Goal: Complete application form: Complete application form

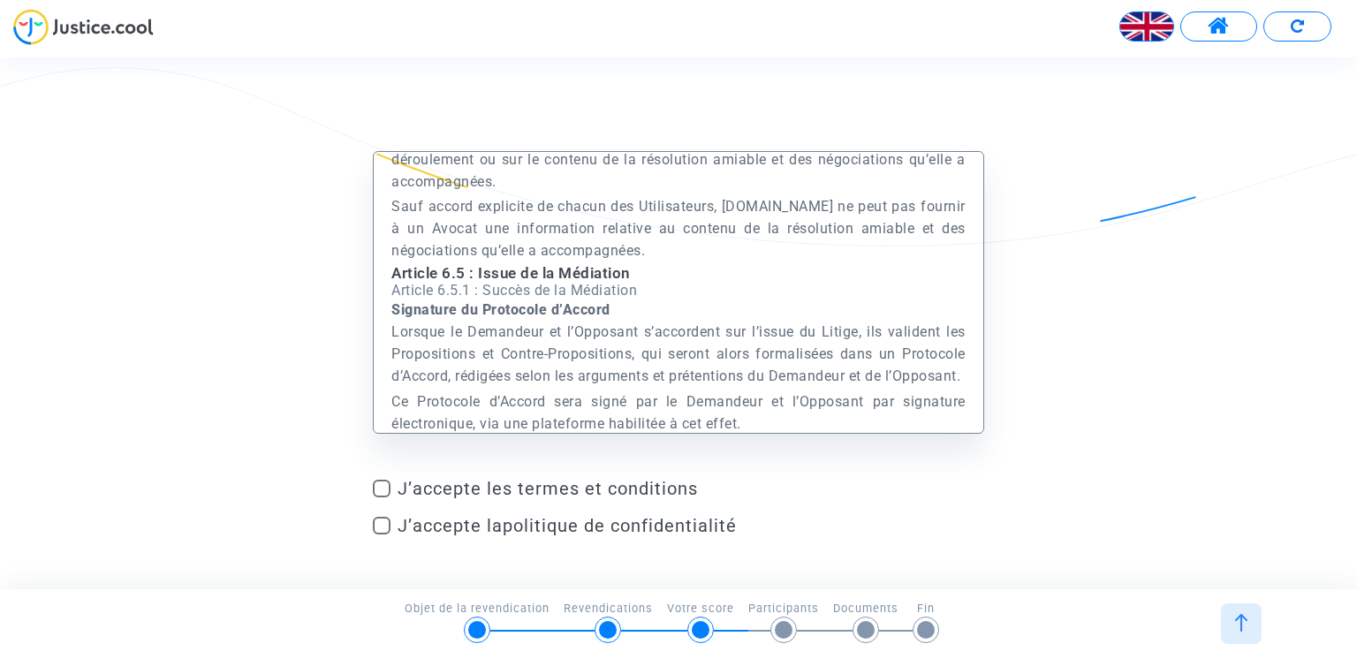
scroll to position [24716, 0]
click at [378, 489] on span at bounding box center [382, 489] width 18 height 18
click at [381, 497] on input "J’accepte les termes et conditions" at bounding box center [381, 497] width 1 height 1
checkbox input "true"
click at [384, 528] on span at bounding box center [382, 526] width 18 height 18
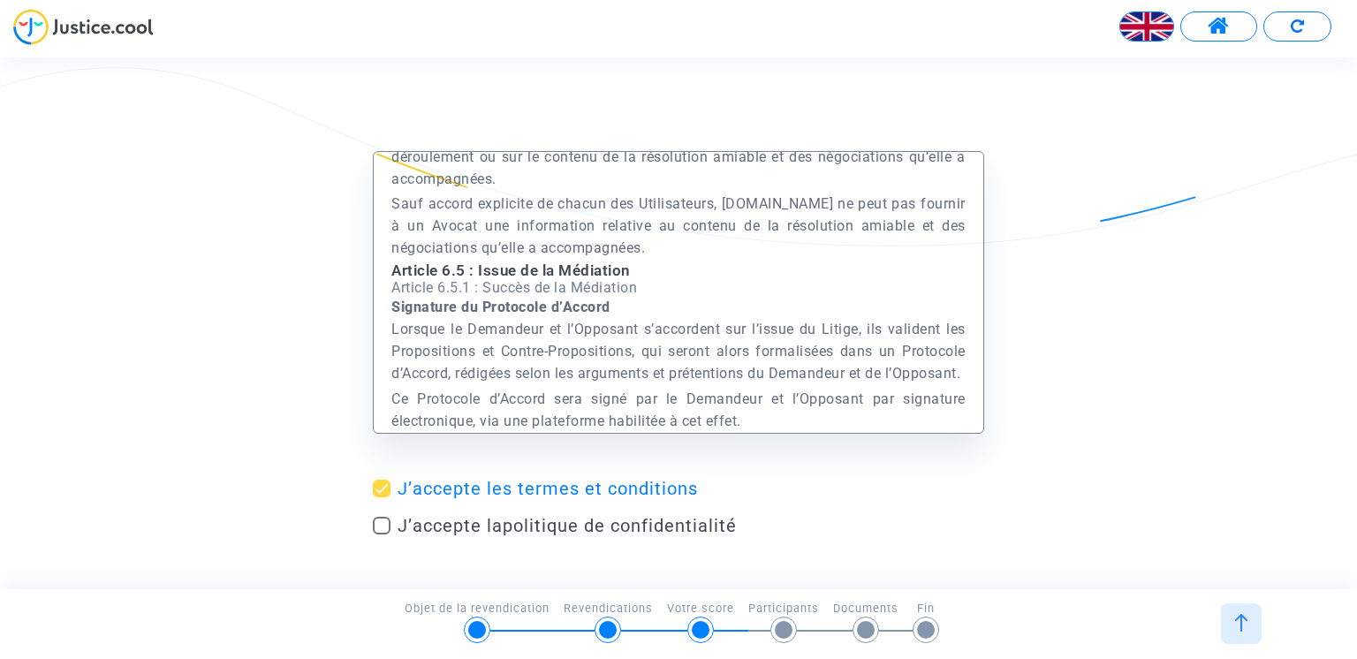
click at [382, 535] on input "J’accepte la politique de confidentialité" at bounding box center [381, 535] width 1 height 1
checkbox input "true"
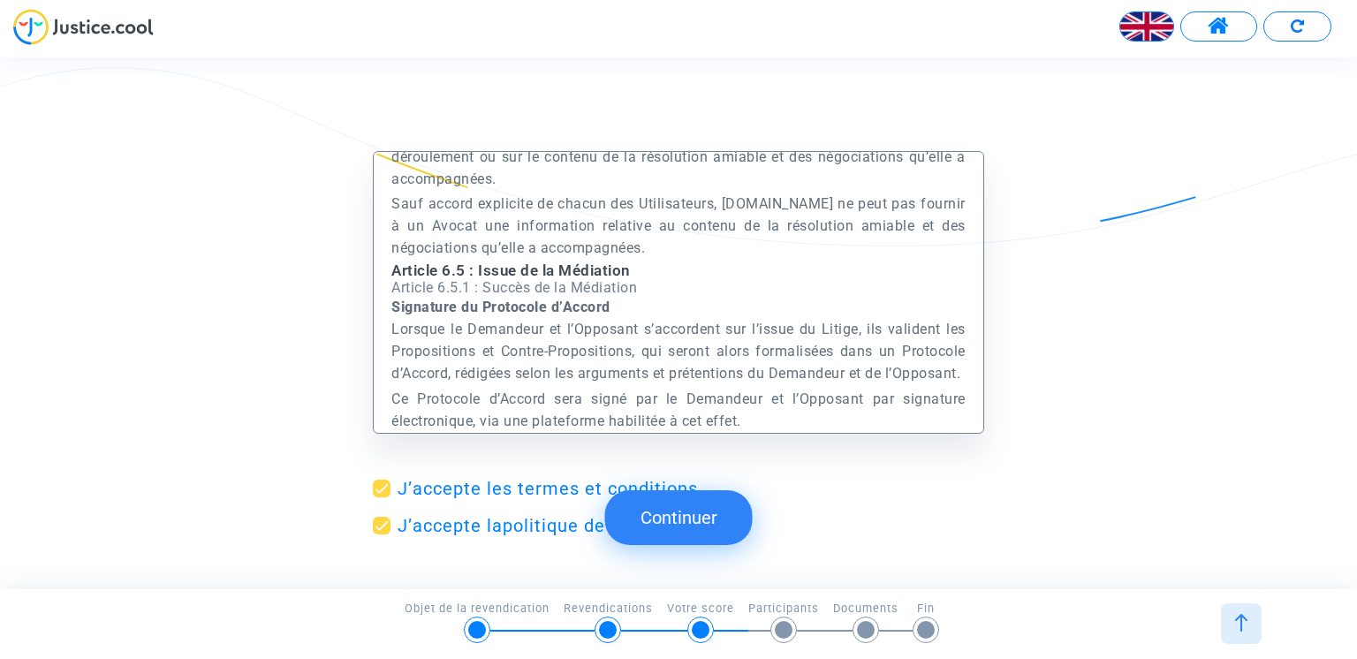
click at [689, 524] on button "Continuer" at bounding box center [679, 517] width 148 height 55
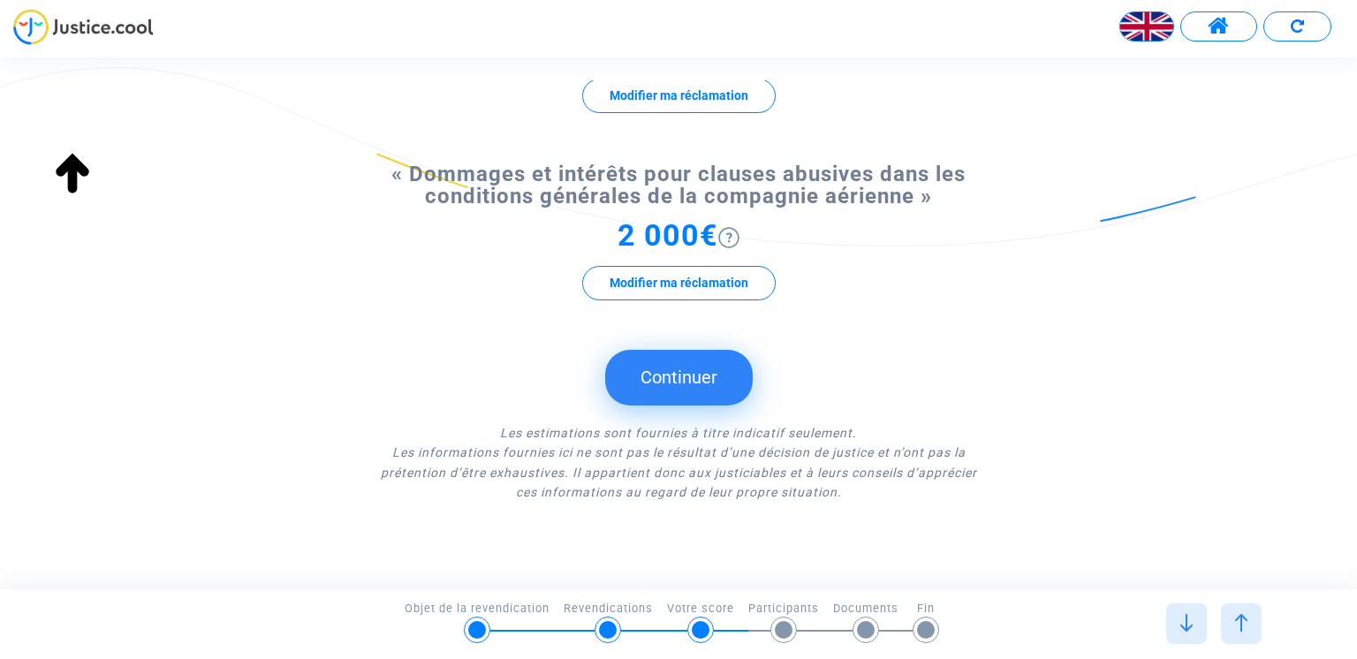
scroll to position [336, 0]
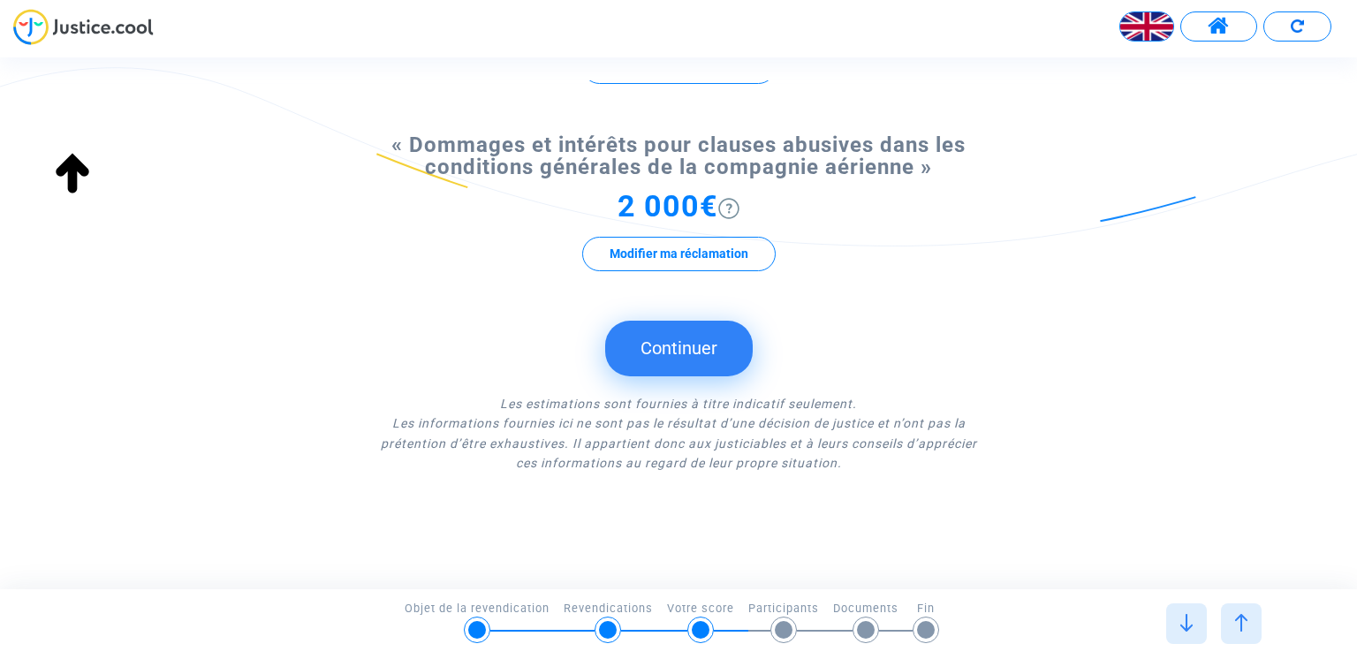
click at [702, 347] on button "Continuer" at bounding box center [679, 348] width 148 height 55
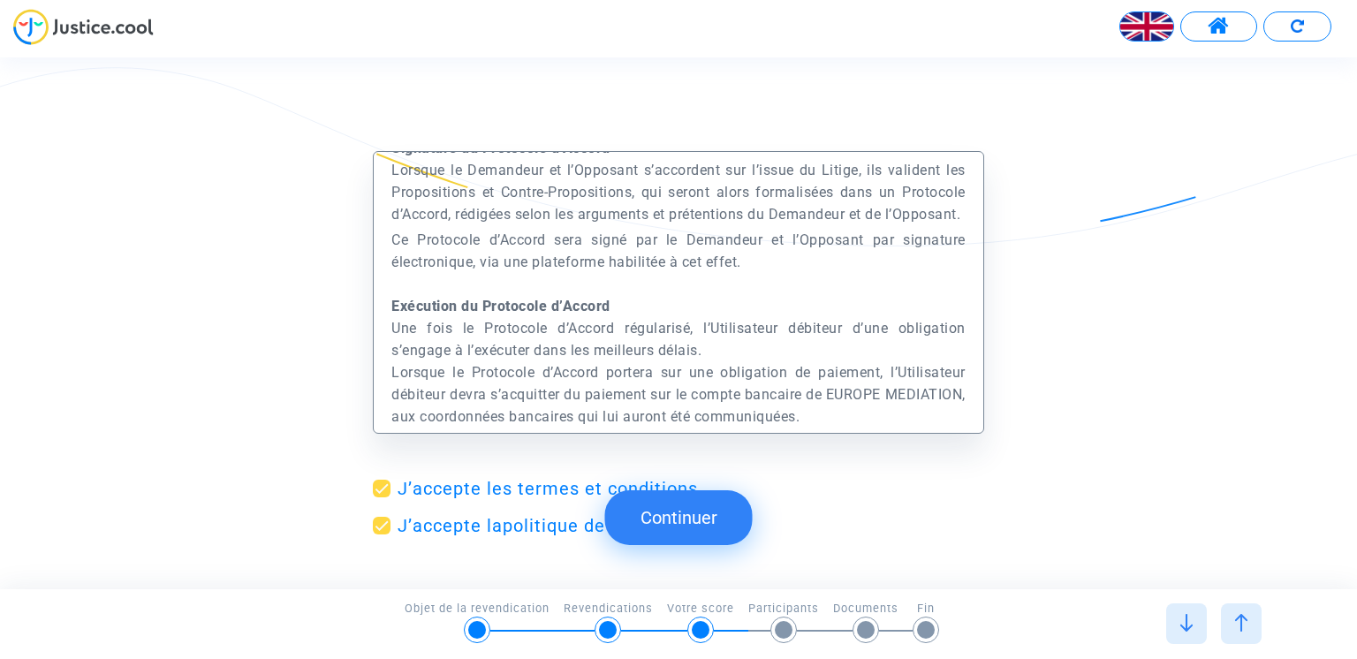
click at [690, 507] on button "Continuer" at bounding box center [679, 517] width 148 height 55
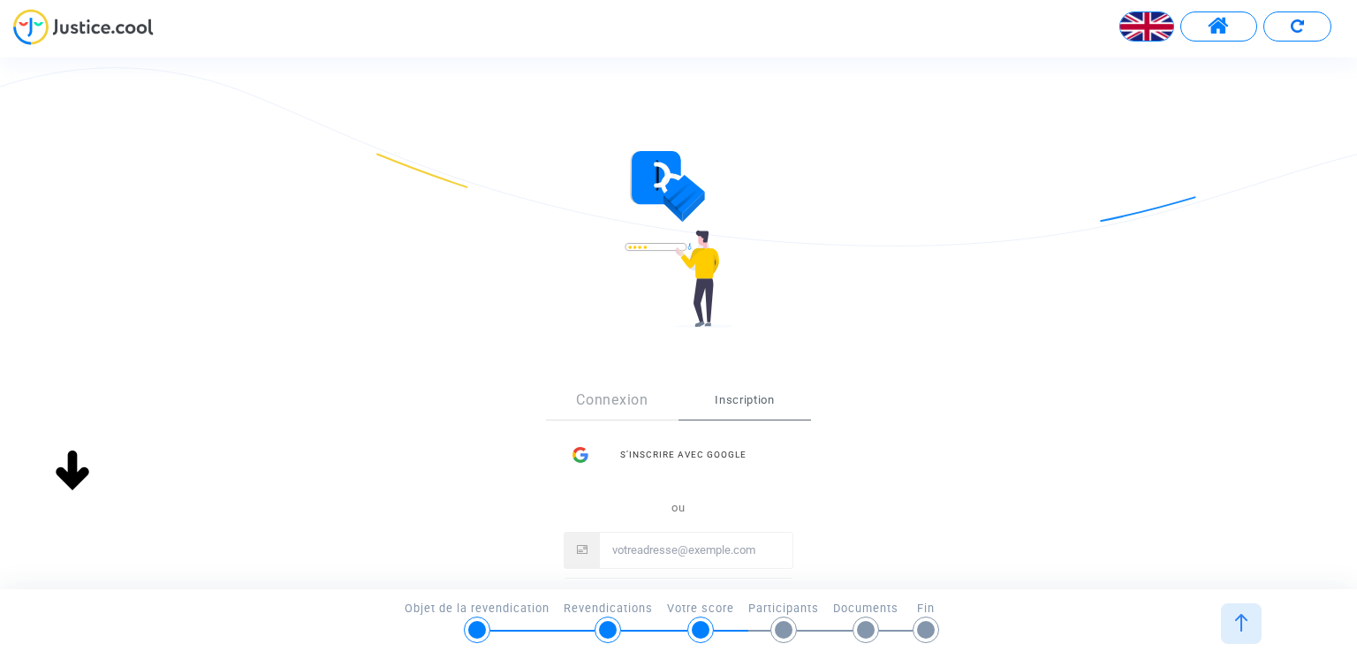
scroll to position [0, 0]
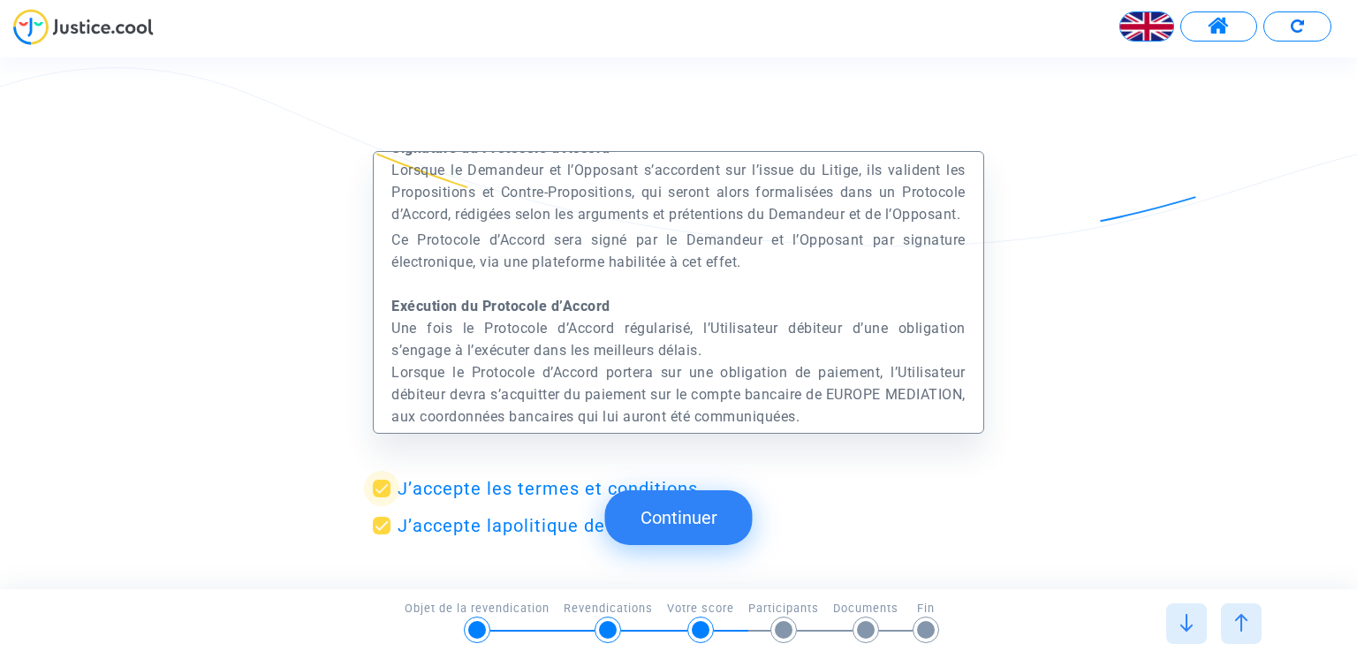
click at [382, 488] on span at bounding box center [382, 489] width 18 height 18
click at [382, 497] on input "J’accepte les termes et conditions" at bounding box center [381, 497] width 1 height 1
checkbox input "false"
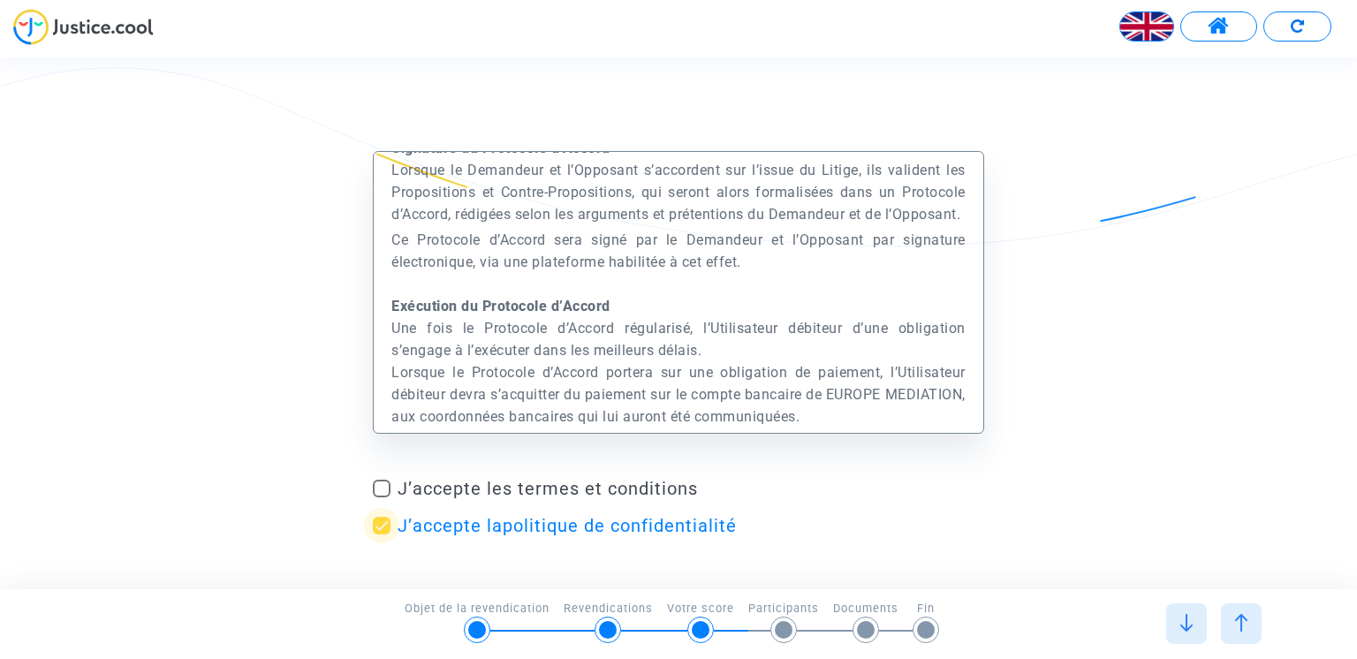
click at [378, 527] on span at bounding box center [382, 526] width 18 height 18
click at [381, 535] on input "J’accepte la politique de confidentialité" at bounding box center [381, 535] width 1 height 1
checkbox input "false"
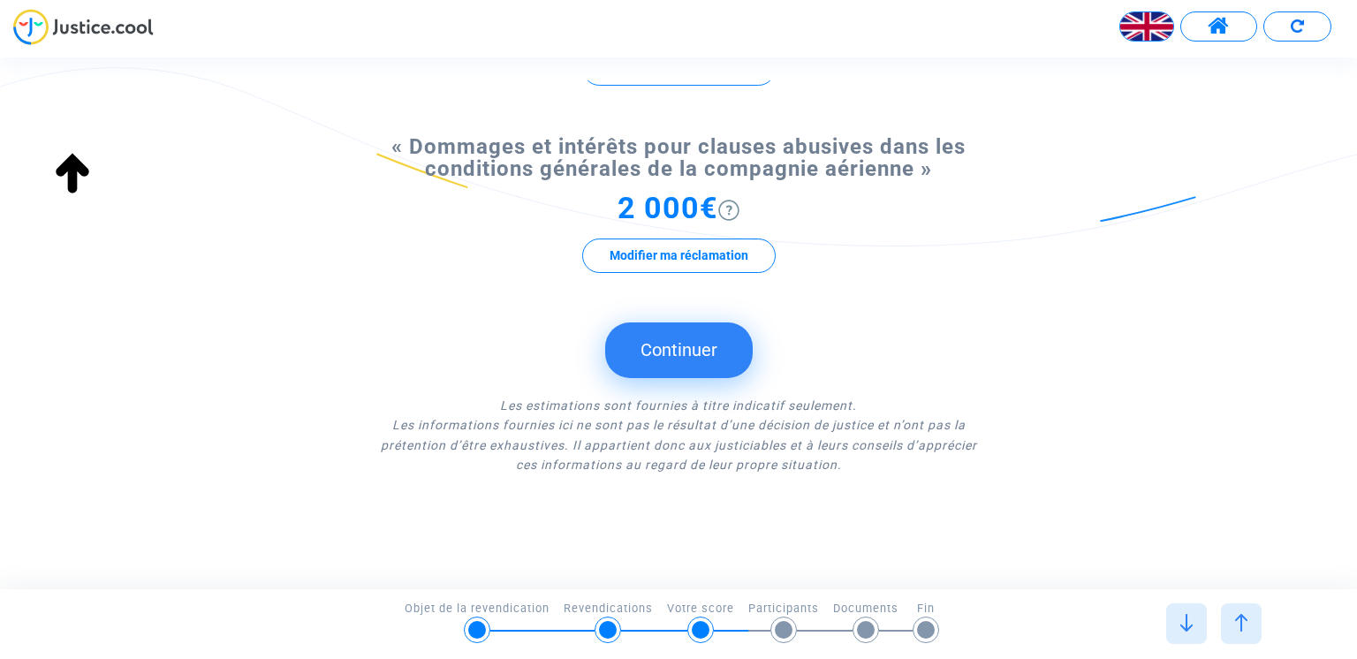
scroll to position [336, 0]
click at [683, 348] on button "Continuer" at bounding box center [679, 348] width 148 height 55
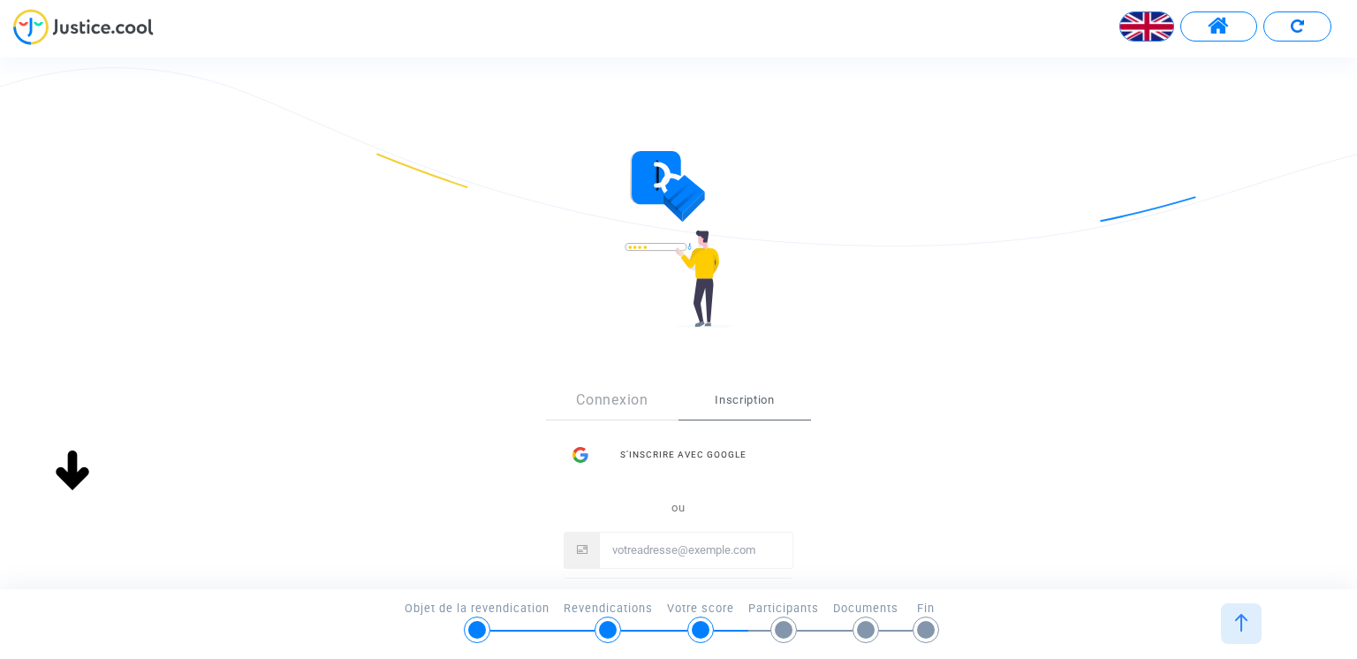
scroll to position [0, 0]
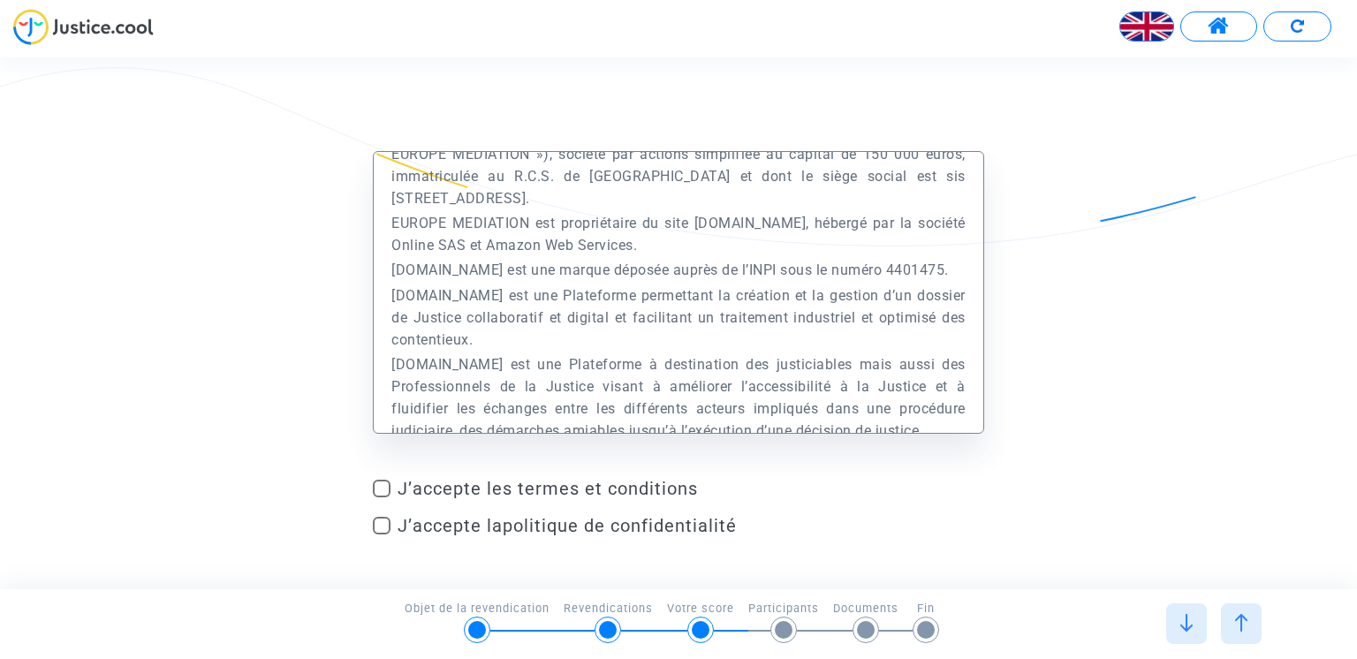
click at [646, 329] on p "[DOMAIN_NAME] est une Plateforme permettant la création et la gestion d’un doss…" at bounding box center [677, 318] width 573 height 66
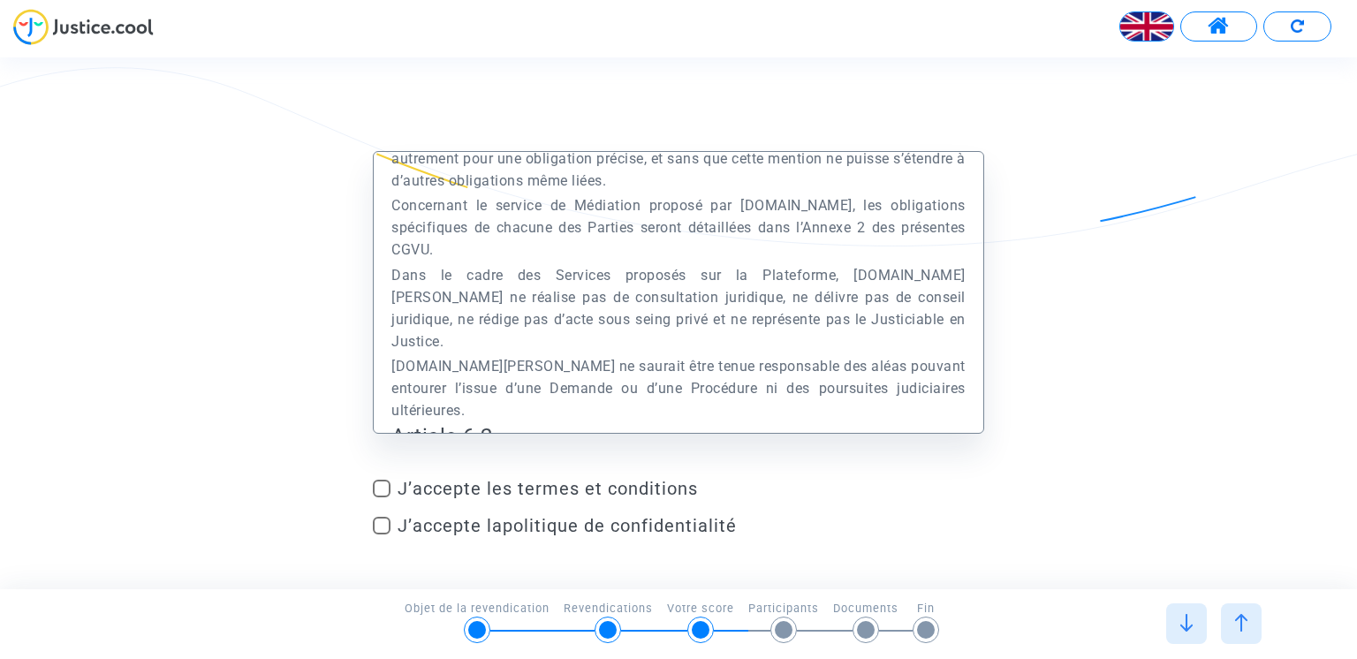
scroll to position [4563, 0]
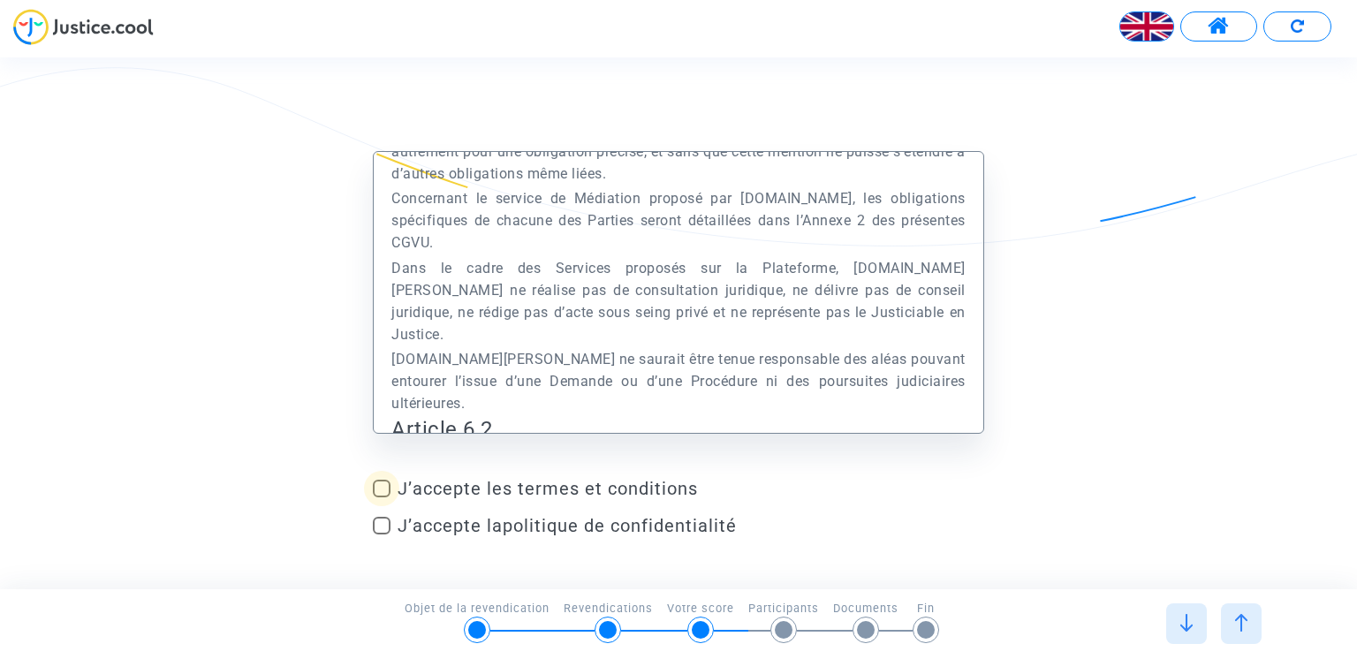
click at [383, 482] on span at bounding box center [382, 489] width 18 height 18
click at [382, 497] on input "J’accepte les termes et conditions" at bounding box center [381, 497] width 1 height 1
checkbox input "true"
click at [387, 525] on span at bounding box center [382, 526] width 18 height 18
click at [382, 535] on input "J’accepte la politique de confidentialité" at bounding box center [381, 535] width 1 height 1
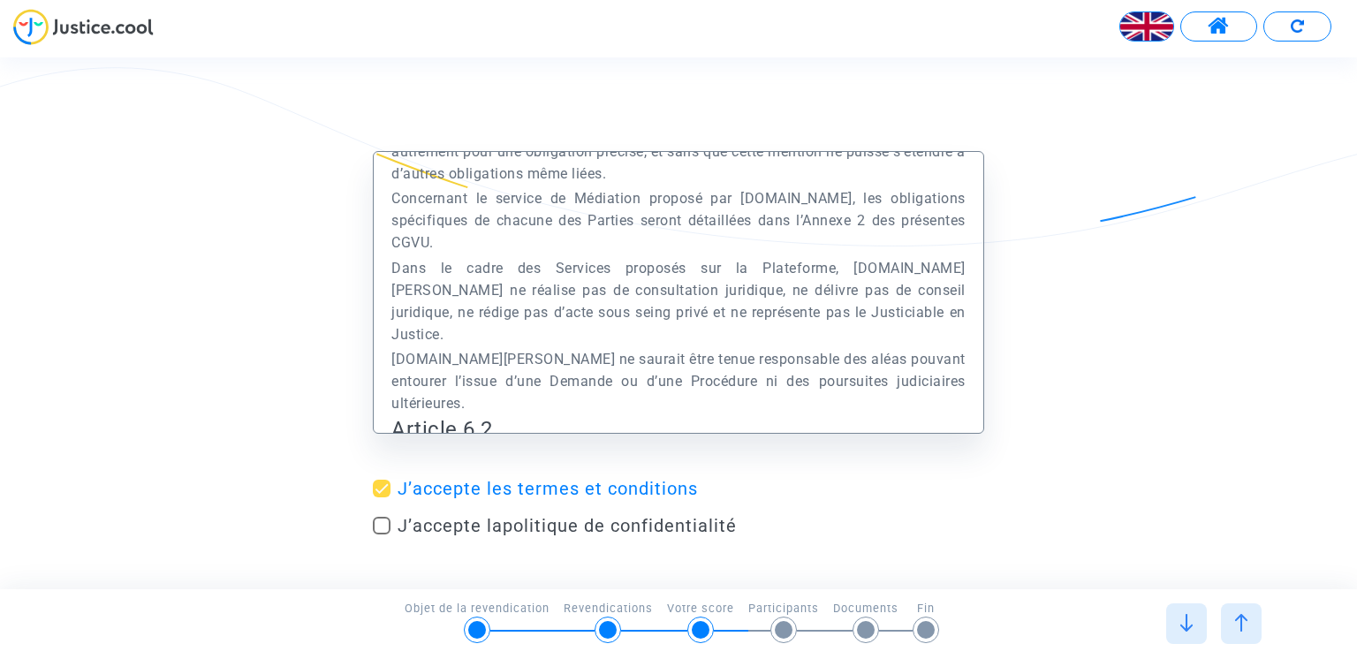
checkbox input "true"
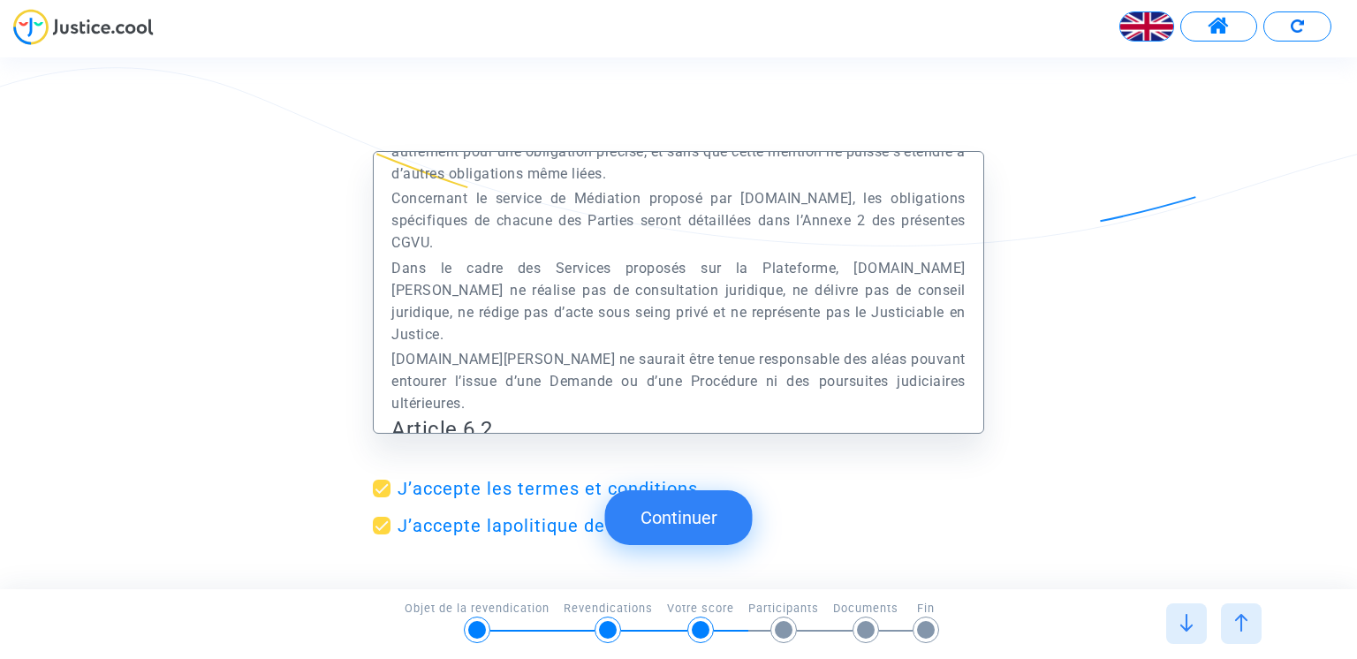
click at [722, 542] on button "Continuer" at bounding box center [679, 517] width 148 height 55
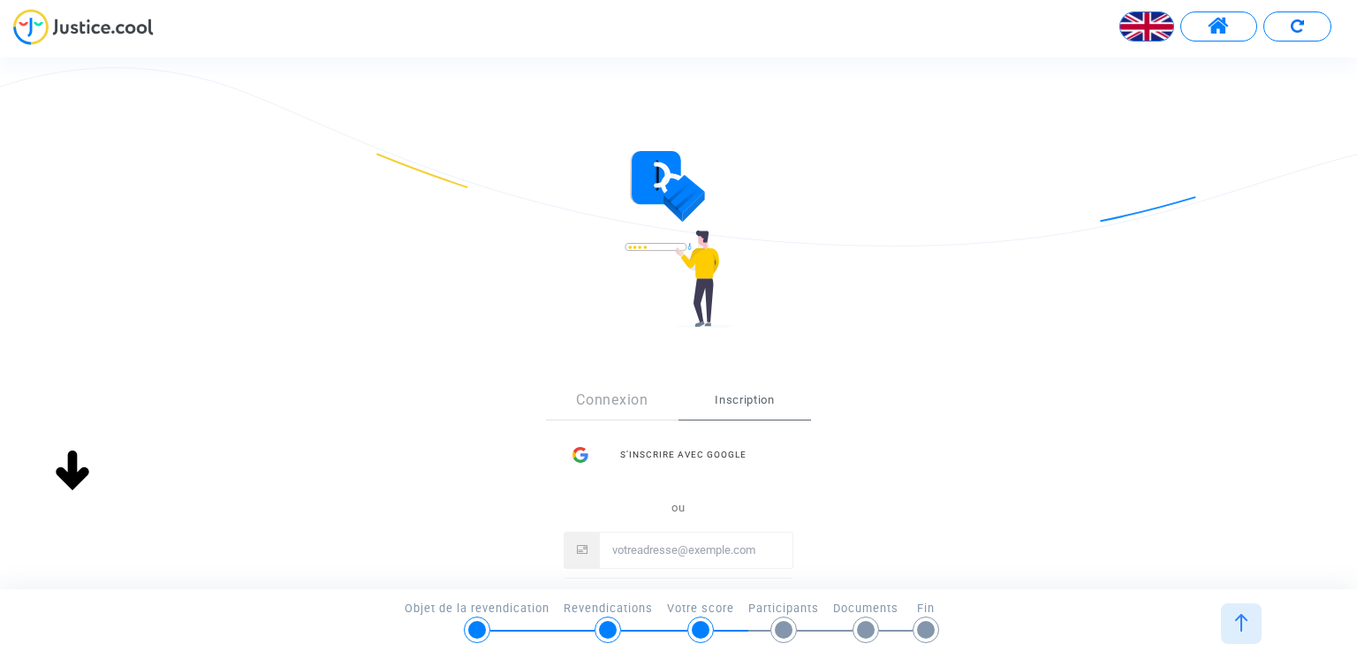
click at [740, 396] on span "Inscription" at bounding box center [745, 400] width 133 height 39
click at [675, 447] on div "S’inscrire avec Google" at bounding box center [679, 454] width 230 height 35
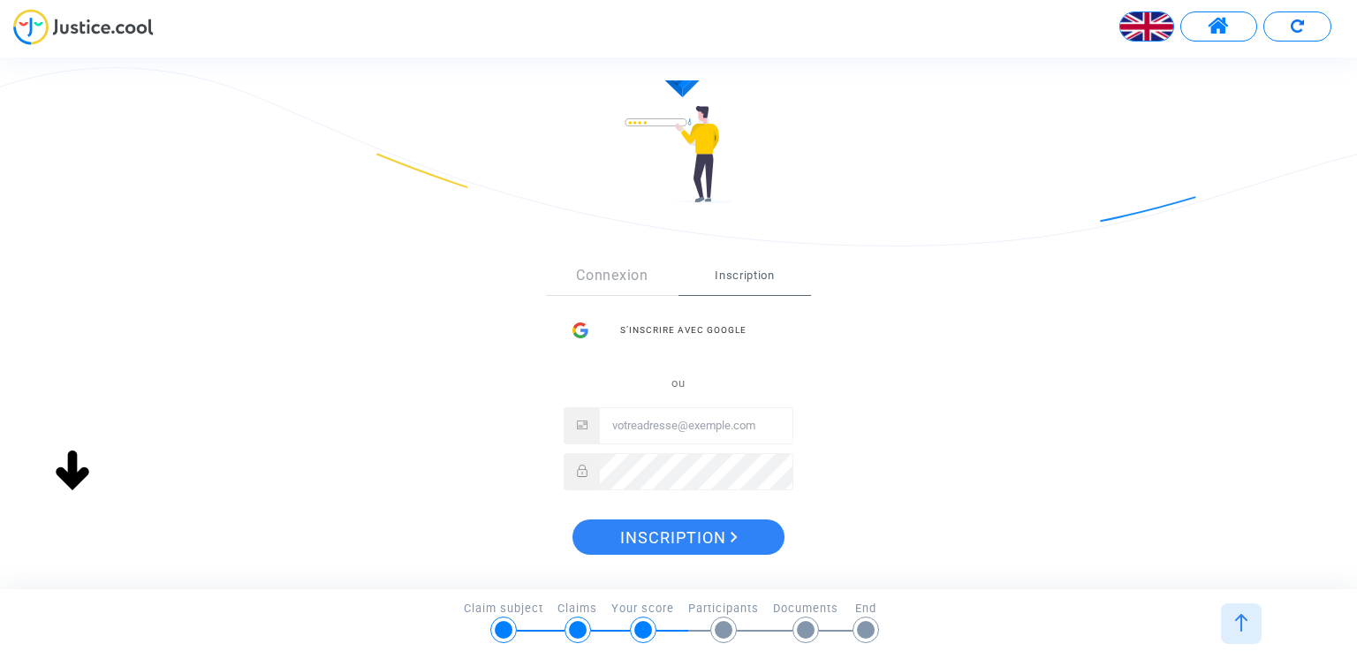
scroll to position [153, 0]
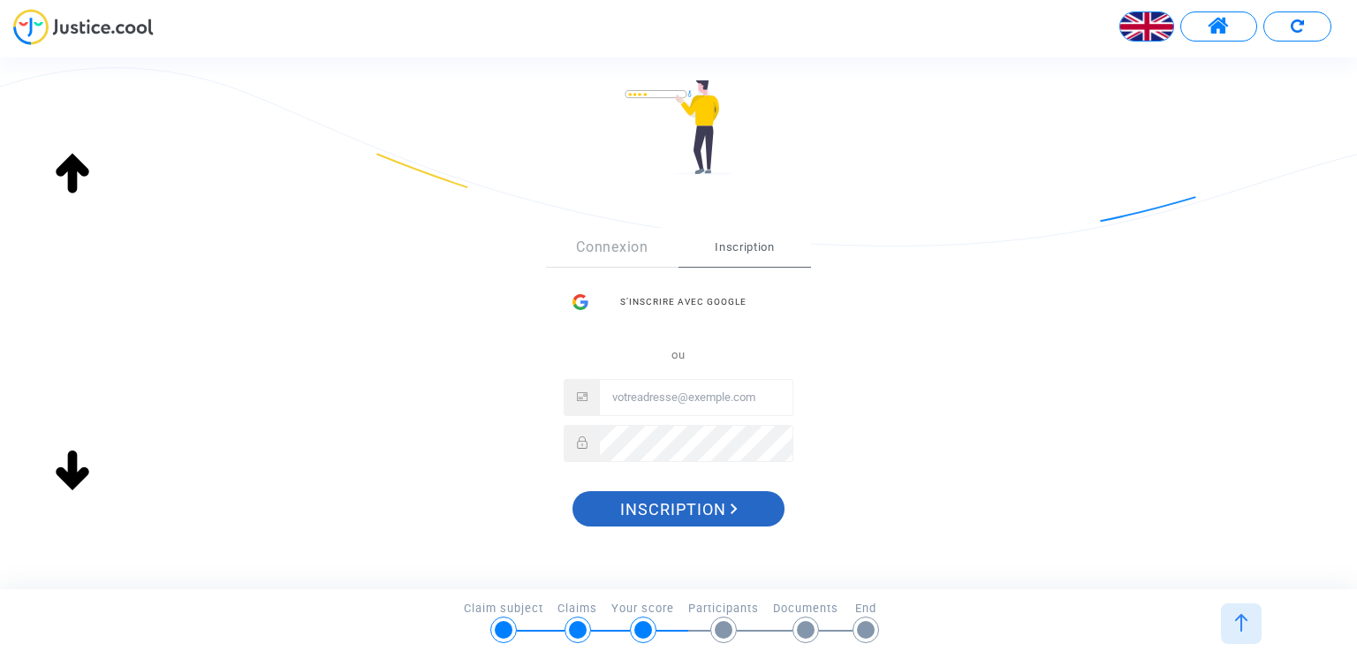
click at [670, 513] on span "Inscription" at bounding box center [679, 509] width 118 height 37
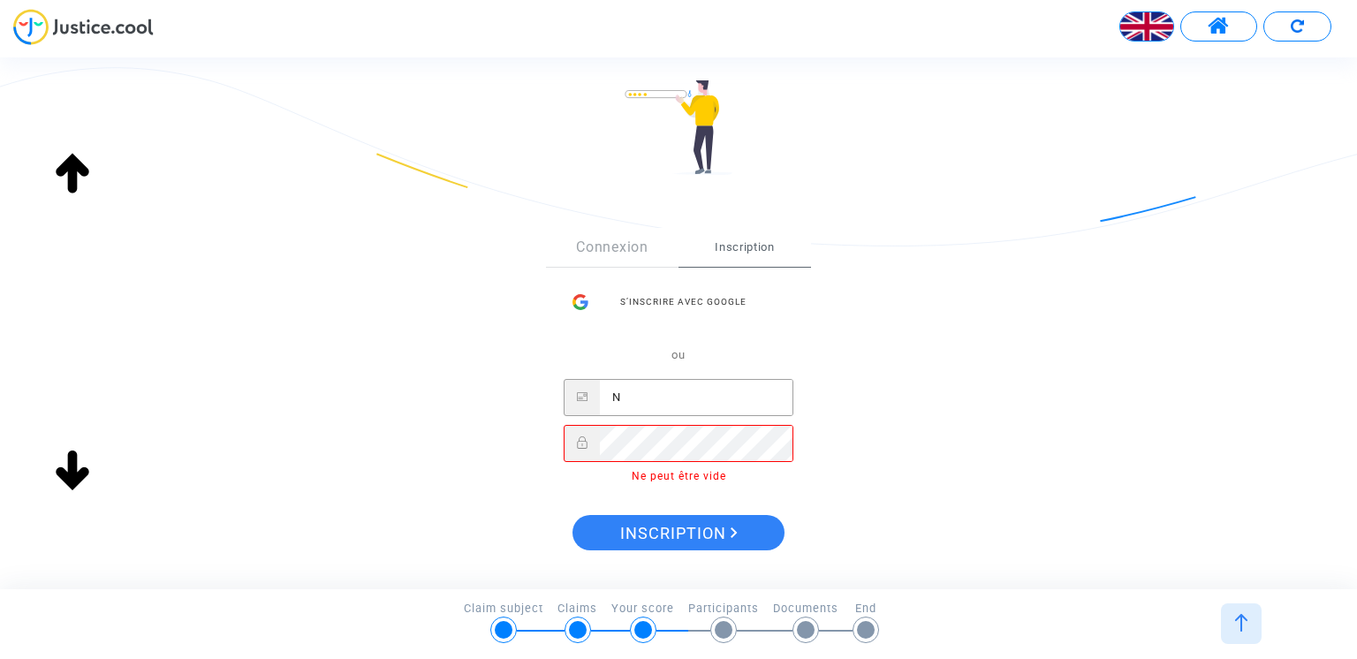
type input "nacer.bendrimia@eiffage.com"
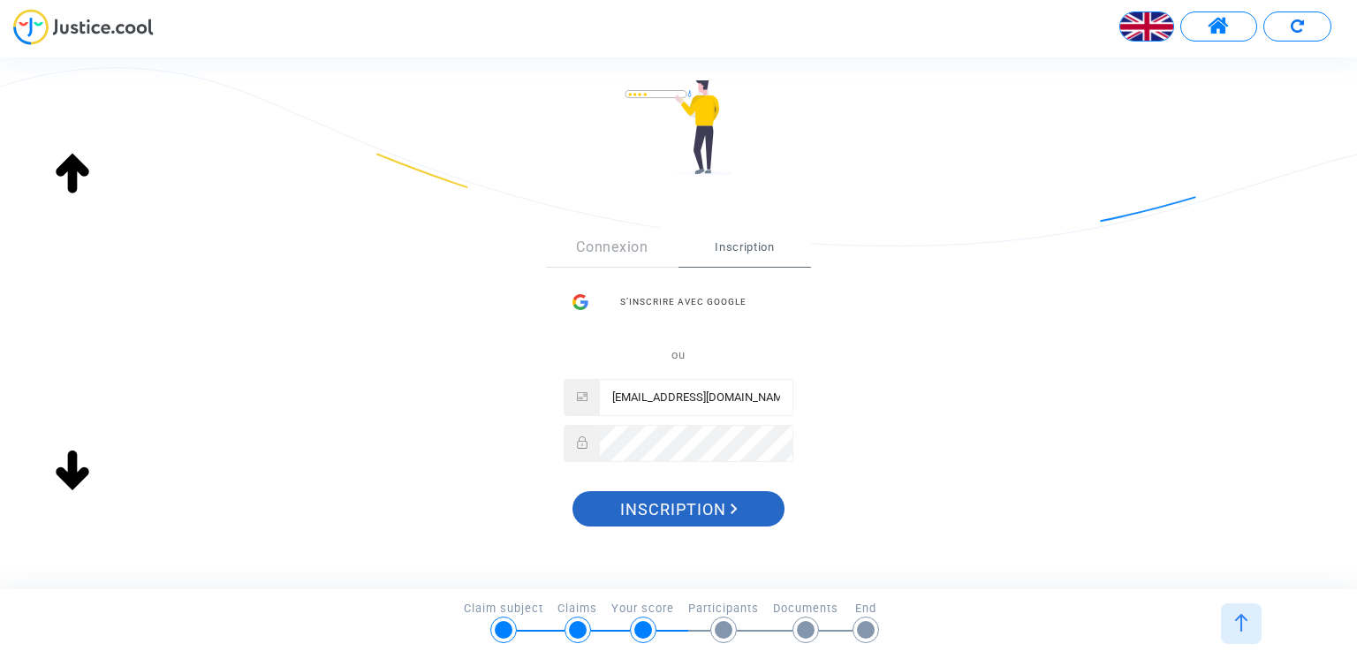
click at [725, 512] on span "Inscription" at bounding box center [679, 509] width 118 height 37
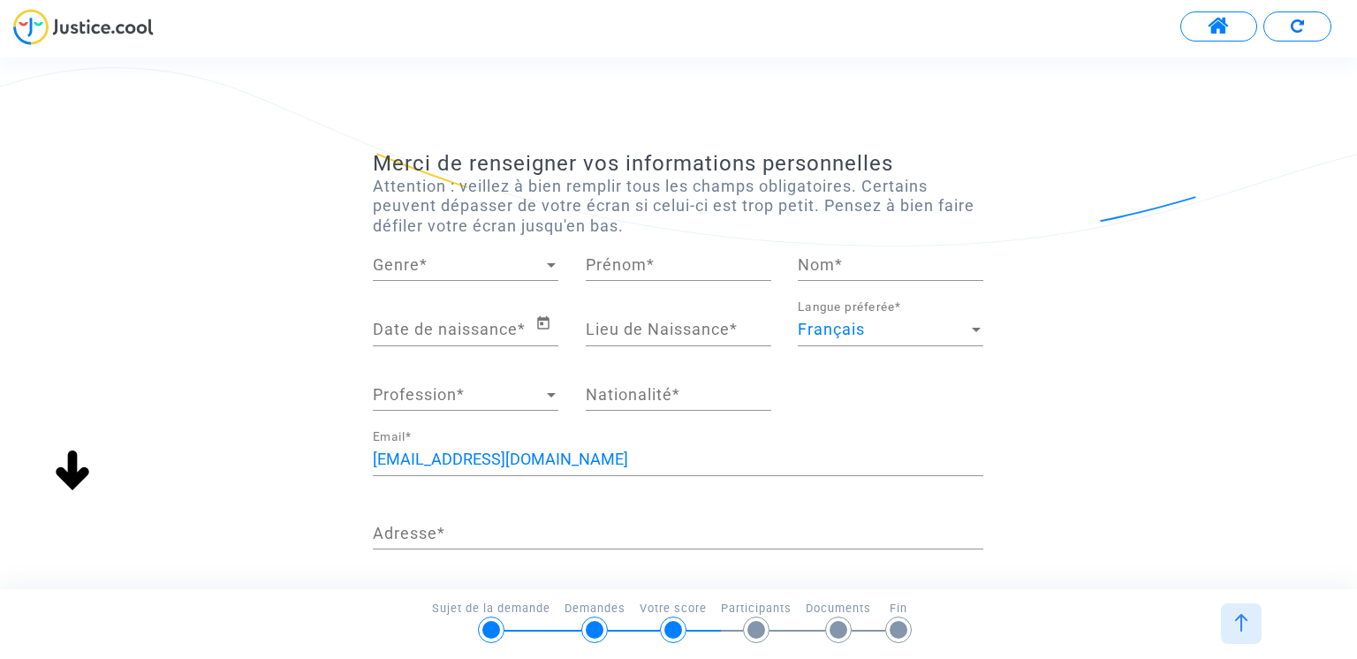
click at [548, 254] on div "Genre Genre *" at bounding box center [466, 258] width 186 height 45
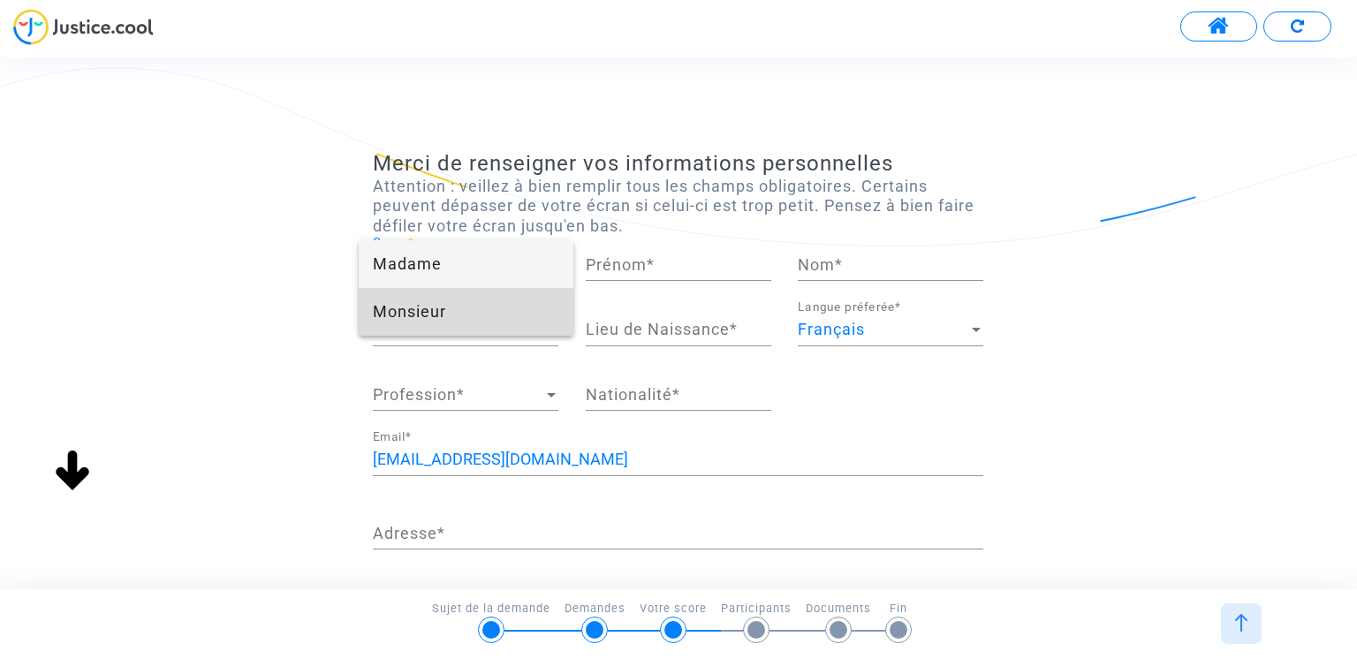
click at [415, 314] on span "Monsieur" at bounding box center [466, 312] width 186 height 48
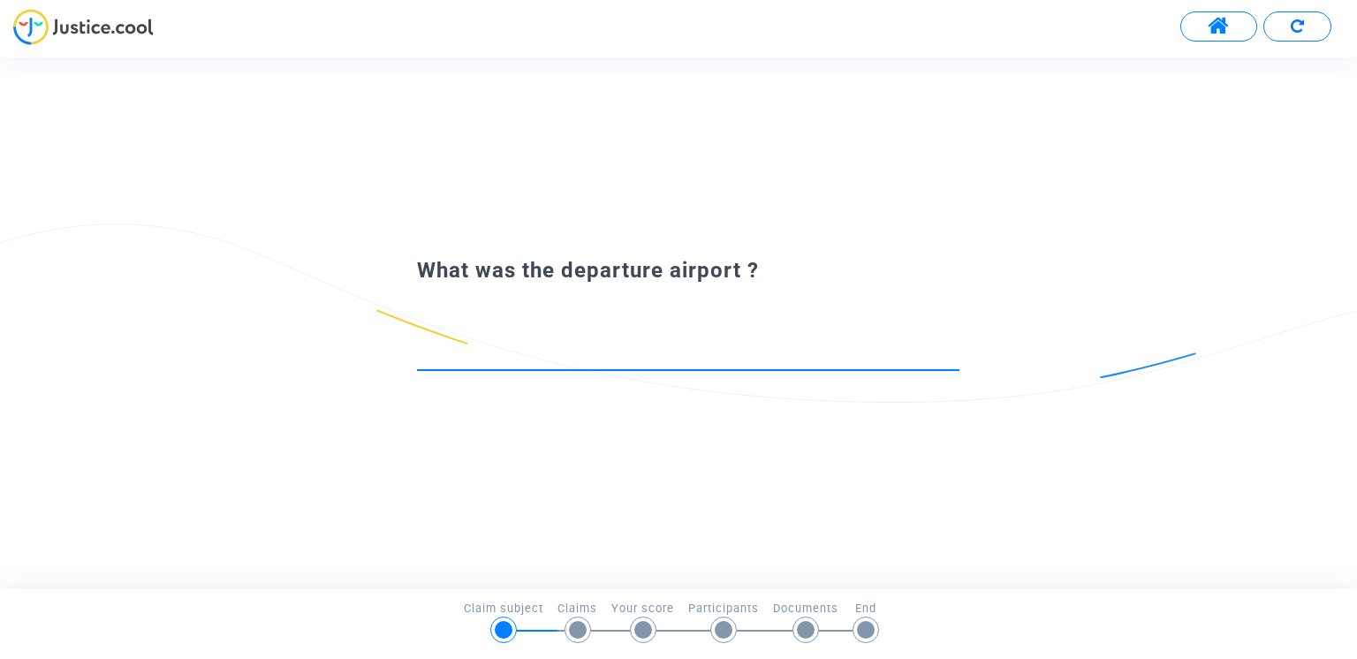
click at [563, 342] on div at bounding box center [688, 347] width 543 height 45
click at [647, 345] on input at bounding box center [688, 354] width 543 height 18
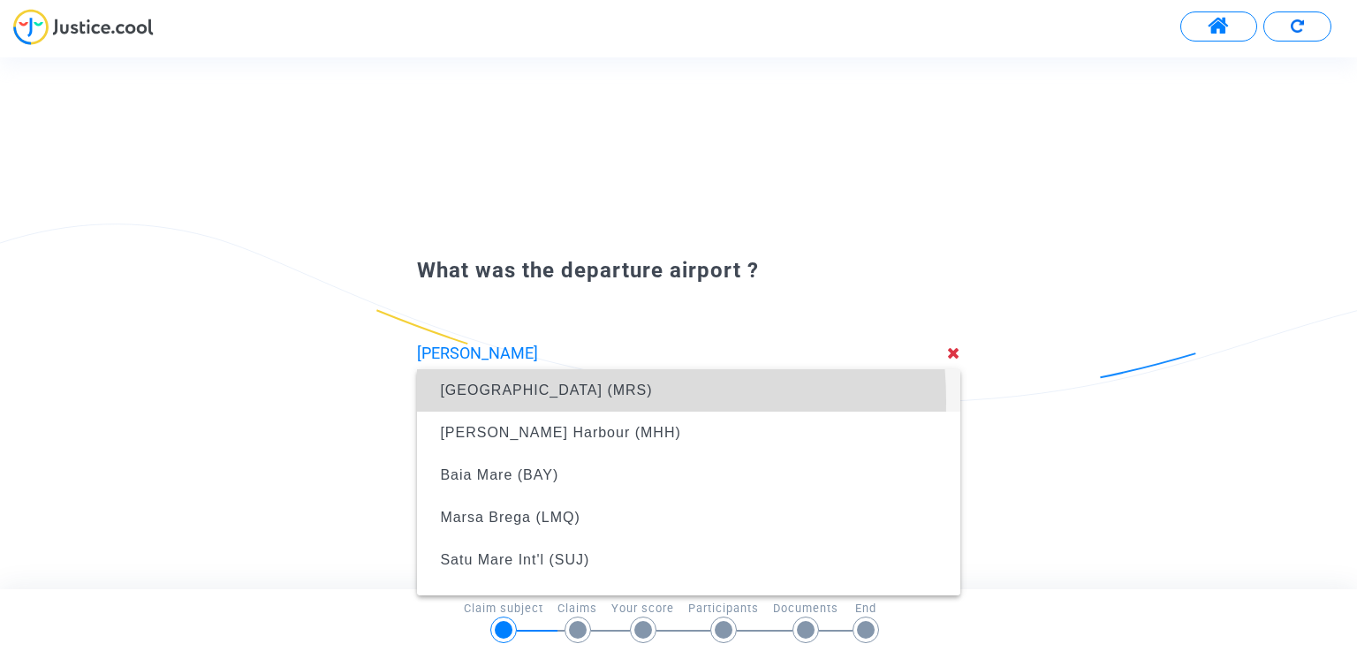
click at [555, 401] on span "Marseille Provence Airport (MRS)" at bounding box center [688, 390] width 514 height 42
type input "Marseille Provence Airport (MRS)"
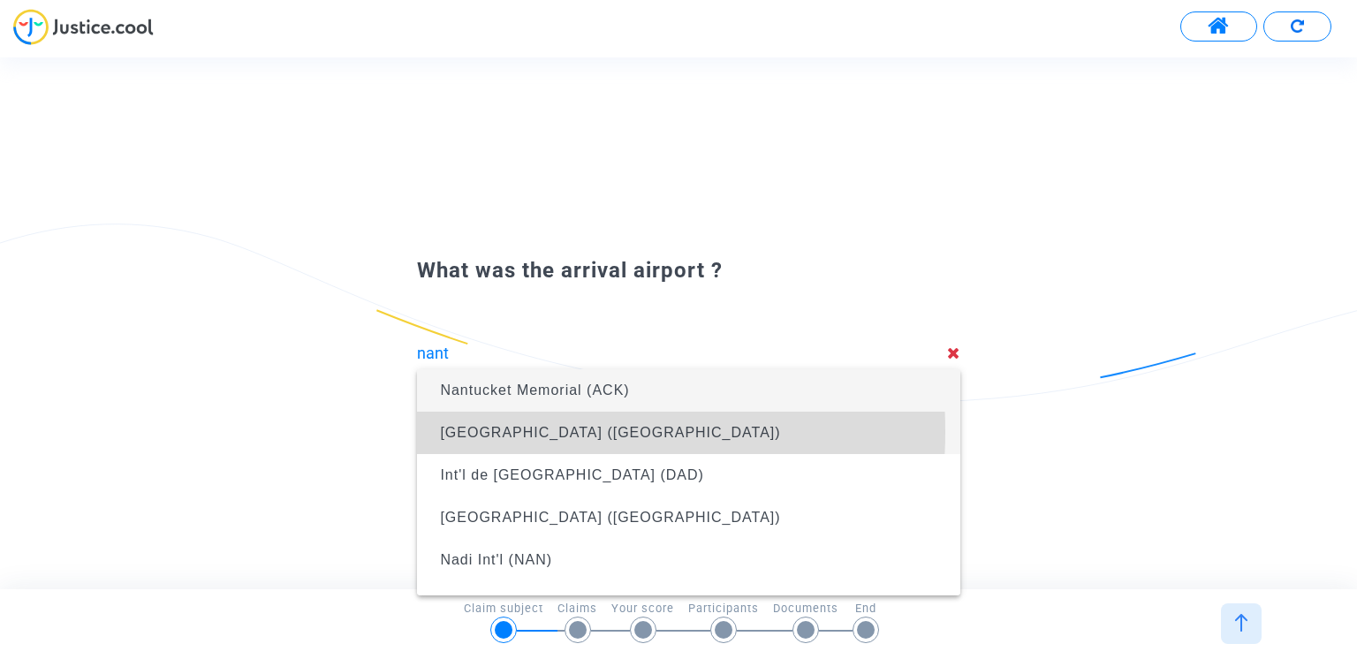
click at [512, 431] on span "Nantes Atlantique Airport (NTE)" at bounding box center [610, 432] width 340 height 15
type input "Nantes Atlantique Airport (NTE)"
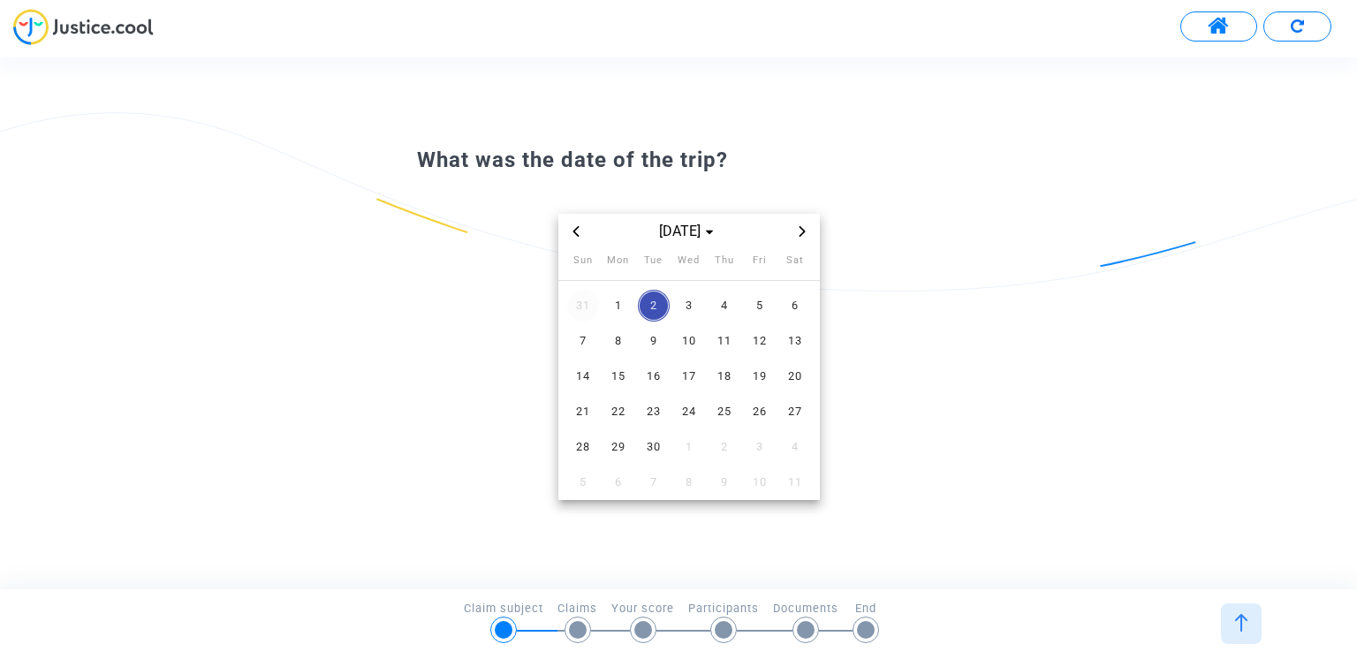
click at [589, 302] on span "31" at bounding box center [583, 306] width 32 height 32
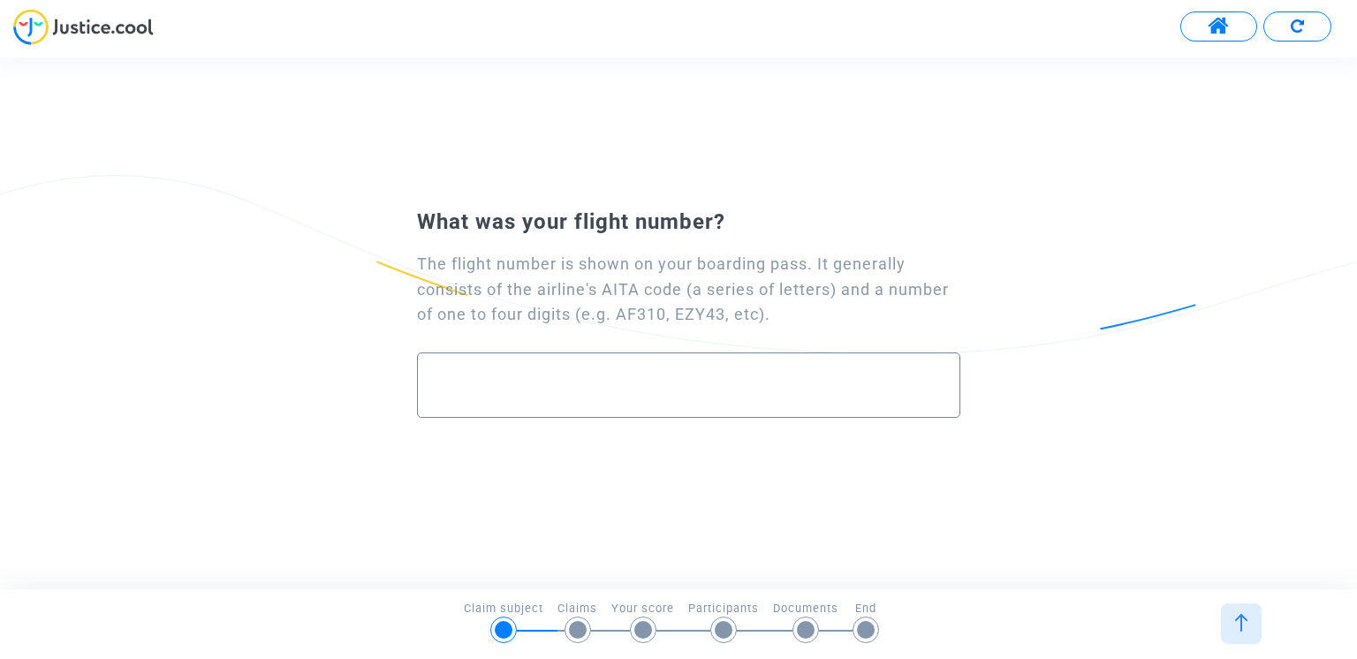
click at [629, 380] on input "text" at bounding box center [688, 386] width 505 height 20
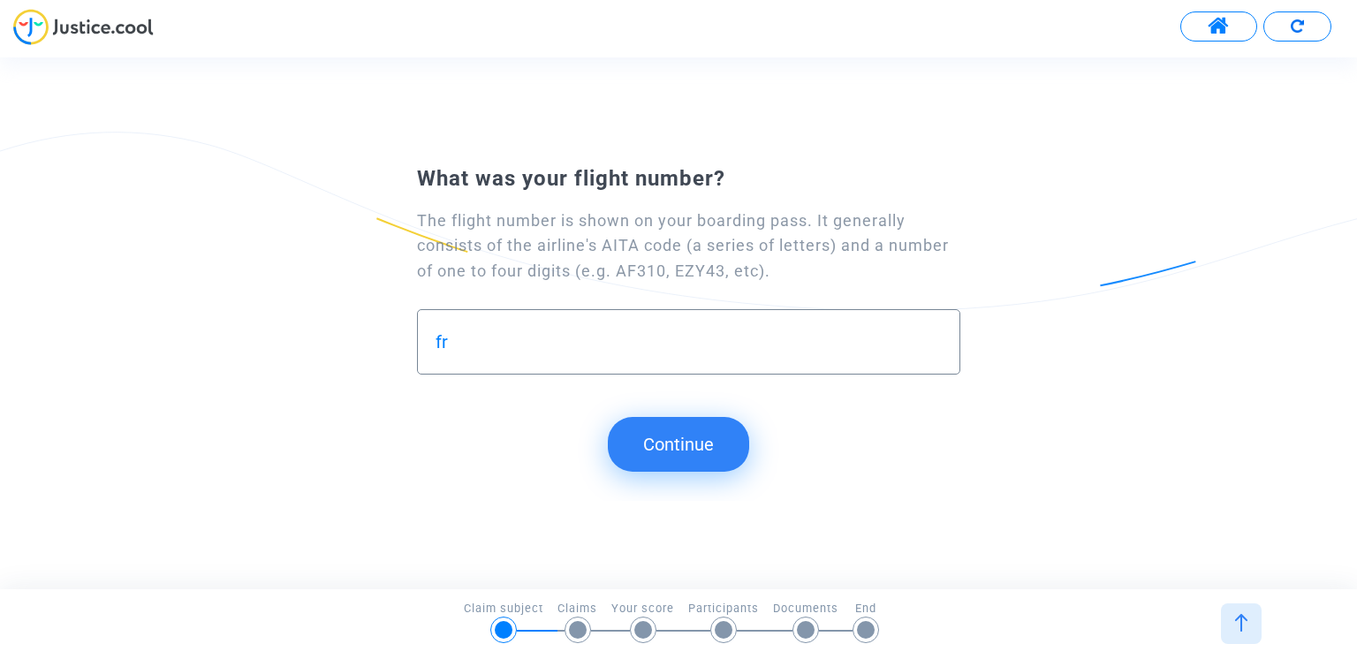
type input "f"
type input "FR6476"
click at [687, 430] on button "Continue" at bounding box center [678, 444] width 141 height 55
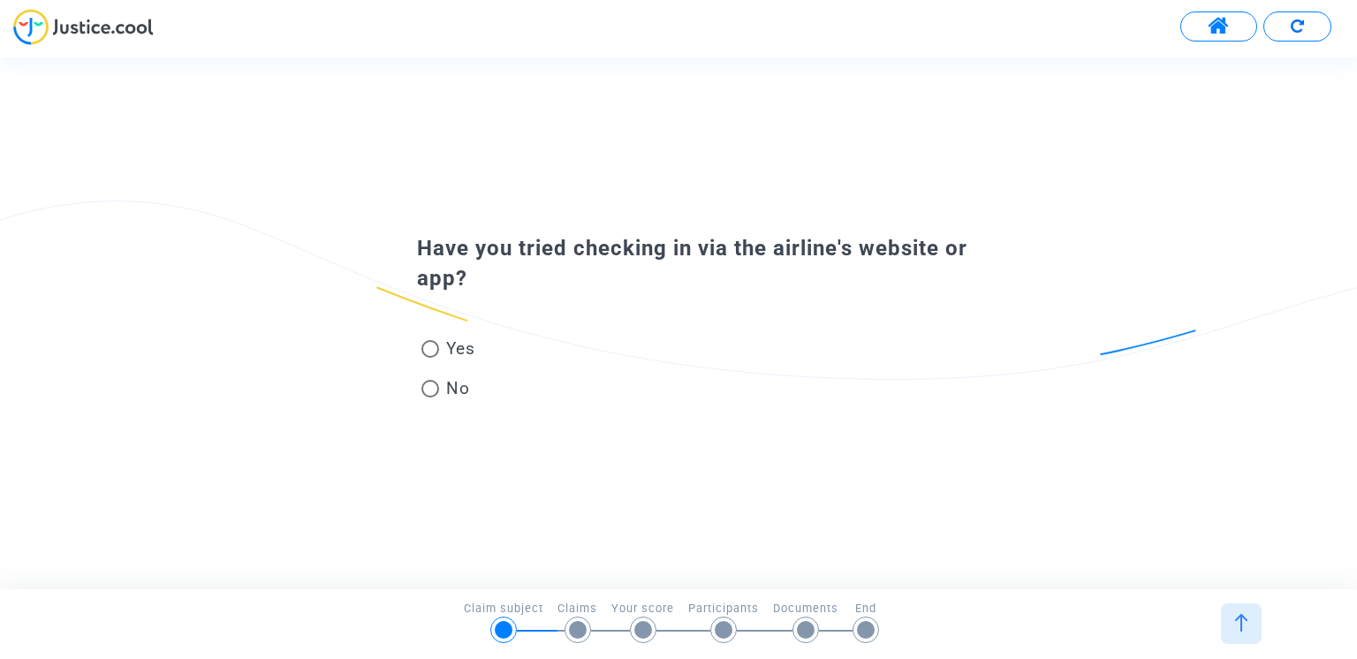
click at [1222, 26] on span at bounding box center [1219, 26] width 22 height 23
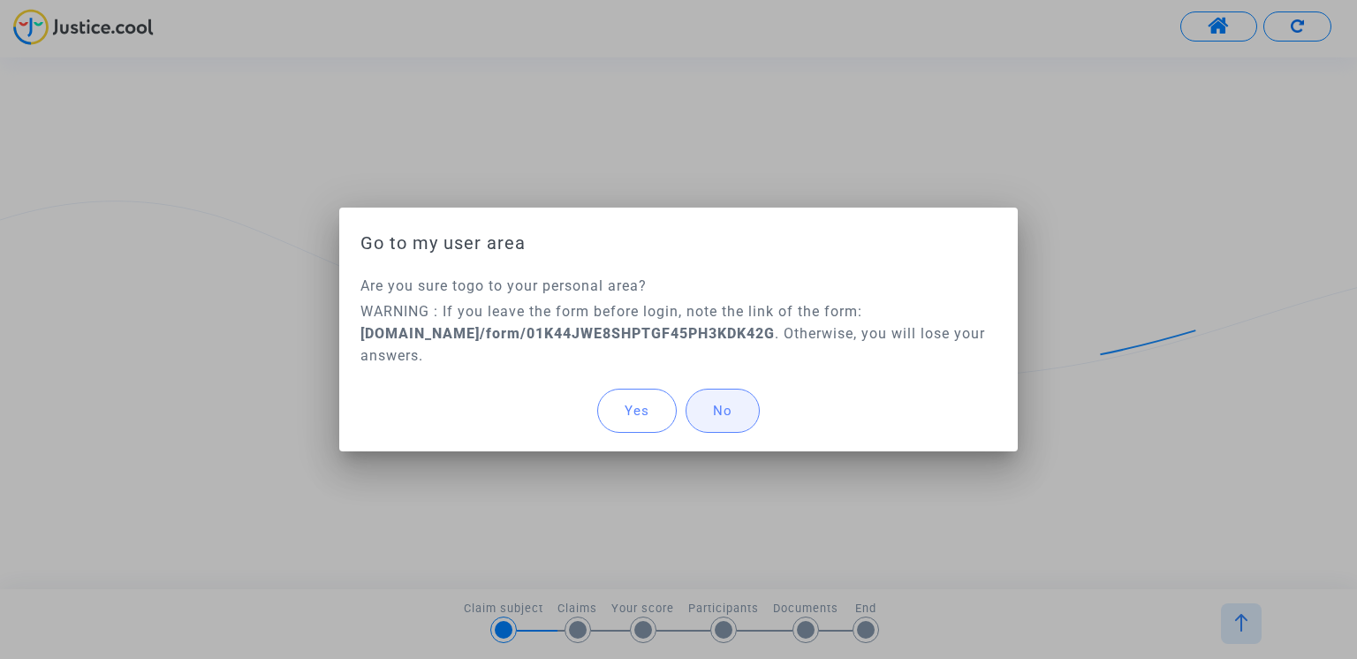
click at [714, 404] on span "No" at bounding box center [722, 411] width 19 height 16
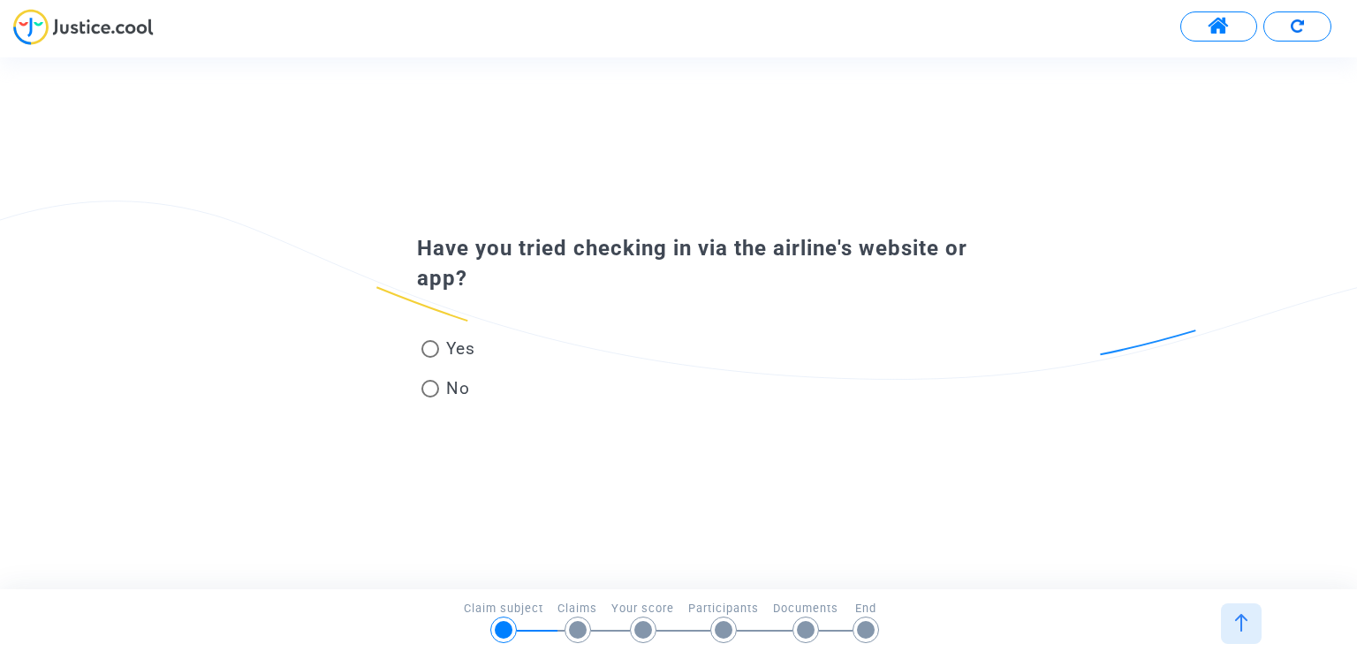
click at [1244, 620] on img at bounding box center [1242, 623] width 18 height 18
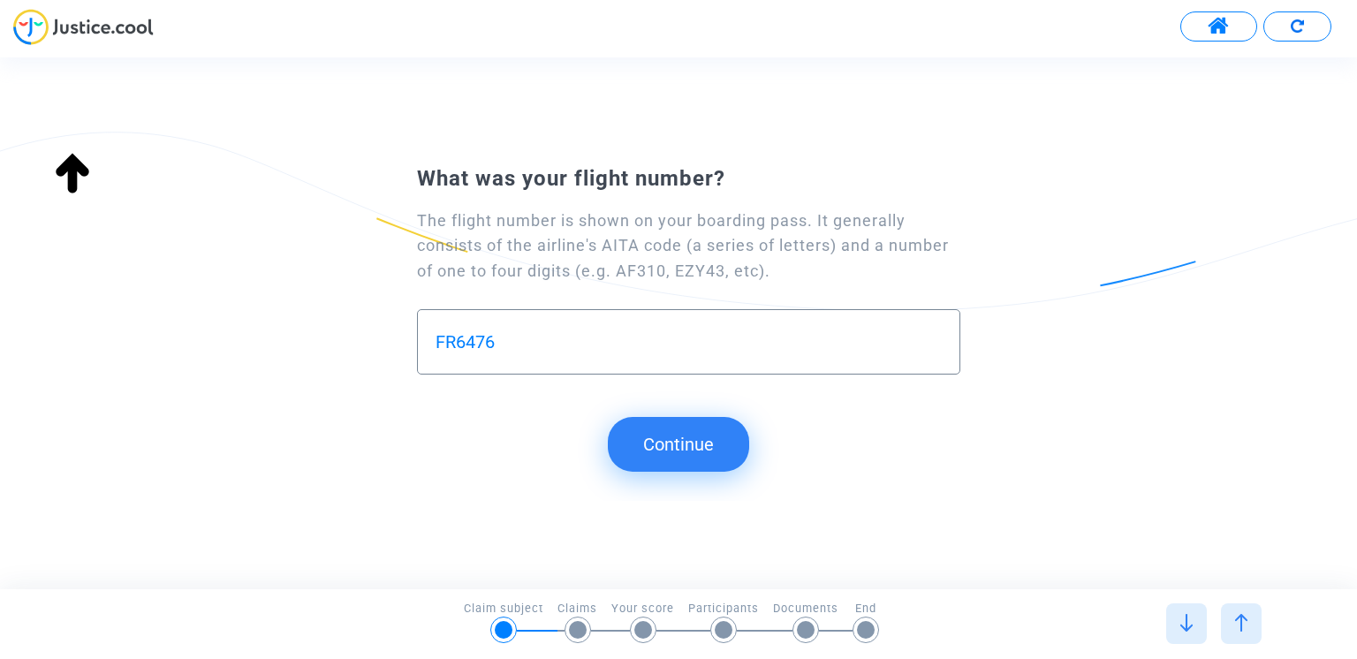
click at [1244, 620] on img at bounding box center [1242, 623] width 18 height 18
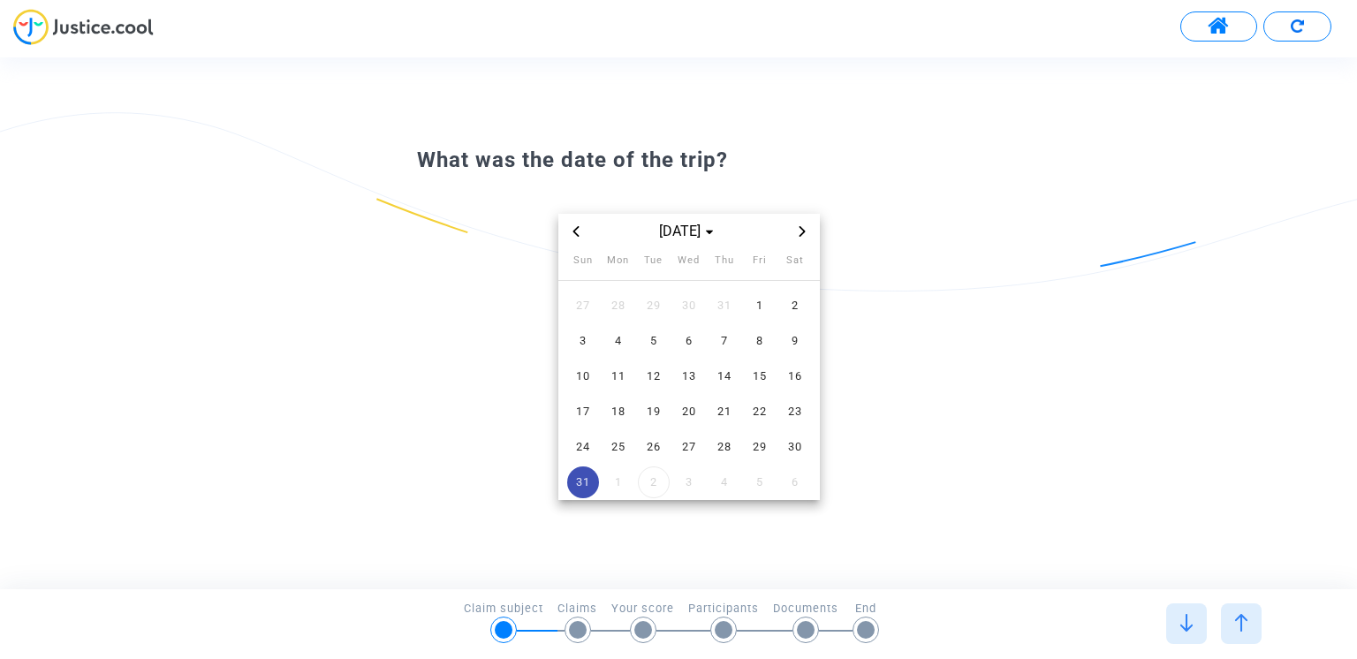
click at [1244, 620] on img at bounding box center [1242, 623] width 18 height 18
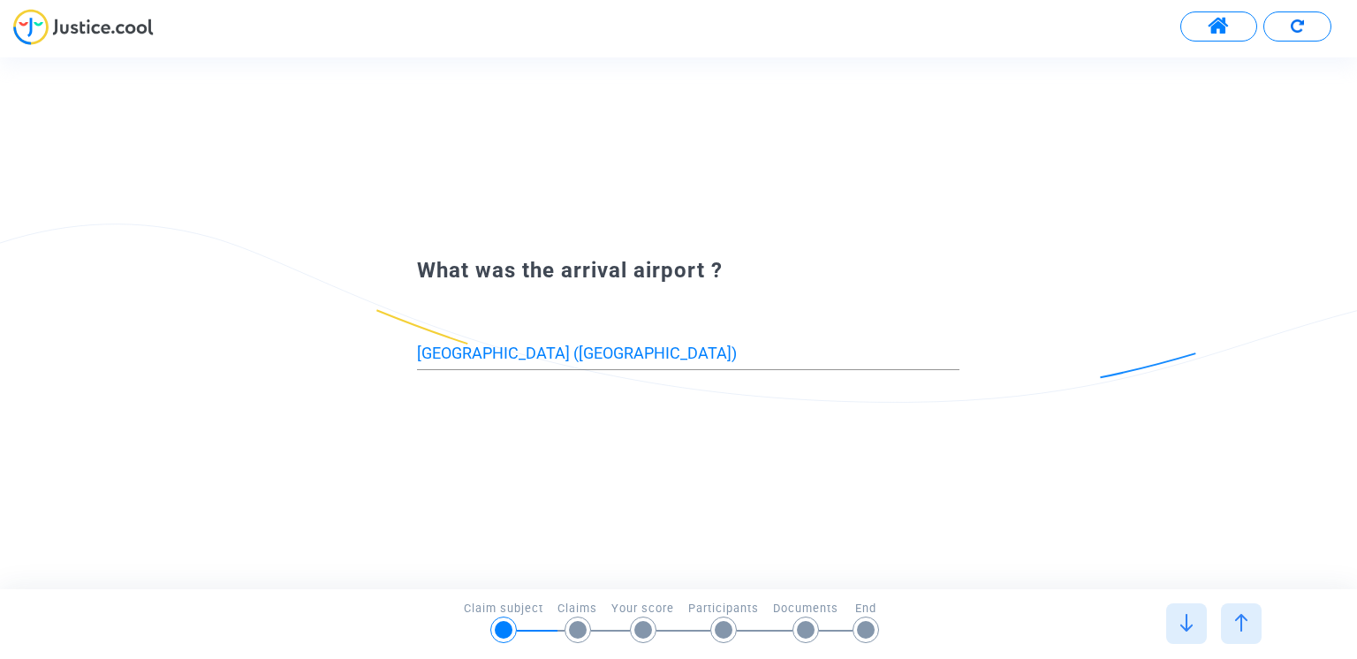
click at [1244, 620] on img at bounding box center [1242, 623] width 18 height 18
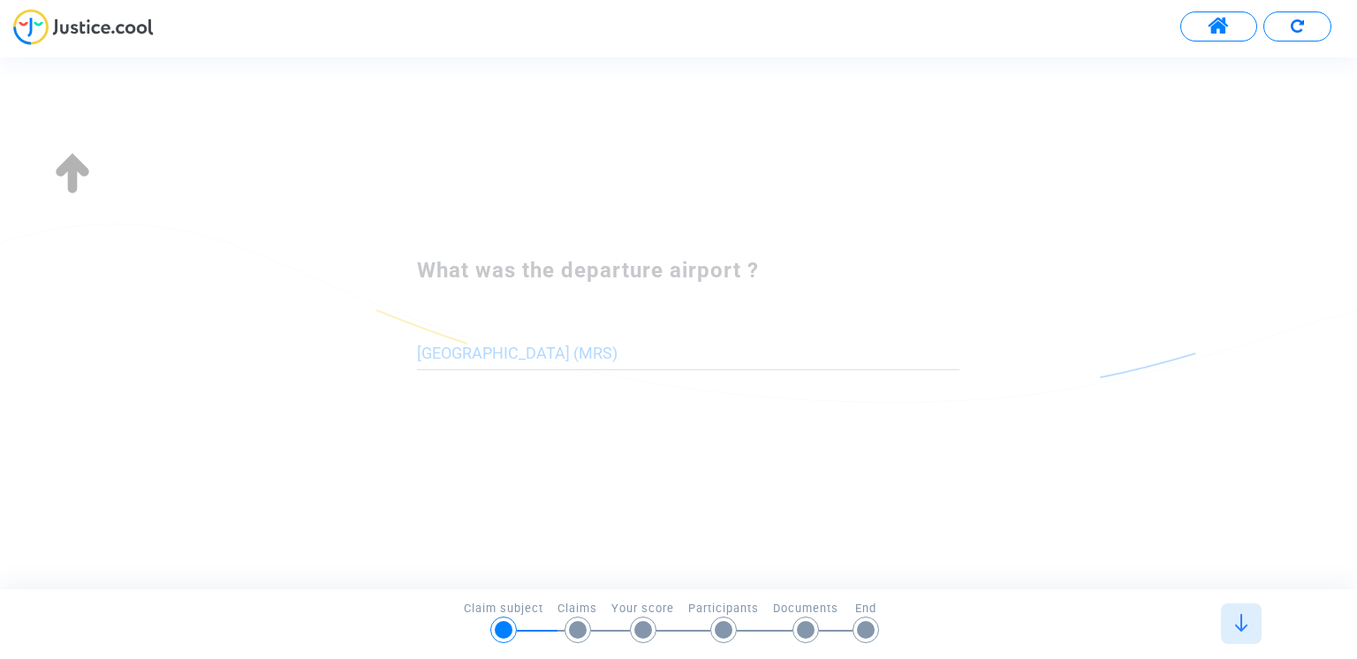
click at [1244, 620] on div at bounding box center [1241, 623] width 55 height 41
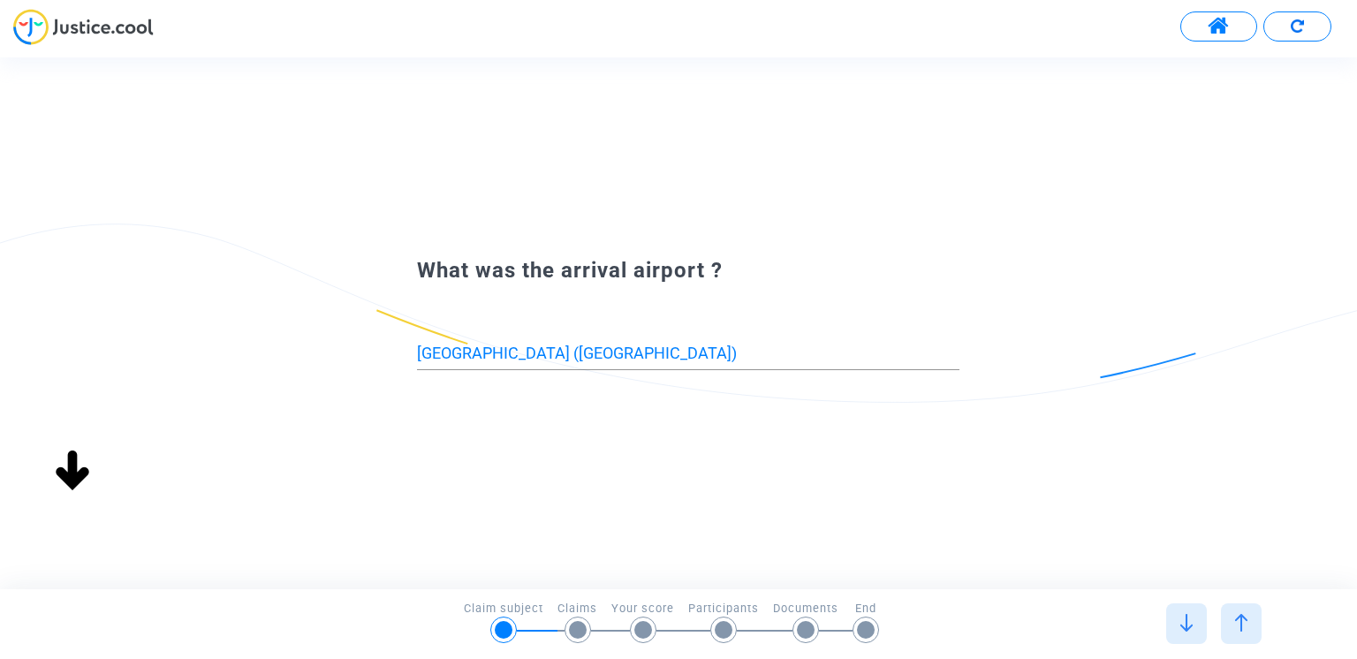
click at [1244, 620] on img at bounding box center [1242, 623] width 18 height 18
drag, startPoint x: 87, startPoint y: 30, endPoint x: 45, endPoint y: 131, distance: 109.0
click at [45, 131] on div "What was the departure airport ? Marseille Provence Airport (MRS)" at bounding box center [678, 322] width 1357 height 531
click at [1239, 612] on div at bounding box center [1241, 623] width 41 height 41
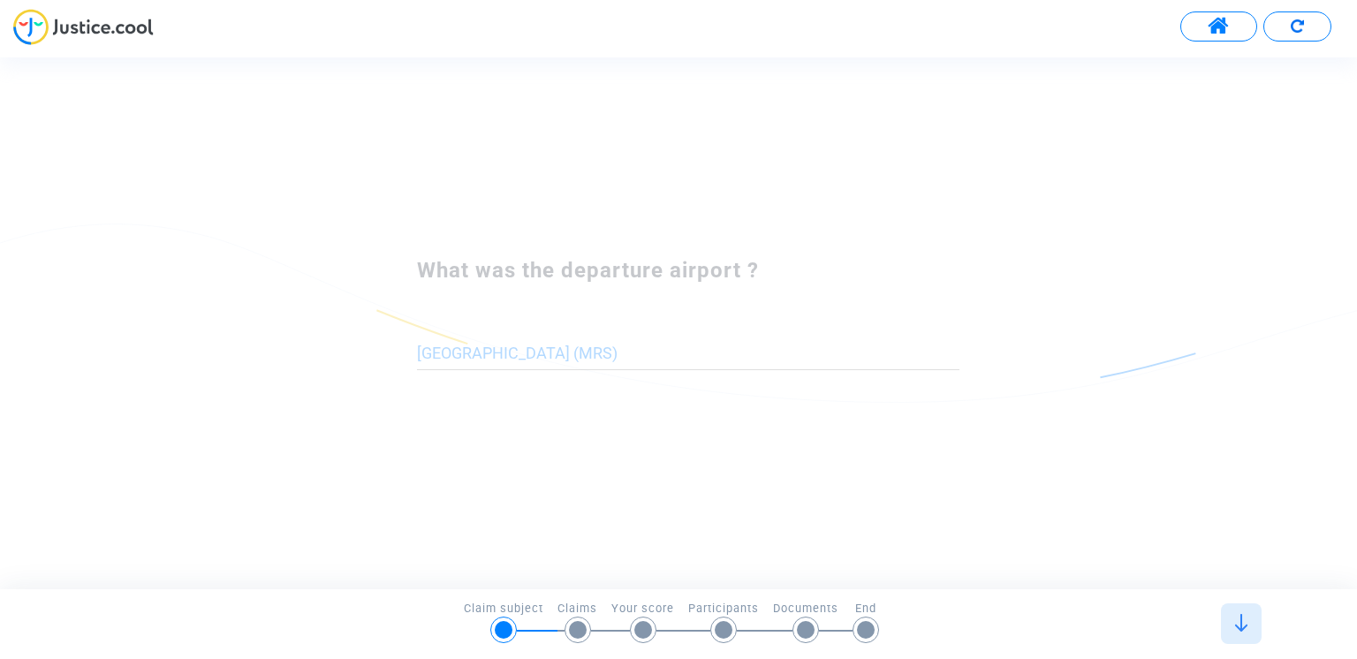
click at [1239, 612] on div at bounding box center [1241, 623] width 55 height 41
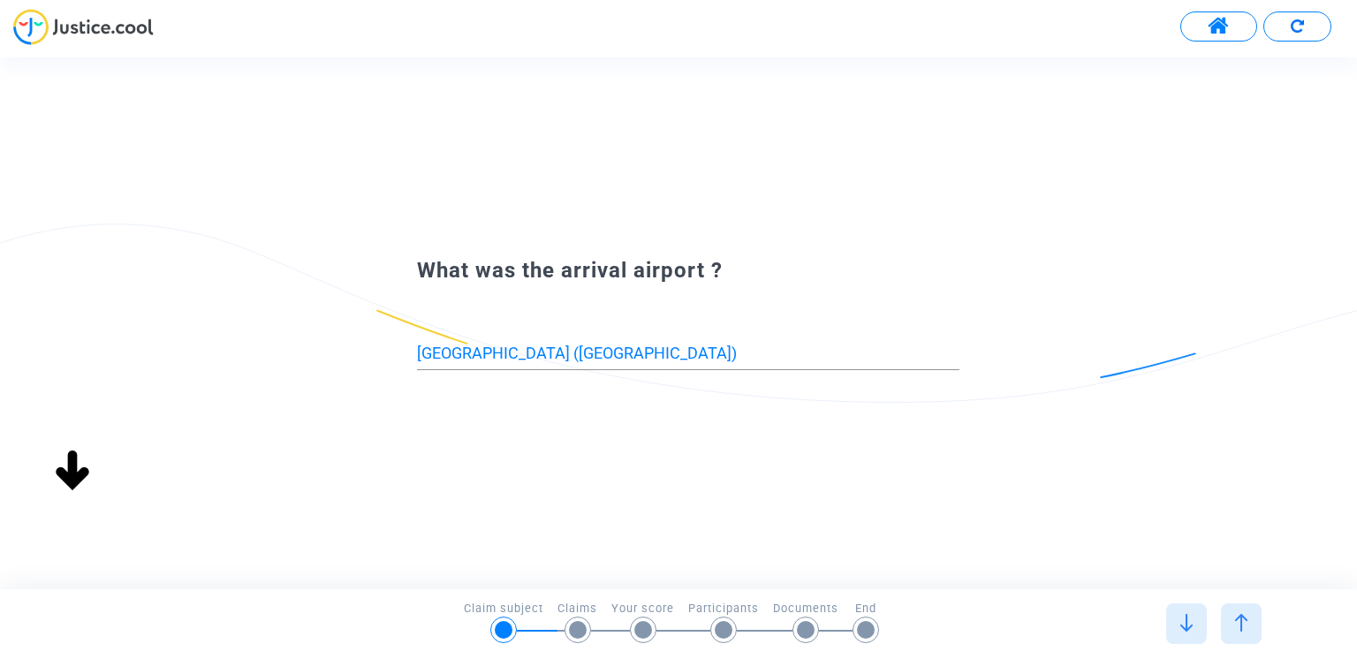
click at [1239, 614] on img at bounding box center [1242, 623] width 18 height 18
click at [1234, 630] on img at bounding box center [1242, 623] width 18 height 18
click at [1203, 637] on div at bounding box center [1186, 623] width 41 height 41
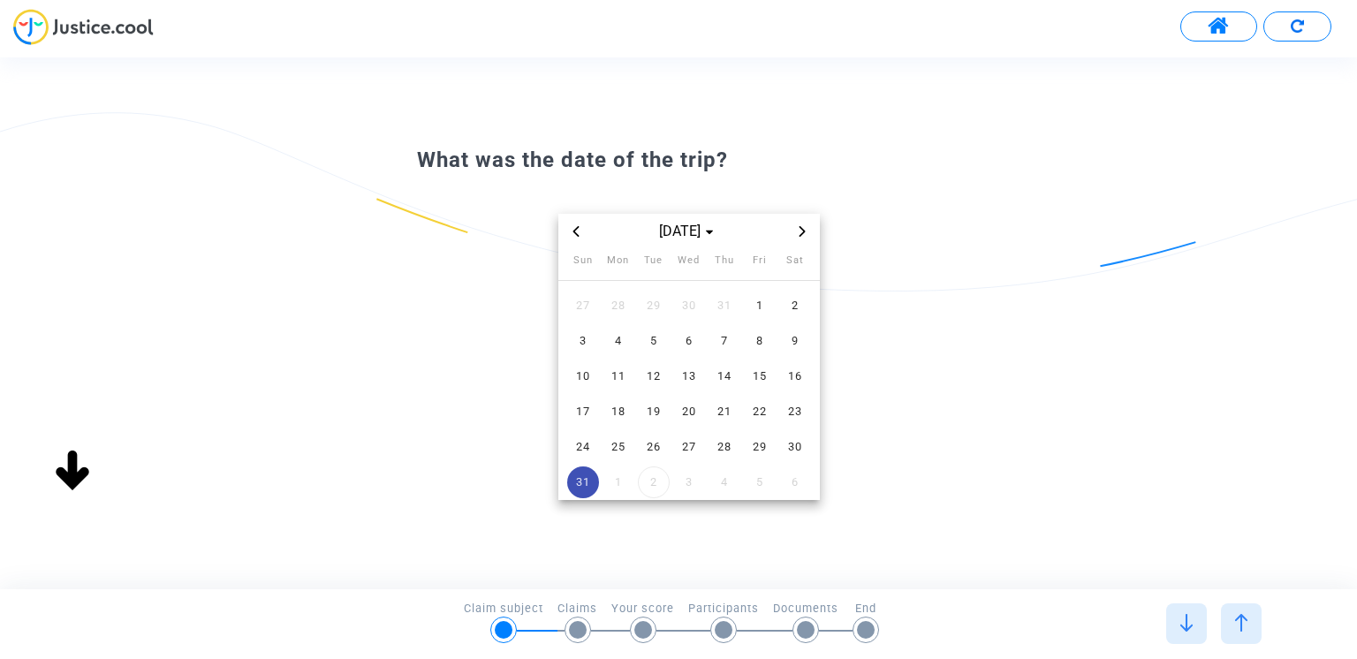
click at [1196, 637] on div at bounding box center [1186, 623] width 41 height 41
click at [1195, 634] on div at bounding box center [1186, 623] width 41 height 41
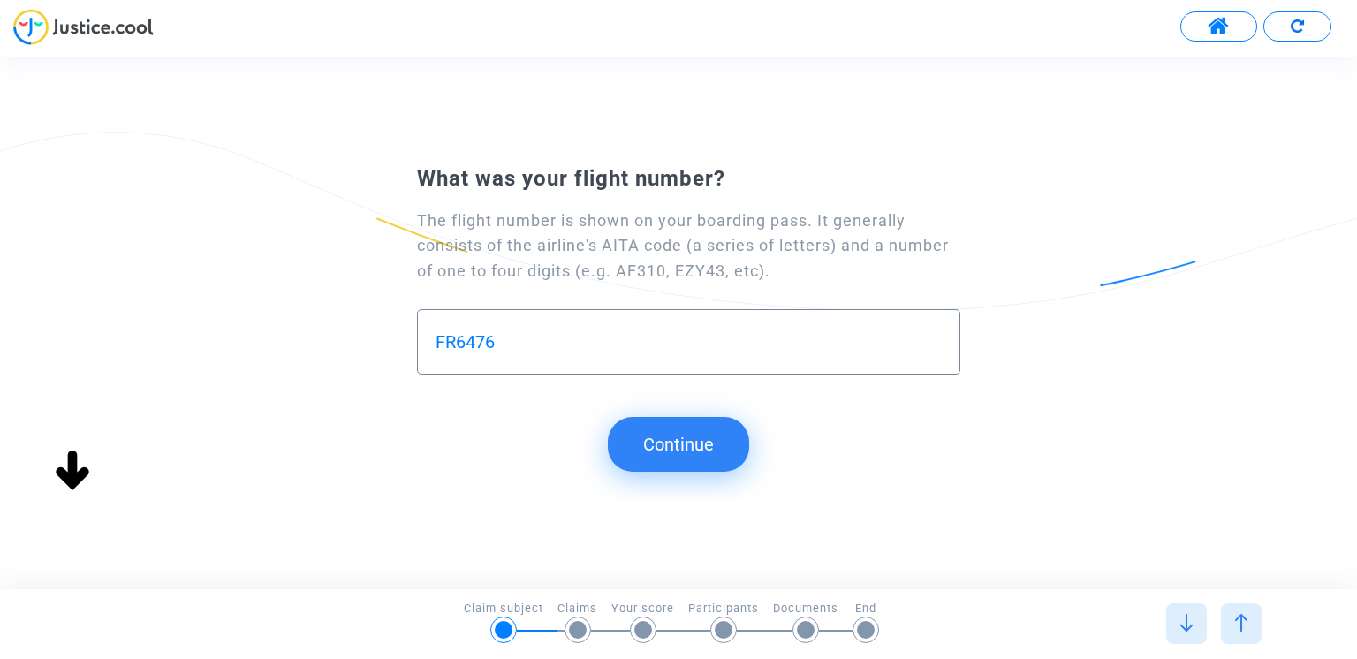
click at [1195, 634] on div at bounding box center [1186, 623] width 41 height 41
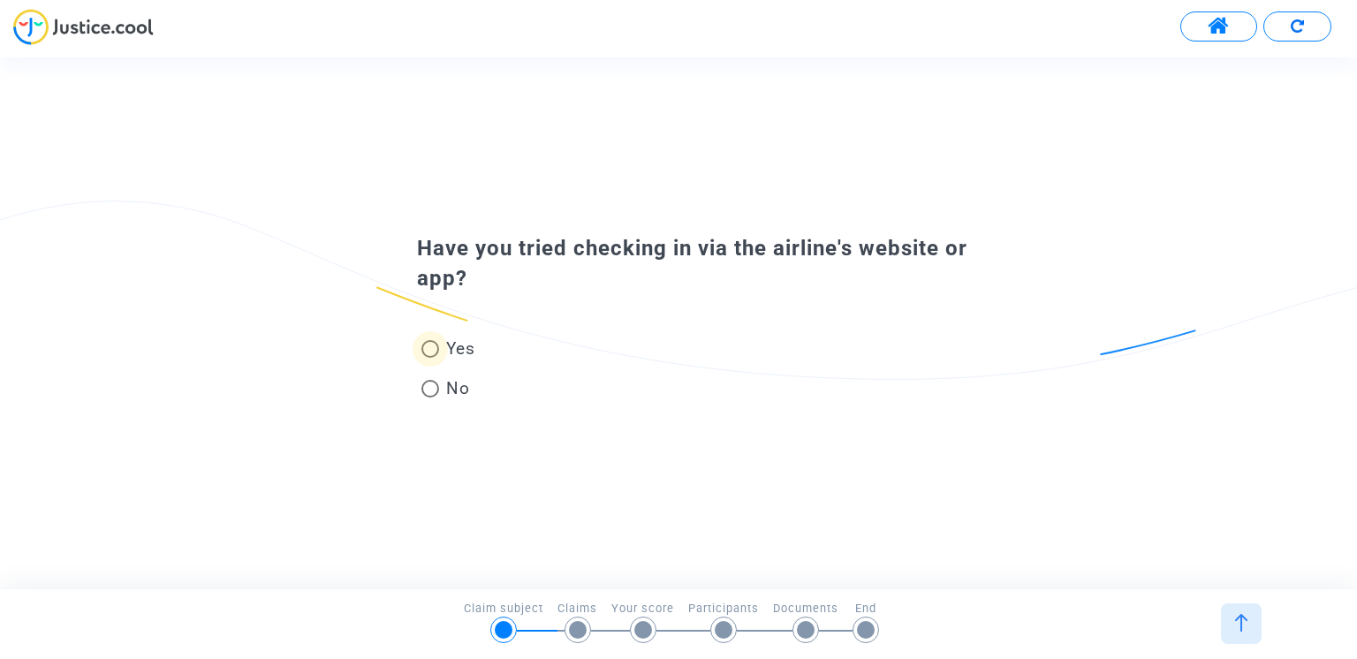
click at [432, 351] on span at bounding box center [430, 349] width 18 height 18
click at [430, 358] on input "Yes" at bounding box center [429, 358] width 1 height 1
radio input "true"
click at [435, 347] on span at bounding box center [430, 349] width 18 height 18
click at [430, 358] on input "Yes" at bounding box center [429, 358] width 1 height 1
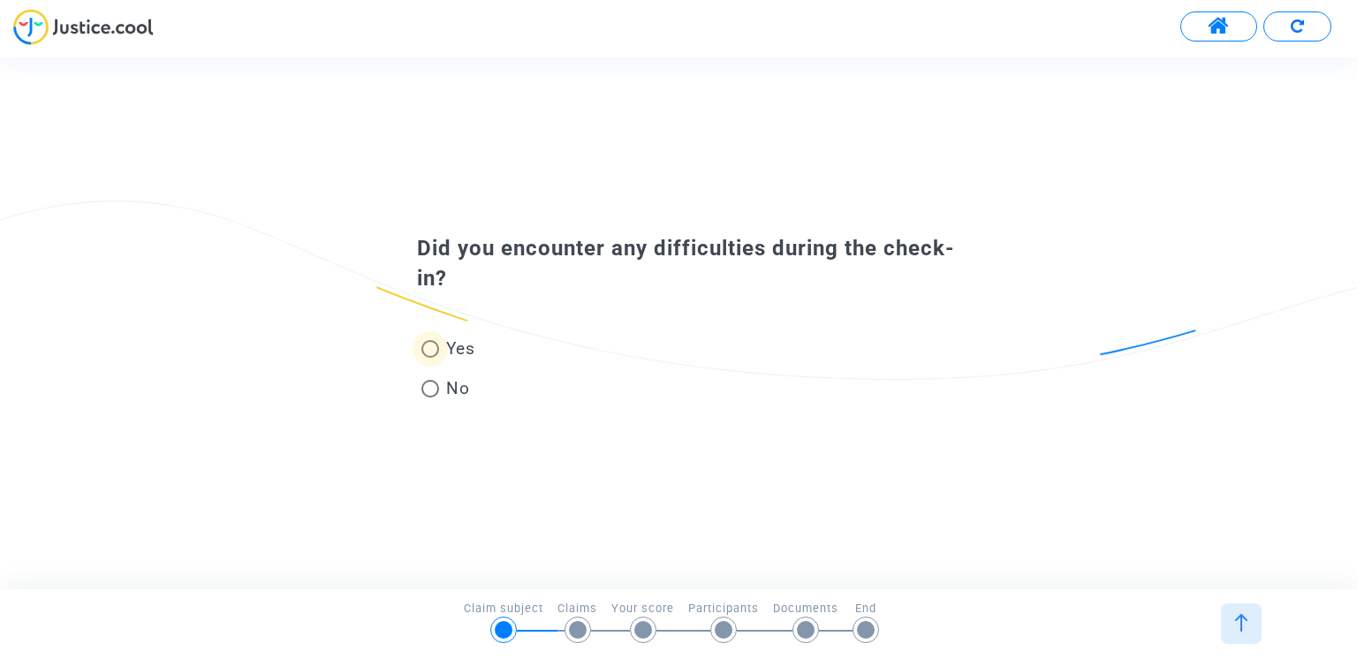
radio input "true"
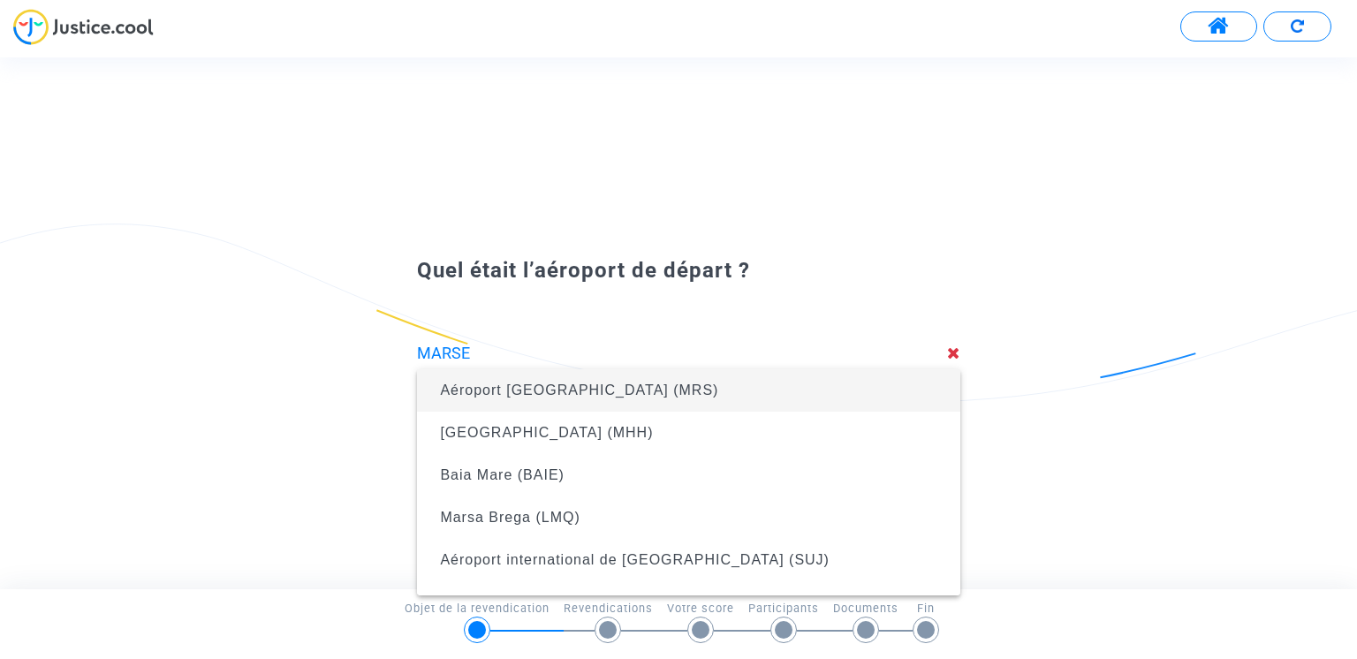
click at [529, 398] on span "Aéroport [GEOGRAPHIC_DATA] (MRS)" at bounding box center [579, 390] width 278 height 15
type input "[GEOGRAPHIC_DATA] (MRS)"
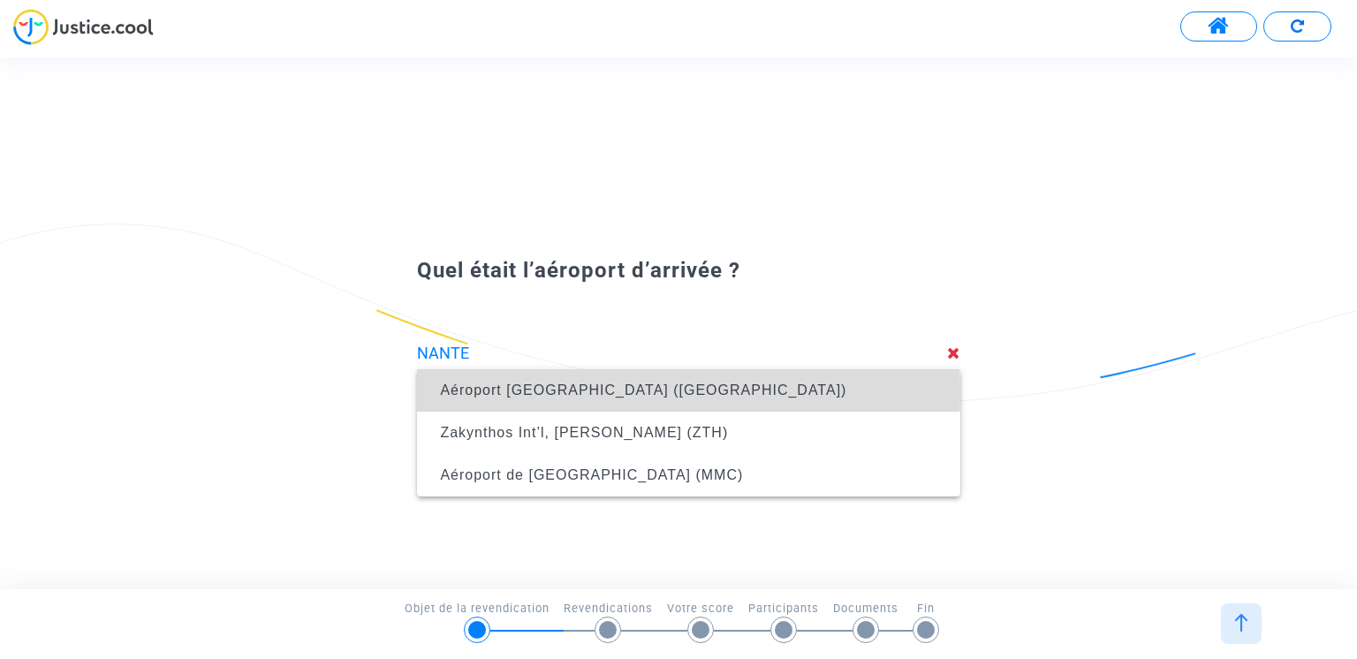
click at [596, 391] on span "Aéroport [GEOGRAPHIC_DATA] ([GEOGRAPHIC_DATA])" at bounding box center [643, 390] width 406 height 15
type input "[GEOGRAPHIC_DATA] ([GEOGRAPHIC_DATA])"
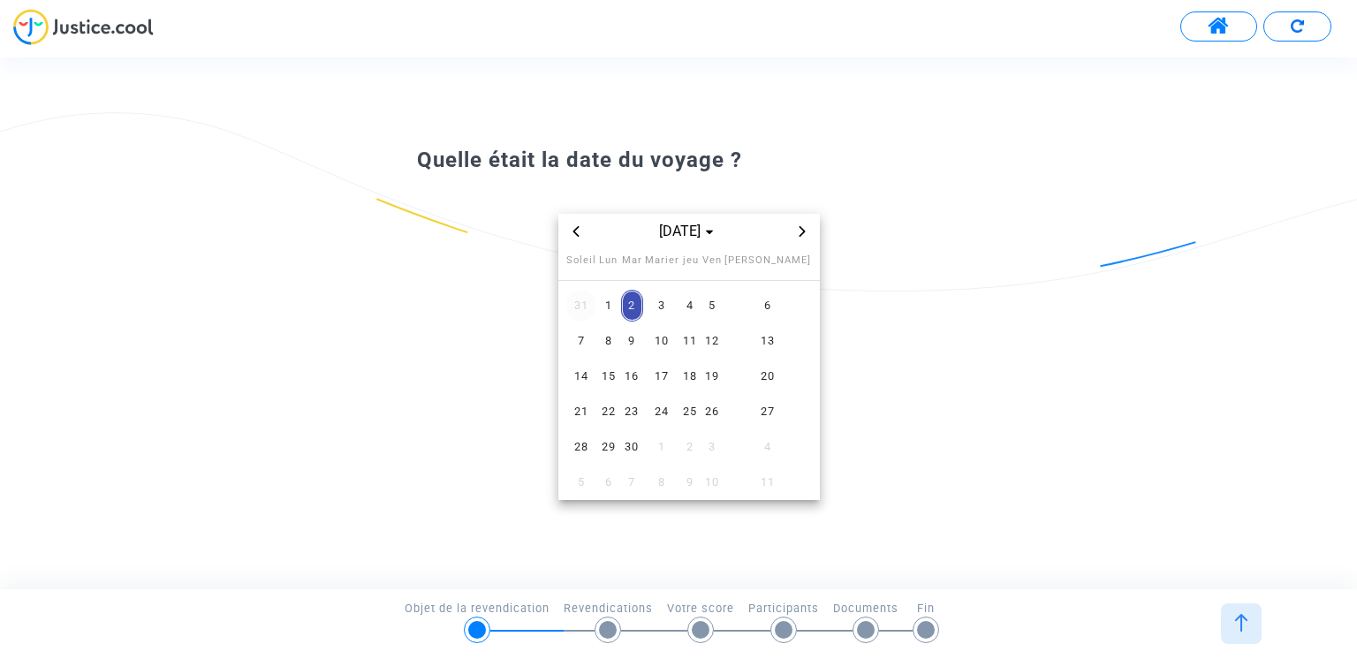
click at [587, 312] on span "31" at bounding box center [580, 306] width 29 height 32
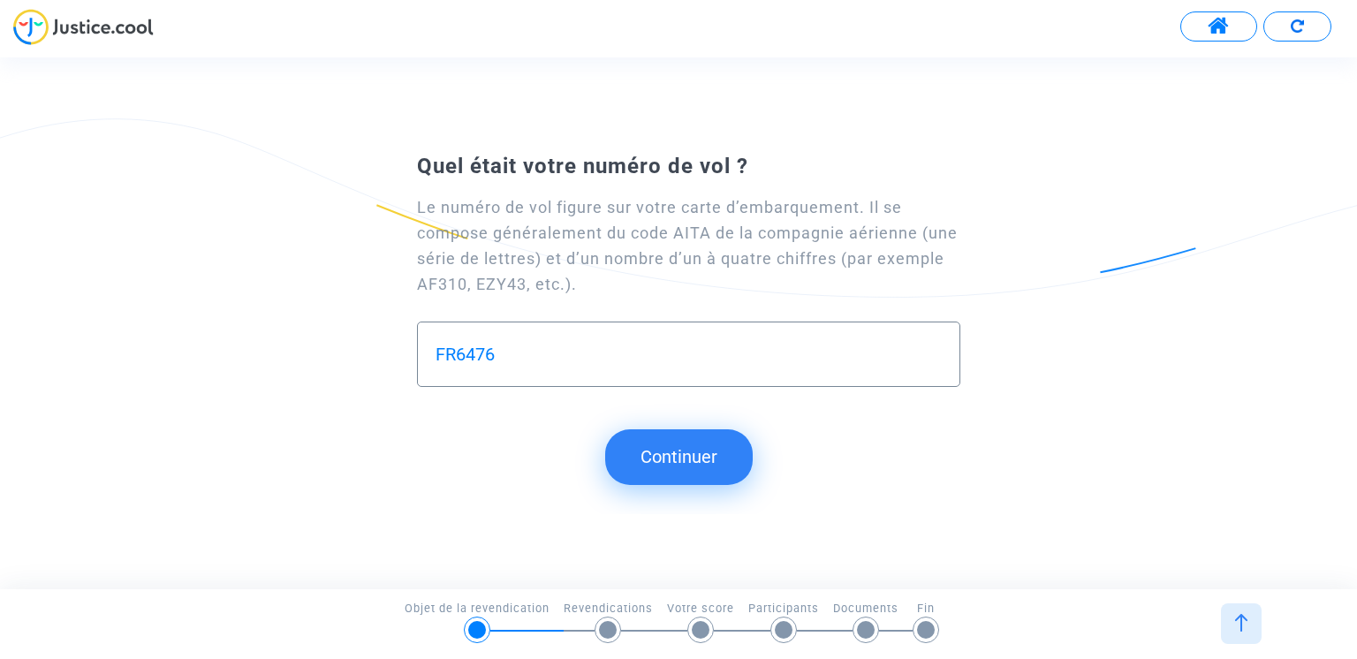
type input "FR6476"
click at [675, 465] on button "Continuer" at bounding box center [679, 456] width 148 height 55
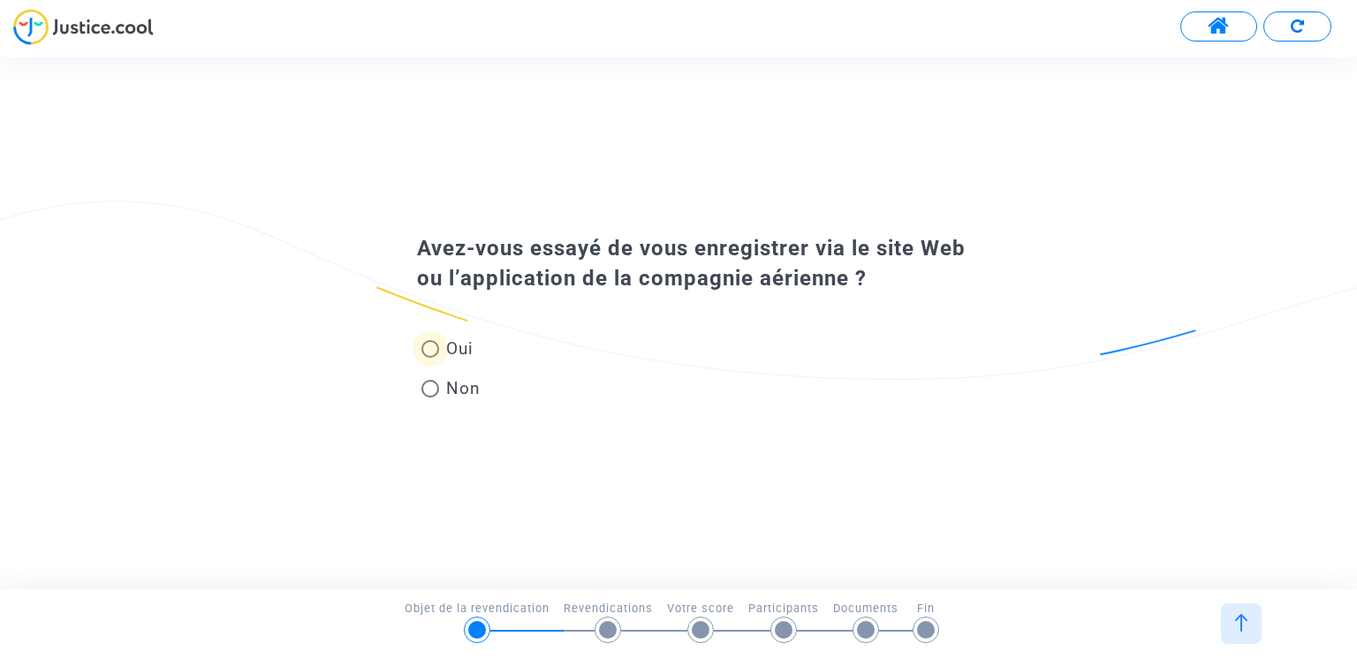
click at [431, 344] on span at bounding box center [430, 349] width 18 height 18
click at [430, 358] on input "Oui" at bounding box center [429, 358] width 1 height 1
radio input "true"
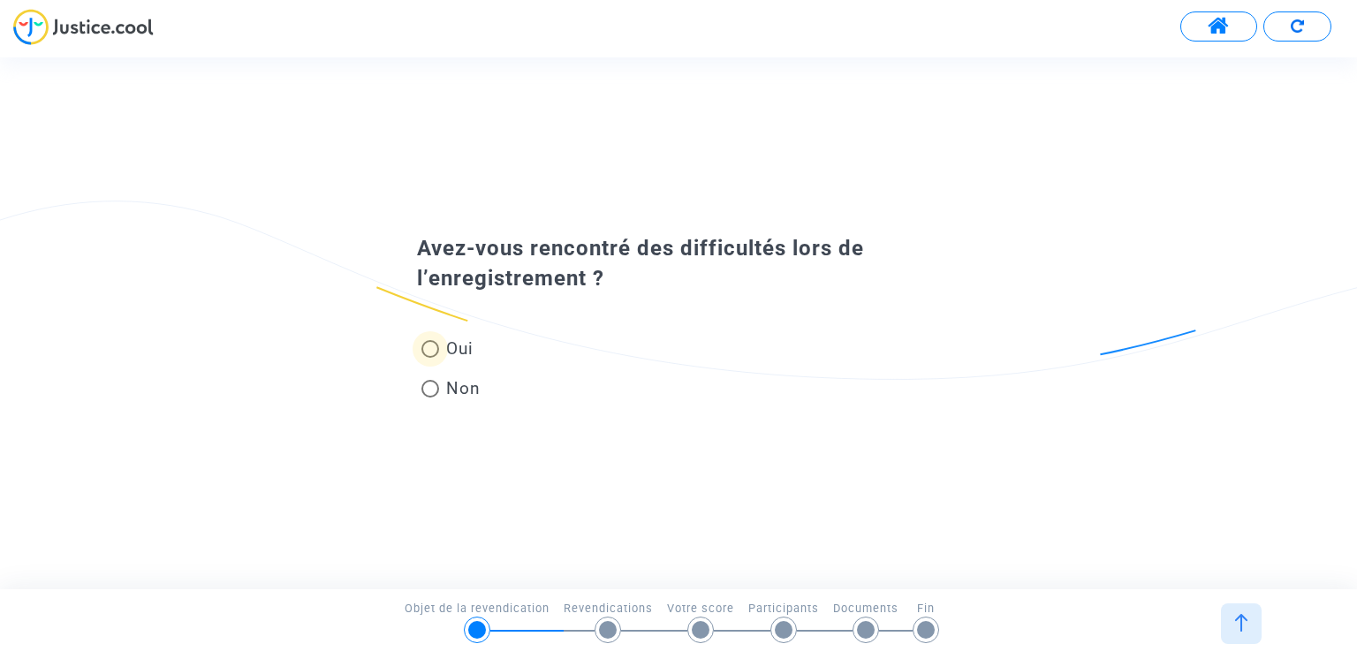
click at [435, 348] on span at bounding box center [430, 349] width 18 height 18
click at [430, 358] on input "Oui" at bounding box center [429, 358] width 1 height 1
radio input "true"
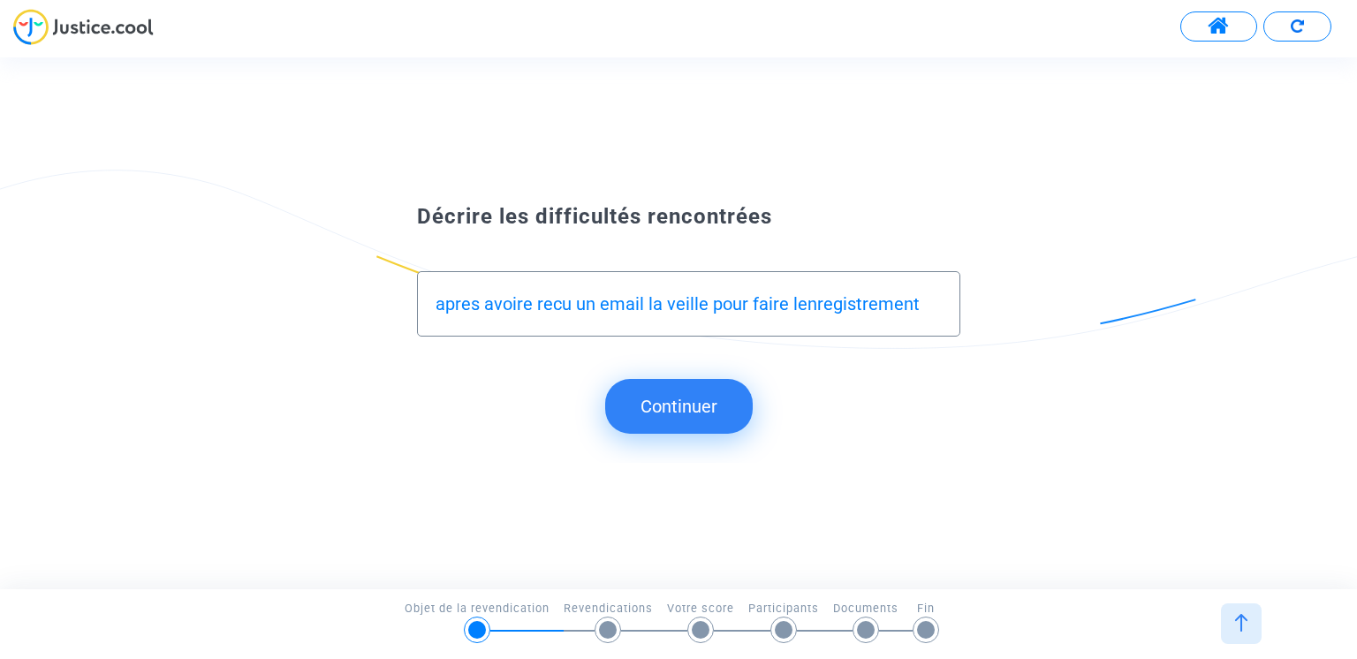
click at [457, 307] on input "apres avoire recu un email la veille pour faire lenregistrement" at bounding box center [688, 304] width 505 height 20
click at [514, 307] on input "après avoire recu un email la veille pour faire lenregistrement" at bounding box center [688, 304] width 505 height 20
type input "a"
click at [445, 305] on input "[PERSON_NAME] recu un email" at bounding box center [688, 304] width 505 height 20
click at [567, 306] on input "[PERSON_NAME] reçu un email" at bounding box center [688, 304] width 505 height 20
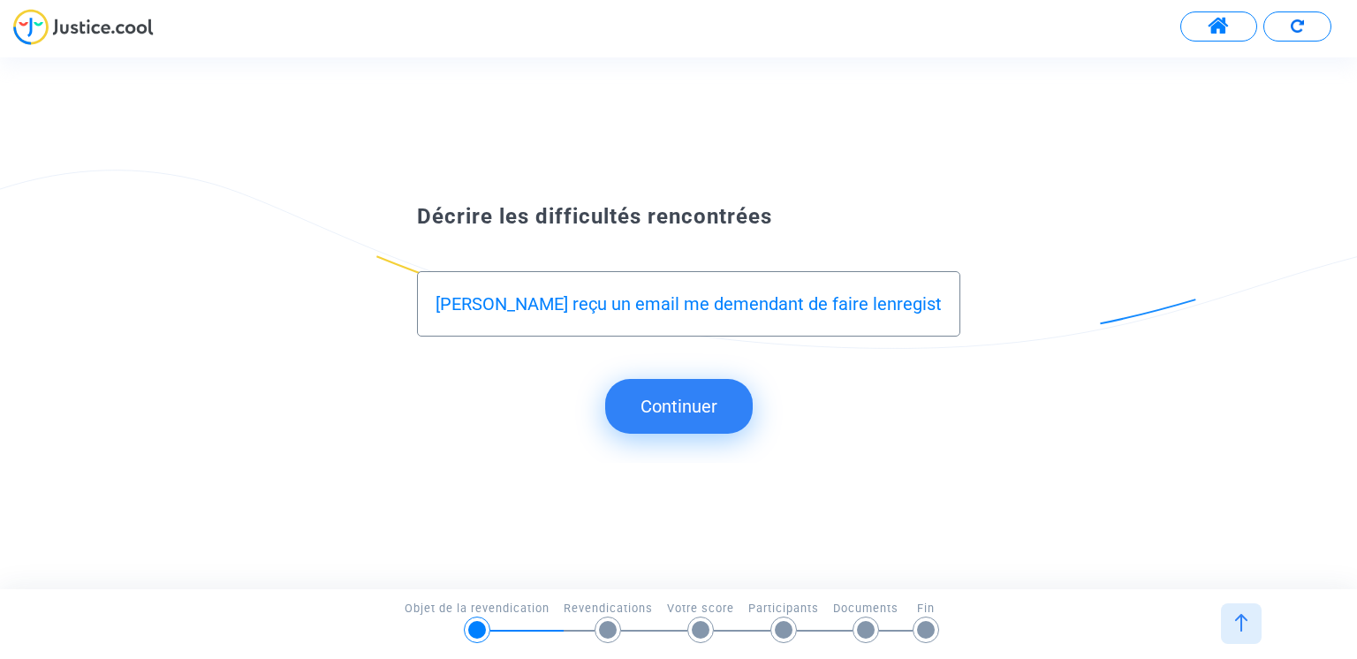
click at [657, 312] on input "[PERSON_NAME] reçu un email me demendant de faire lenregistrement" at bounding box center [688, 304] width 505 height 20
click at [796, 301] on input "[PERSON_NAME] reçu un email me demandant de faire lenregistrement" at bounding box center [688, 304] width 505 height 20
click at [902, 306] on input "[PERSON_NAME] reçu un email me demandant de faire l'enregistrement mais impossi…" at bounding box center [688, 304] width 505 height 20
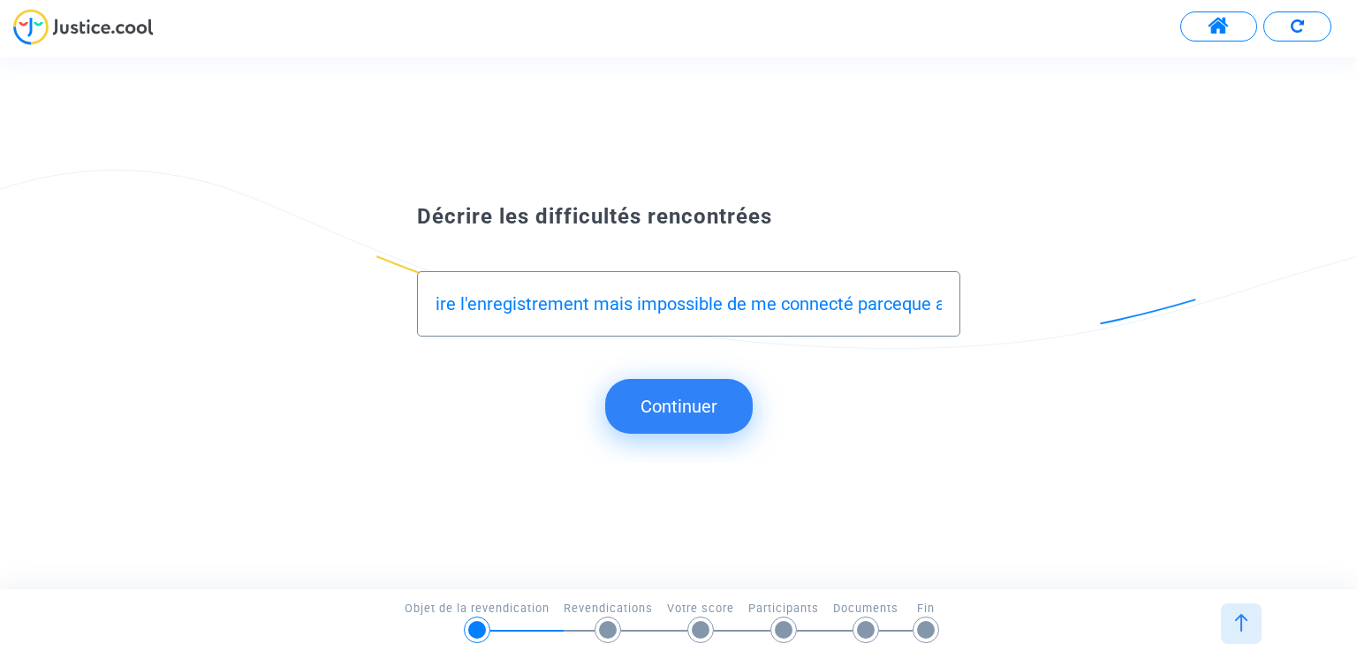
click at [738, 306] on input "[PERSON_NAME] reçu un email me demandant de faire l'enregistrement mais impossi…" at bounding box center [688, 304] width 505 height 20
click at [919, 300] on input "[PERSON_NAME] reçu un email me demandant de faire l'enregistrement mais impossi…" at bounding box center [688, 304] width 505 height 20
click at [515, 301] on input "[PERSON_NAME] reçu un email me demandant de faire l'enregistrement mais impossi…" at bounding box center [688, 304] width 505 height 20
click at [704, 300] on input "[PERSON_NAME] reçu un email me demandant de faire l'enregistrement mais impossi…" at bounding box center [688, 304] width 505 height 20
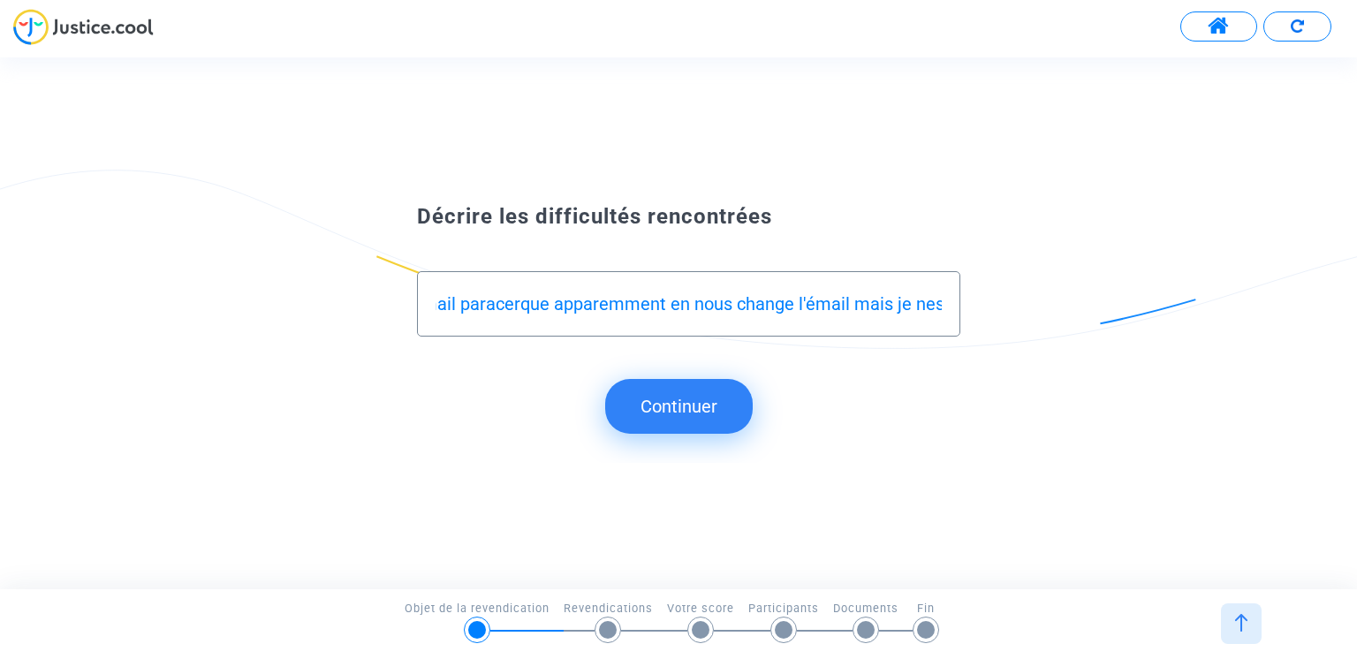
click at [809, 303] on input "[PERSON_NAME] reçu un email me demandant de faire l'enregistrement mais impossi…" at bounding box center [688, 304] width 505 height 20
click at [877, 307] on input "[PERSON_NAME] reçu un email me demandant de faire l'enregistrement mais impossi…" at bounding box center [688, 304] width 505 height 20
click at [929, 309] on input "[PERSON_NAME] reçu un email me demandant de faire l'enregistrement mais impossi…" at bounding box center [688, 304] width 505 height 20
click at [944, 304] on div "[PERSON_NAME] reçu un email me demandant de faire l'enregistrement mais impossi…" at bounding box center [688, 303] width 543 height 65
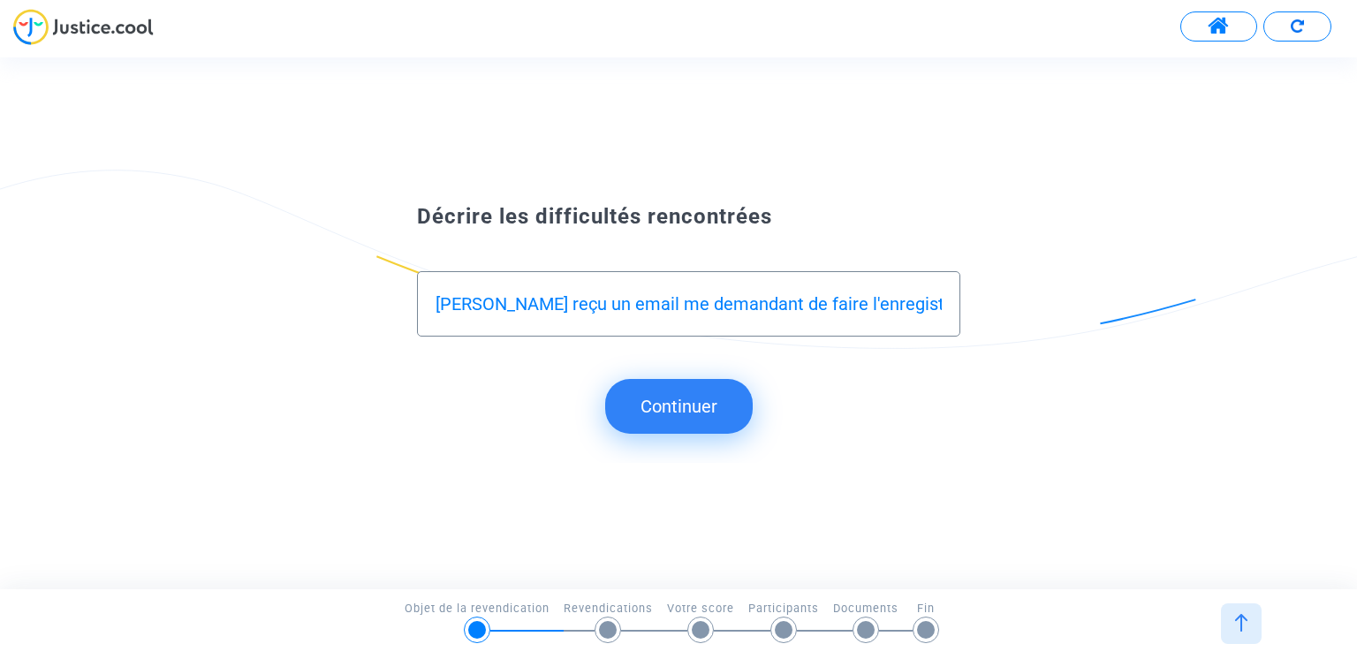
scroll to position [0, 1089]
click at [937, 305] on input "[PERSON_NAME] reçu un email me demandant de faire l'enregistrement mais impossi…" at bounding box center [688, 304] width 505 height 20
click at [944, 304] on div "[PERSON_NAME] reçu un email me demandant de faire l'enregistrement mais impossi…" at bounding box center [688, 303] width 543 height 65
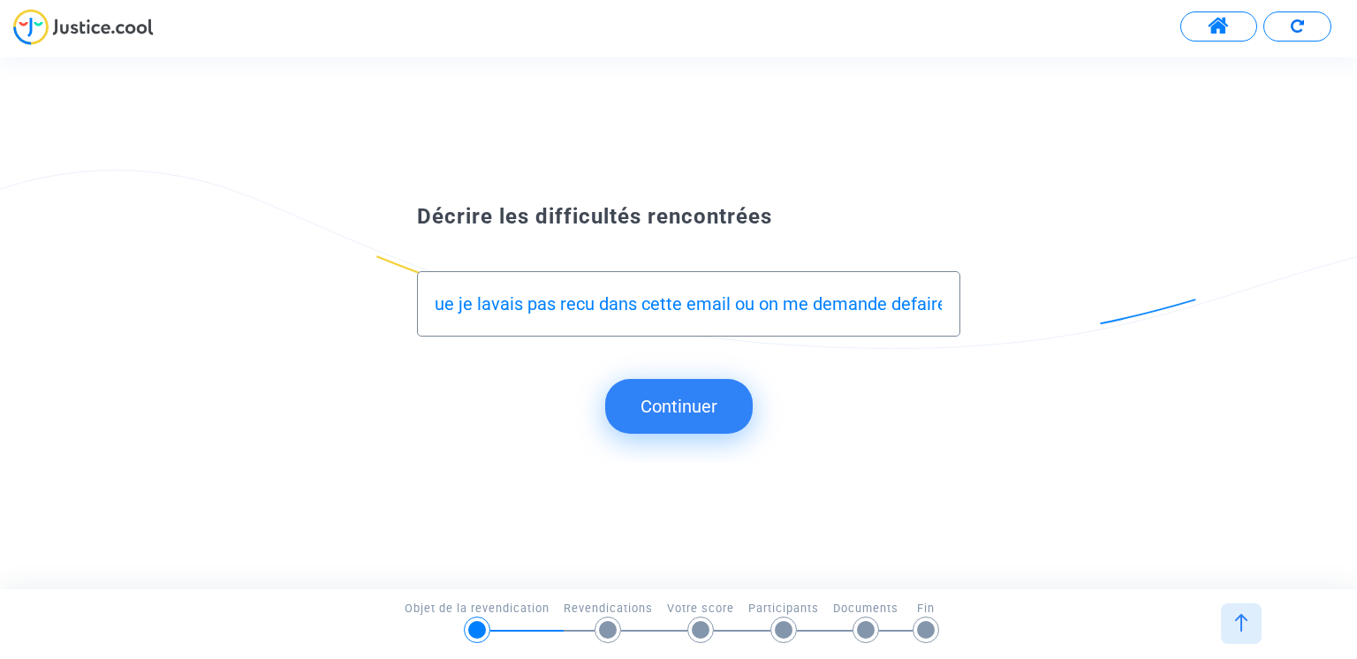
click at [793, 298] on input "[PERSON_NAME] reçu un email me demandant de faire l'enregistrement mais impossi…" at bounding box center [688, 304] width 505 height 20
drag, startPoint x: 793, startPoint y: 298, endPoint x: 781, endPoint y: 307, distance: 15.2
click at [781, 307] on input "[PERSON_NAME] reçu un email me demandant de faire l'enregistrement mais impossi…" at bounding box center [688, 304] width 505 height 20
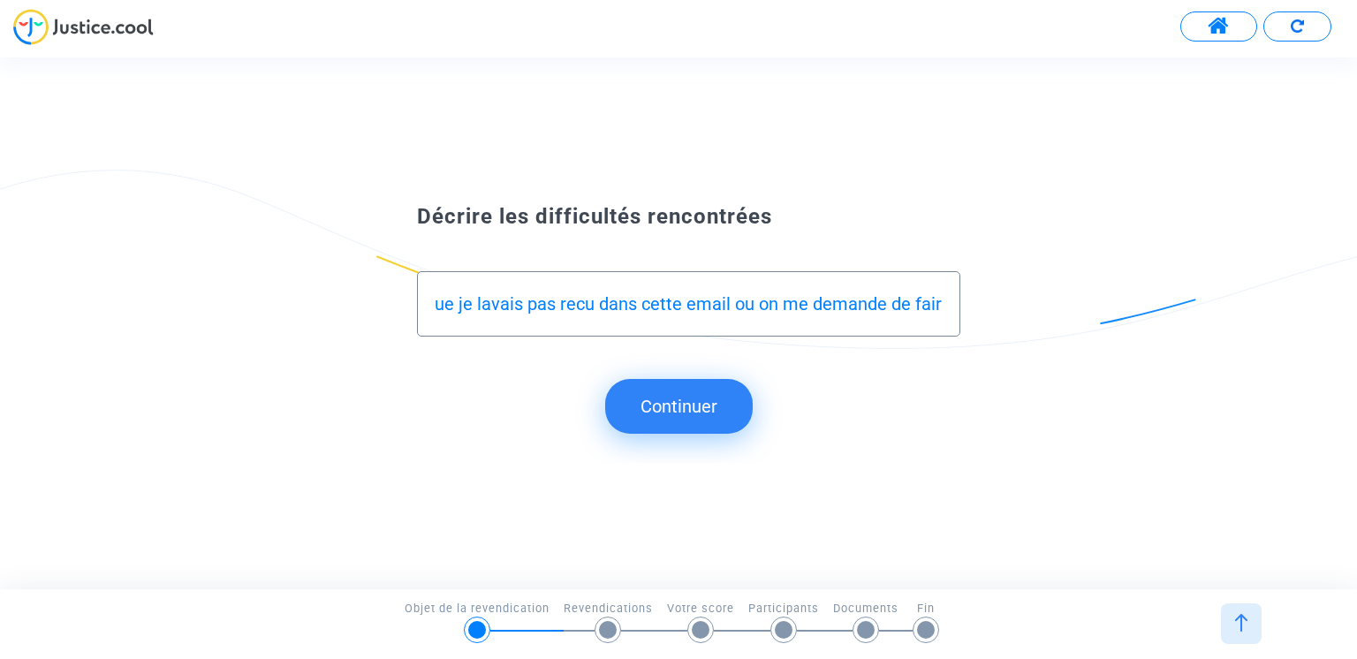
click at [851, 305] on input "[PERSON_NAME] reçu un email me demandant de faire l'enregistrement mais impossi…" at bounding box center [688, 304] width 505 height 20
click at [862, 302] on input "[PERSON_NAME] reçu un email me demandant de faire l'enregistrement mais impossi…" at bounding box center [688, 304] width 505 height 20
click at [866, 302] on input "[PERSON_NAME] reçu un email me demandant de faire l'enregistrement mais impossi…" at bounding box center [688, 304] width 505 height 20
click at [907, 300] on input "[PERSON_NAME] reçu un email me demandant de faire l'enregistrement mais impossi…" at bounding box center [688, 304] width 505 height 20
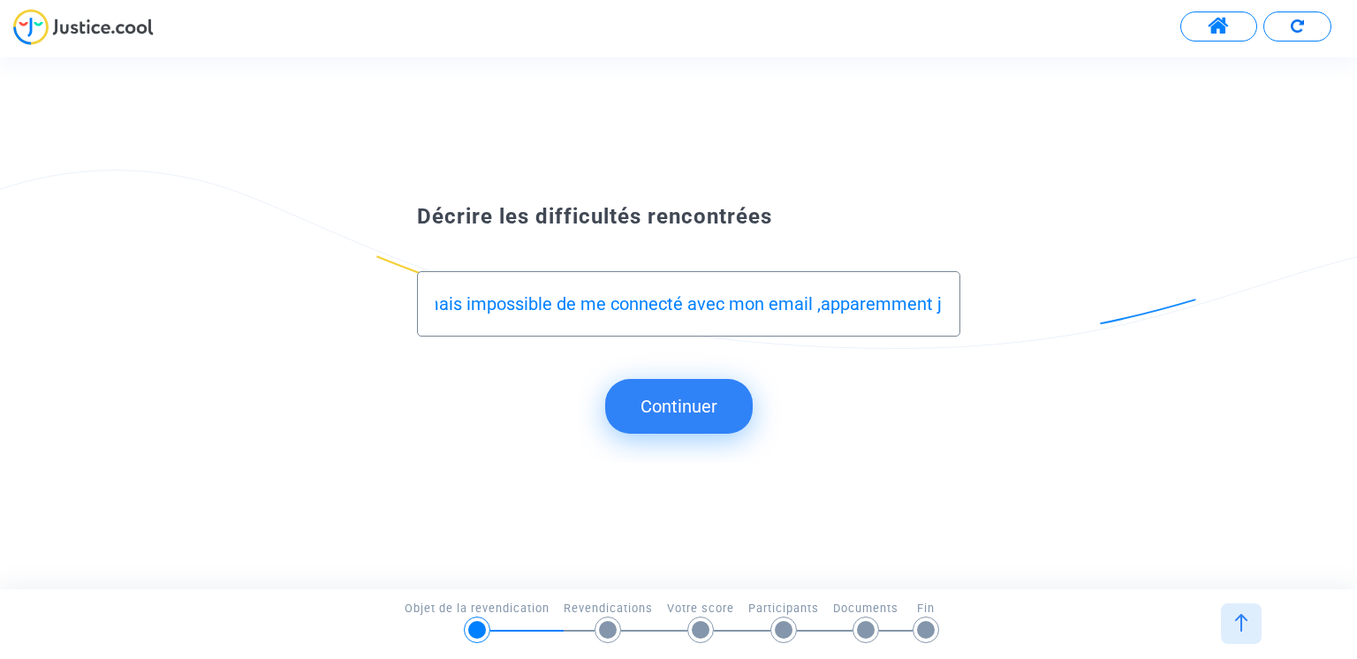
drag, startPoint x: 806, startPoint y: 312, endPoint x: 760, endPoint y: 312, distance: 45.9
click at [760, 312] on input "[PERSON_NAME] reçu un email me demandant de faire l'enregistrement mais impossi…" at bounding box center [688, 304] width 505 height 20
click at [808, 320] on div "[PERSON_NAME] reçu un email me demandant de faire l'enregistrement mais impossi…" at bounding box center [688, 296] width 505 height 49
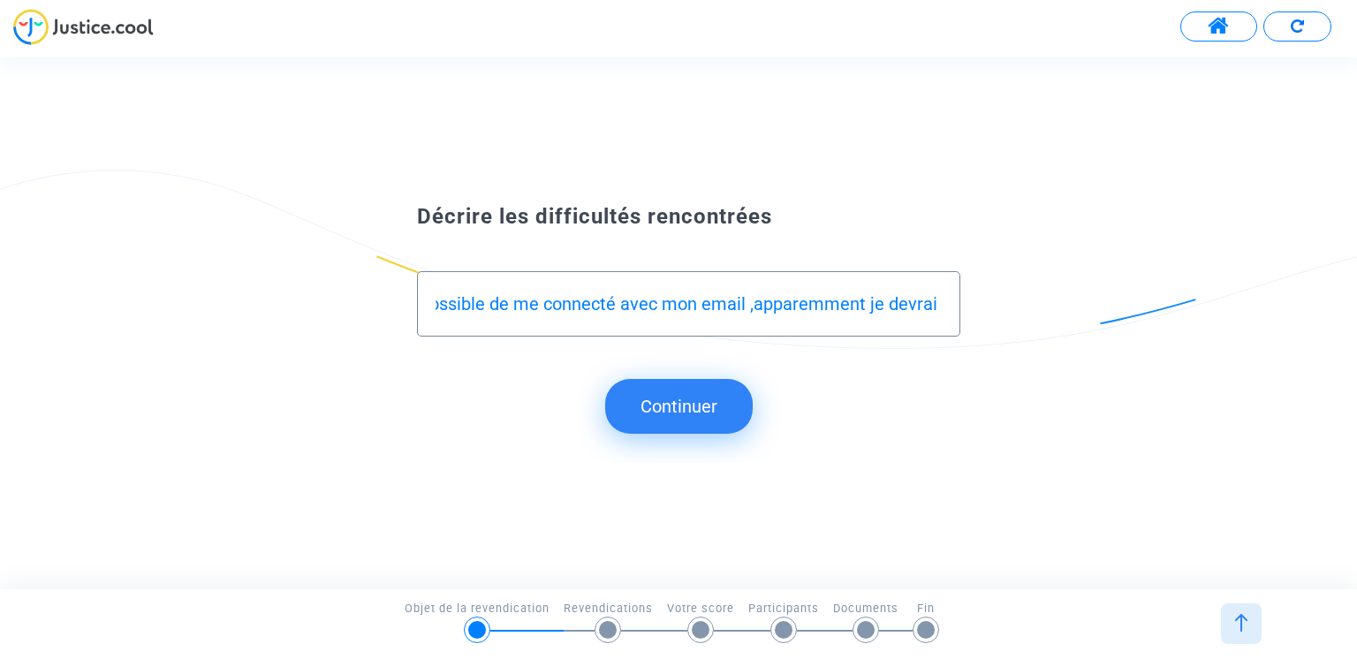
click at [907, 300] on input "[PERSON_NAME] reçu un email me demandant de faire l'enregistrement mais impossi…" at bounding box center [688, 304] width 505 height 20
type input "[PERSON_NAME] reçu un email me demandant de faire l'enregistrement mais impossi…"
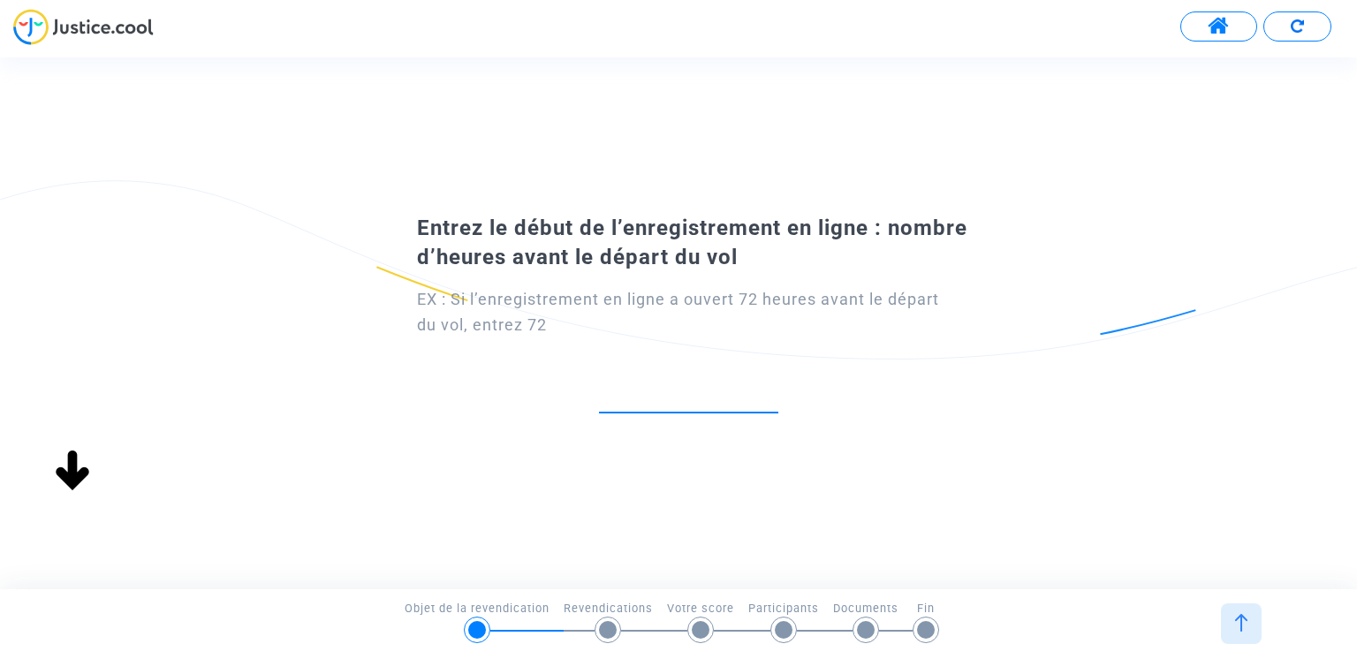
scroll to position [0, 0]
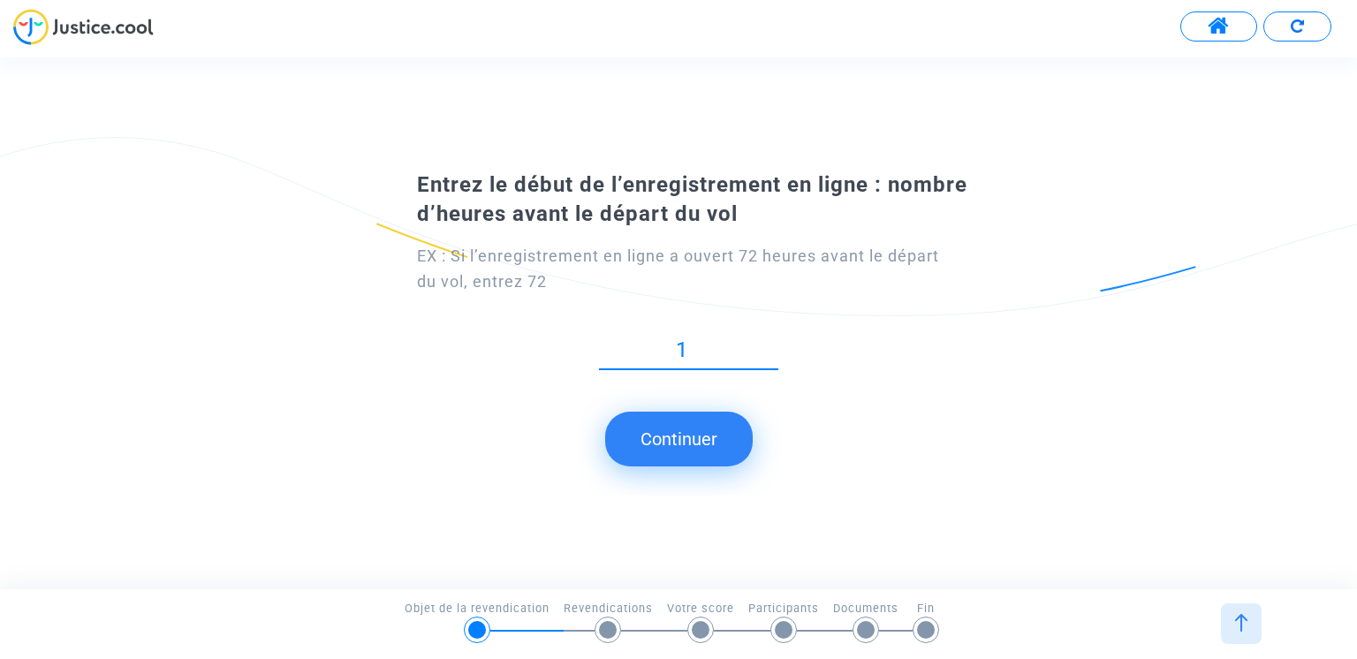
click at [773, 362] on input "1" at bounding box center [688, 350] width 179 height 24
click at [770, 343] on input "2" at bounding box center [688, 350] width 179 height 24
click at [770, 343] on input "3" at bounding box center [688, 350] width 179 height 24
click at [770, 343] on input "4" at bounding box center [688, 350] width 179 height 24
click at [770, 343] on input "5" at bounding box center [688, 350] width 179 height 24
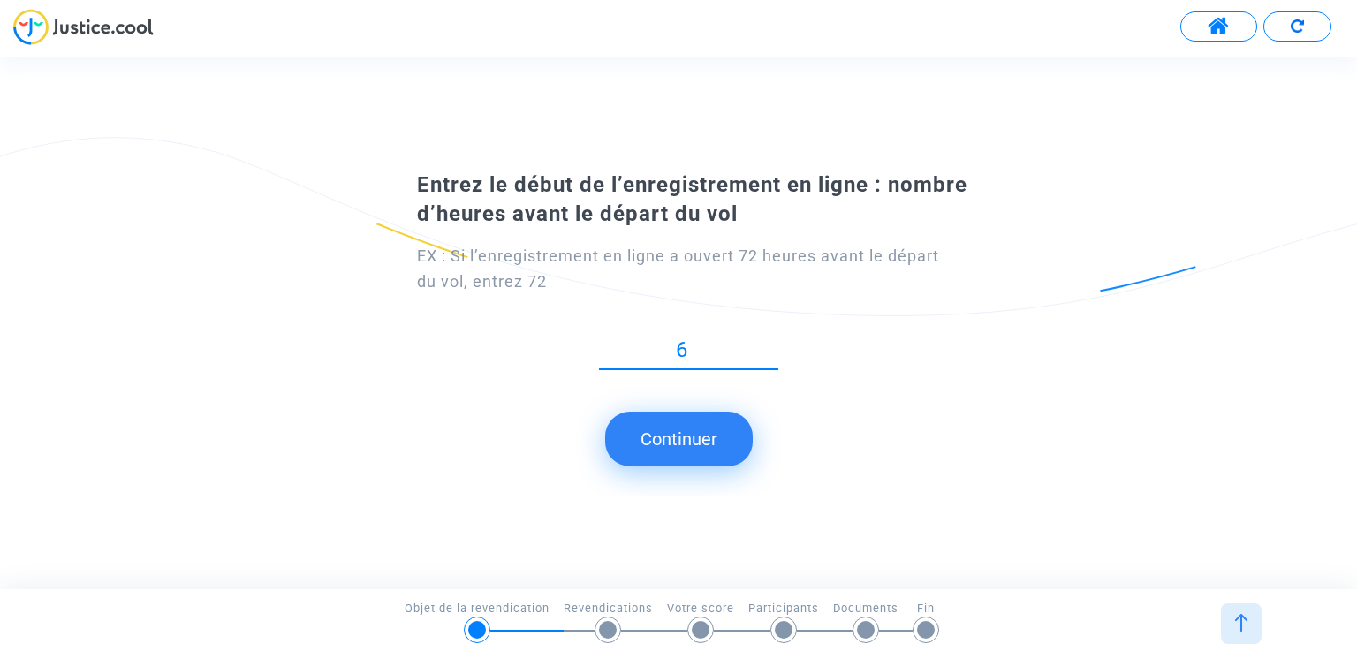
click at [770, 343] on input "6" at bounding box center [688, 350] width 179 height 24
click at [770, 343] on input "7" at bounding box center [688, 350] width 179 height 24
click at [770, 343] on input "8" at bounding box center [688, 350] width 179 height 24
click at [770, 343] on input "9" at bounding box center [688, 350] width 179 height 24
click at [770, 343] on input "10" at bounding box center [688, 350] width 179 height 24
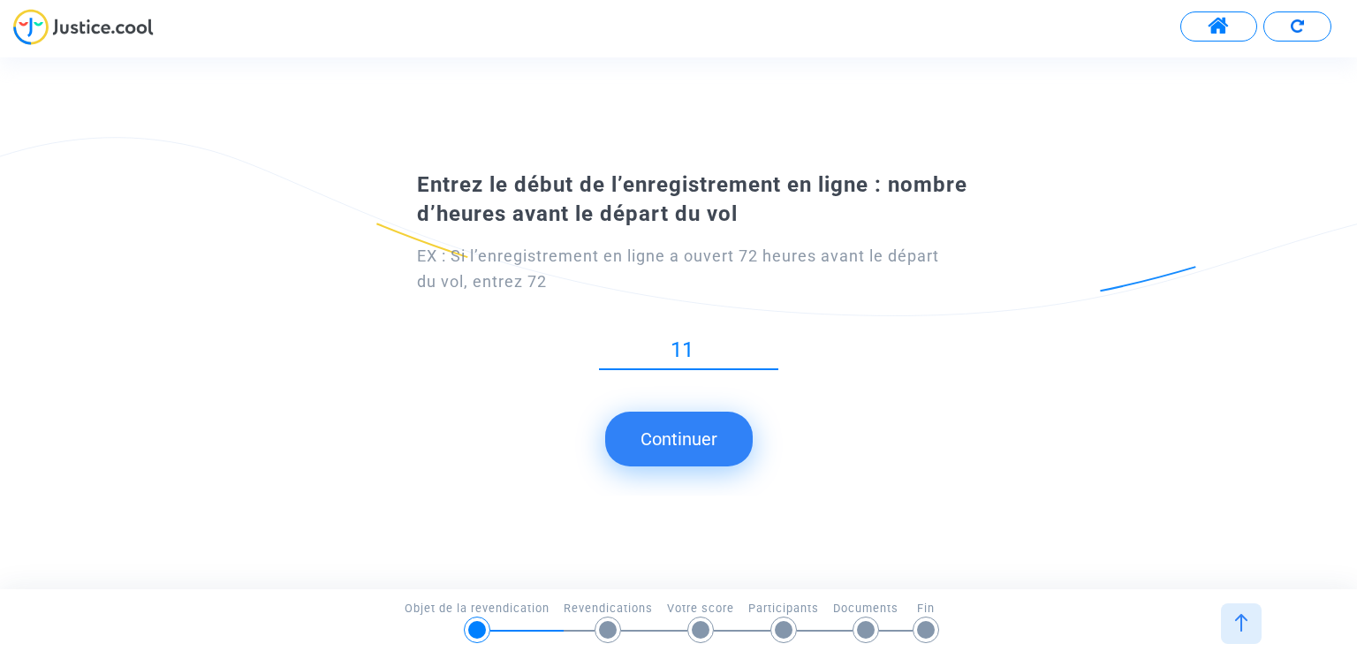
click at [770, 343] on input "11" at bounding box center [688, 350] width 179 height 24
click at [770, 343] on input "12" at bounding box center [688, 350] width 179 height 24
click at [770, 343] on input "13" at bounding box center [688, 350] width 179 height 24
click at [770, 343] on input "14" at bounding box center [688, 350] width 179 height 24
click at [770, 343] on input "15" at bounding box center [688, 350] width 179 height 24
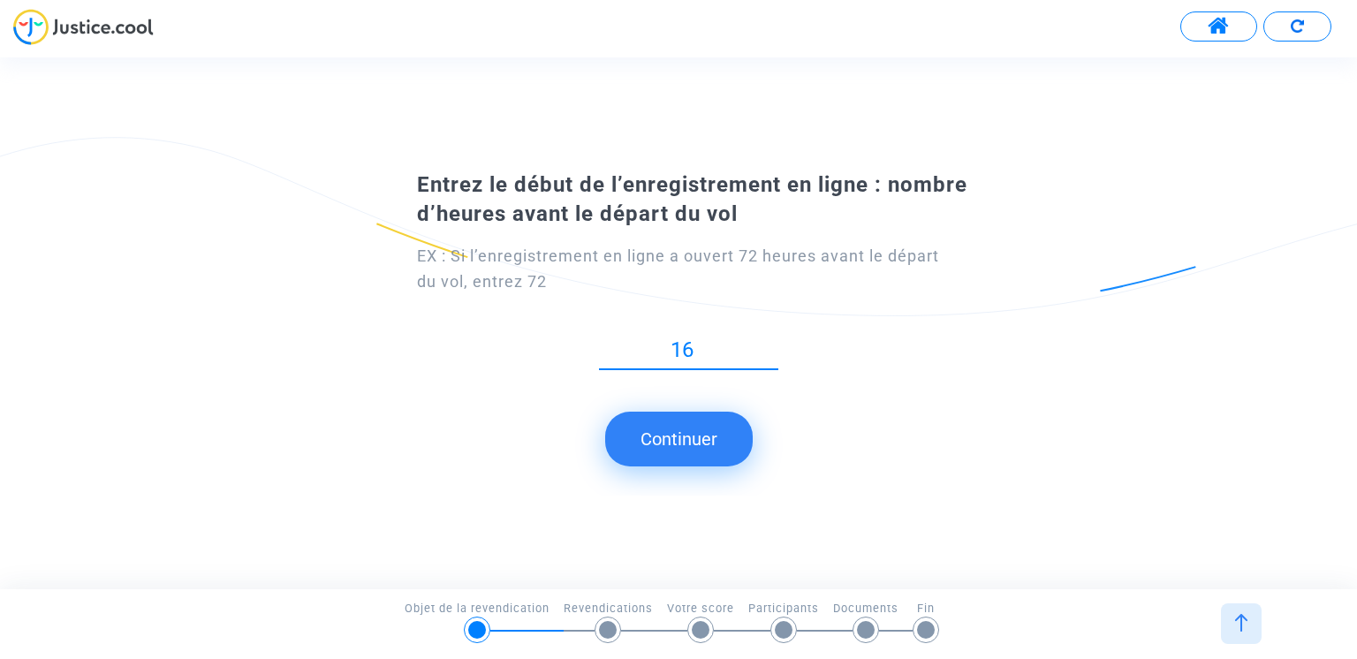
click at [770, 343] on input "16" at bounding box center [688, 350] width 179 height 24
click at [770, 343] on input "17" at bounding box center [688, 350] width 179 height 24
click at [770, 343] on input "18" at bounding box center [688, 350] width 179 height 24
click at [772, 344] on input "19" at bounding box center [688, 350] width 179 height 24
click at [772, 344] on input "20" at bounding box center [688, 350] width 179 height 24
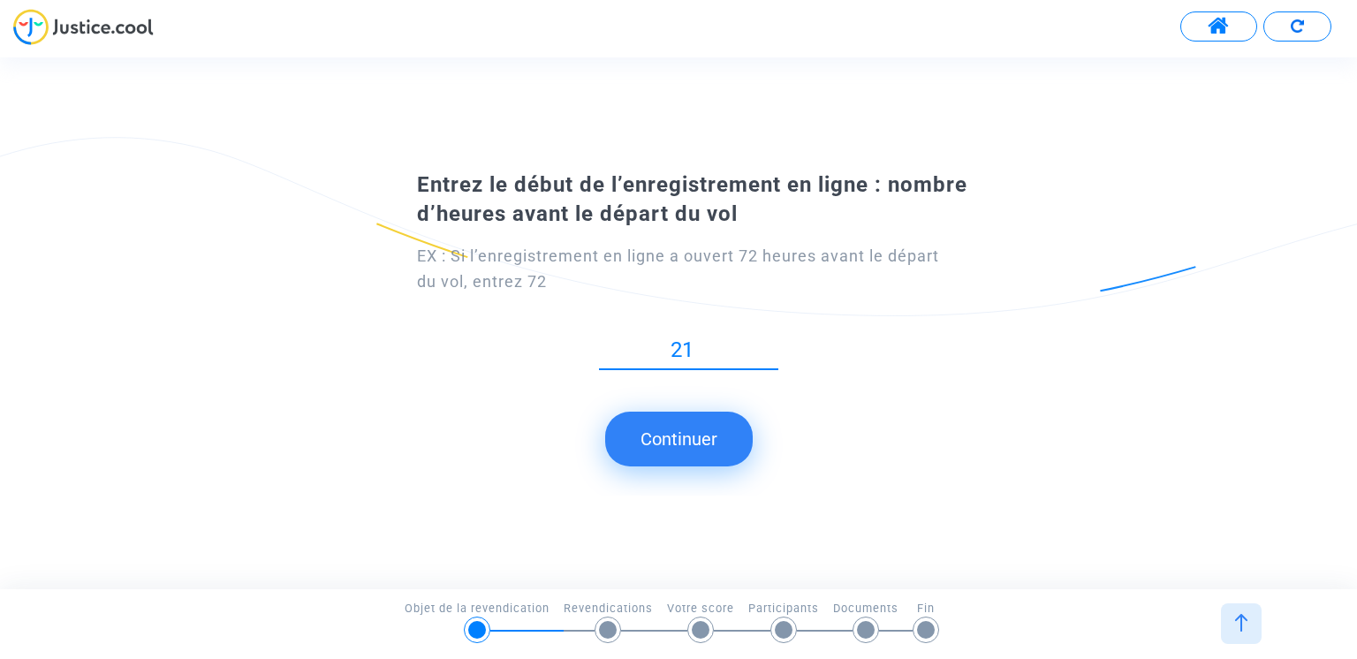
click at [772, 344] on input "21" at bounding box center [688, 350] width 179 height 24
click at [772, 344] on input "22" at bounding box center [688, 350] width 179 height 24
click at [772, 344] on input "23" at bounding box center [688, 350] width 179 height 24
type input "24"
click at [772, 344] on input "24" at bounding box center [688, 350] width 179 height 24
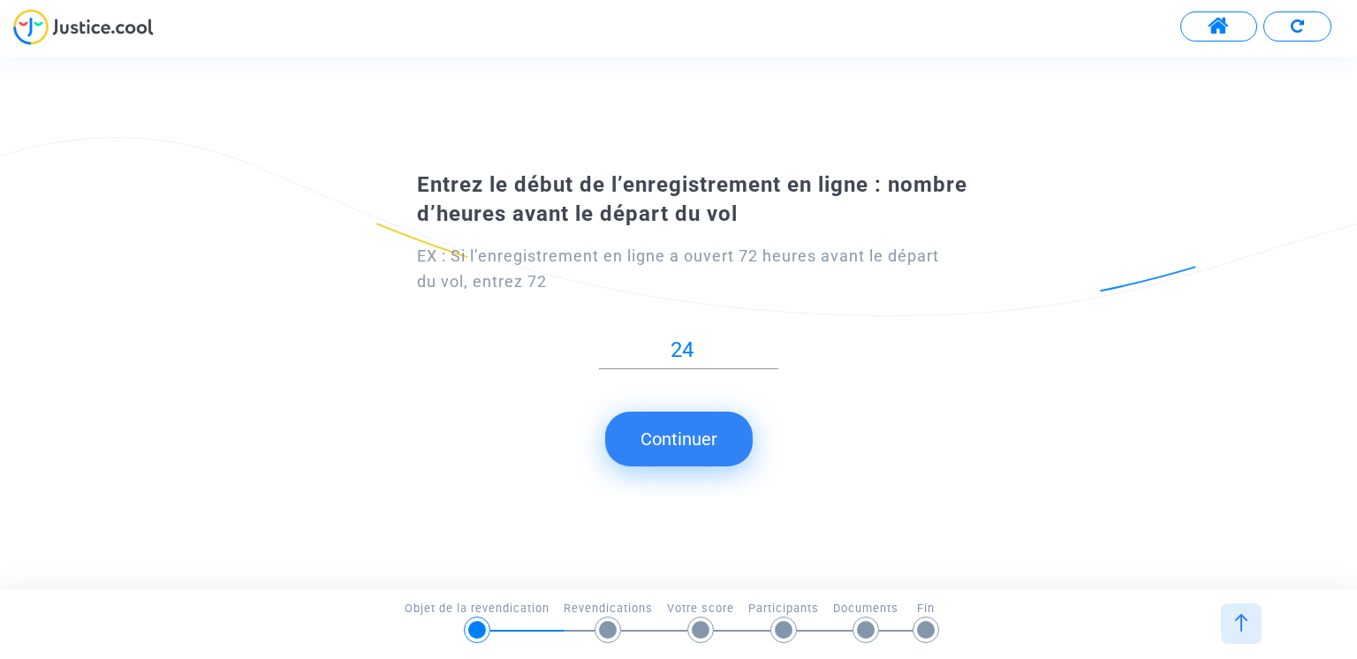
click at [693, 436] on button "Continuer" at bounding box center [679, 439] width 148 height 55
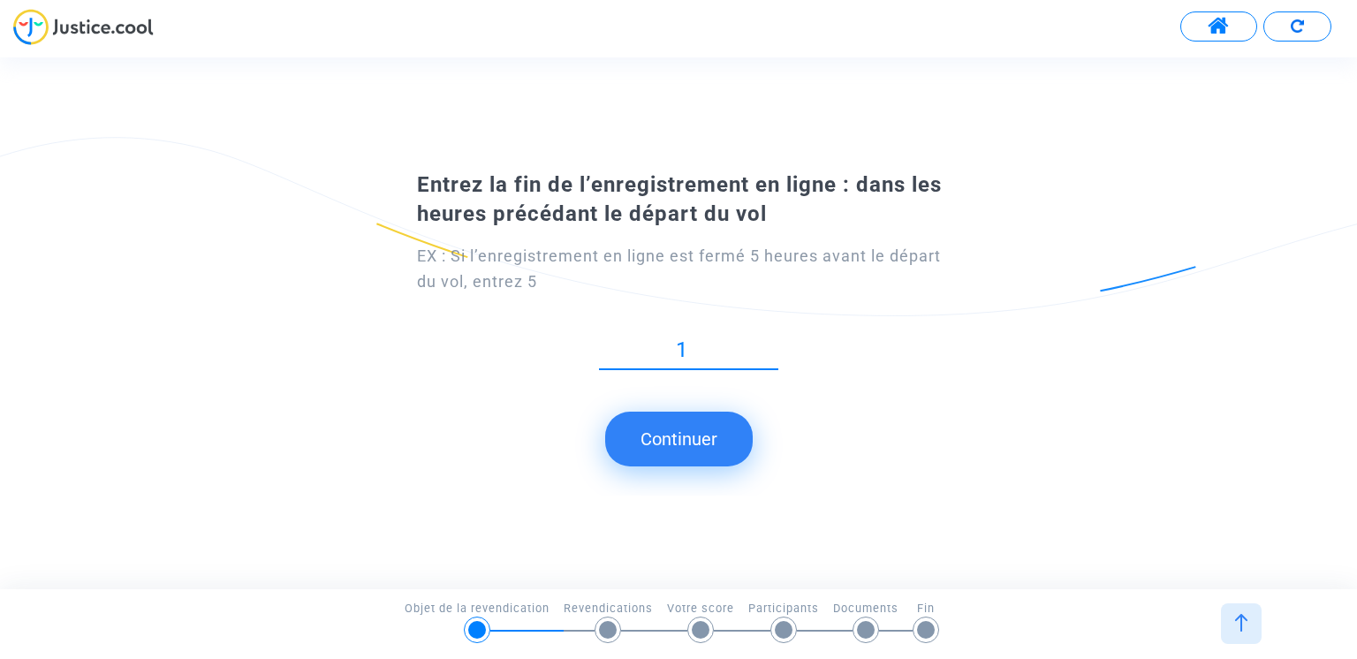
click at [774, 362] on input "1" at bounding box center [688, 350] width 179 height 24
type input "2"
click at [770, 344] on input "2" at bounding box center [688, 350] width 179 height 24
click at [731, 442] on button "Continuer" at bounding box center [679, 439] width 148 height 55
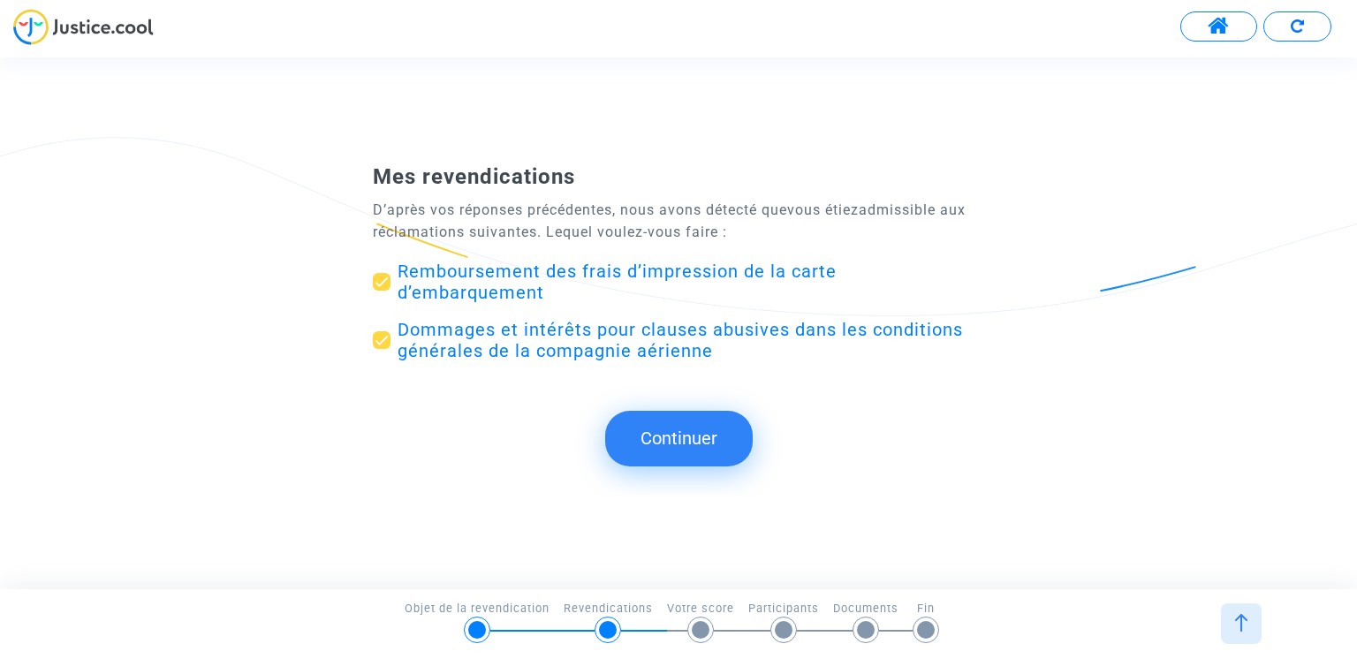
click at [703, 441] on button "Continuer" at bounding box center [679, 438] width 148 height 55
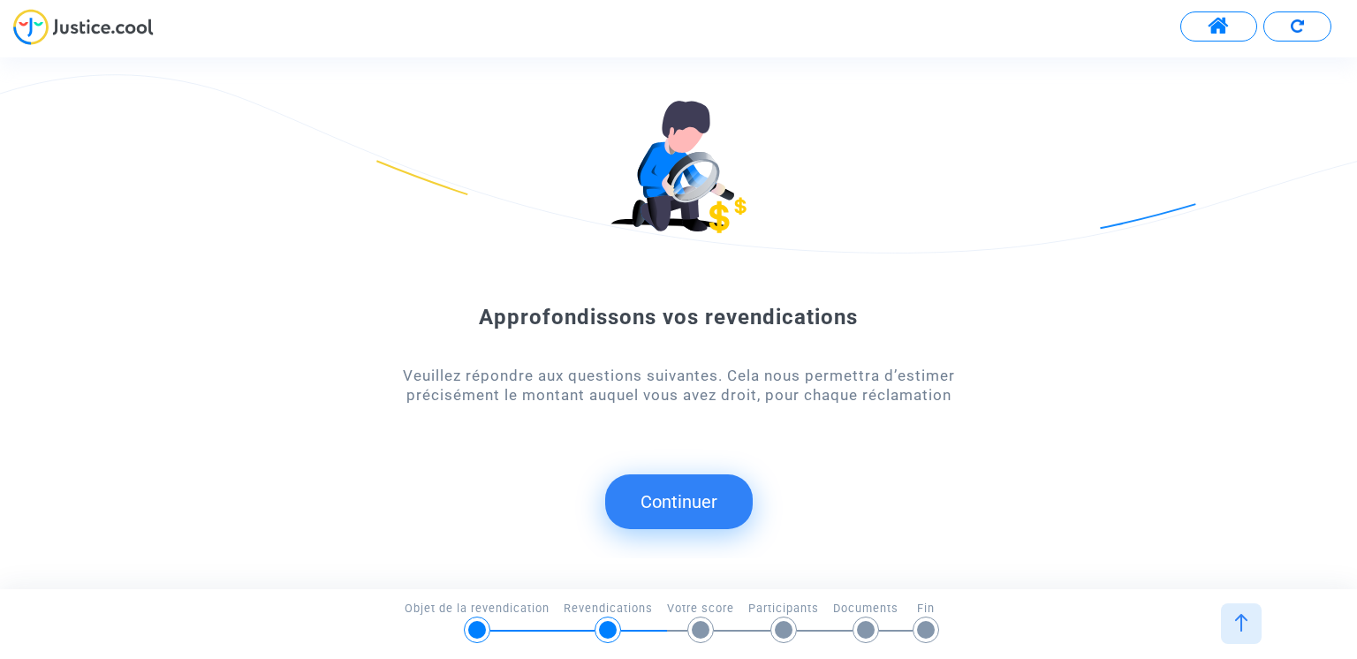
click at [683, 496] on button "Continuer" at bounding box center [679, 501] width 148 height 55
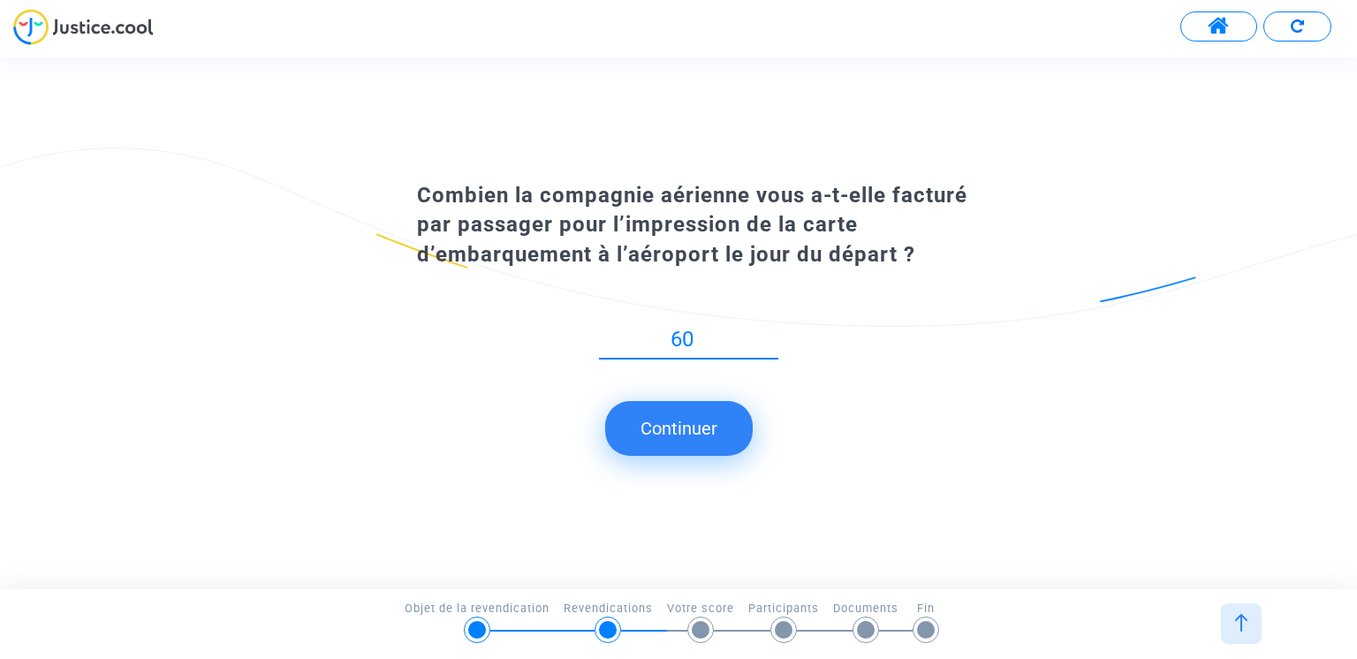
type input "60"
click at [687, 430] on button "Continuer" at bounding box center [679, 428] width 148 height 55
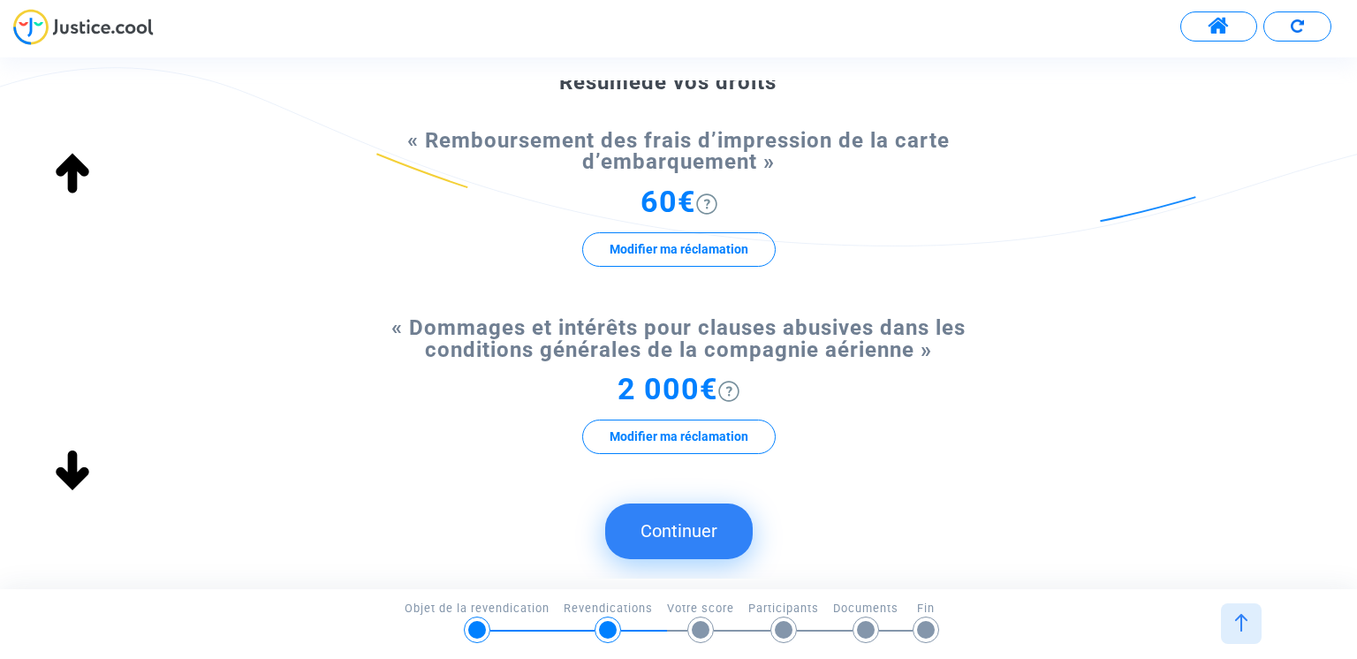
scroll to position [230, 0]
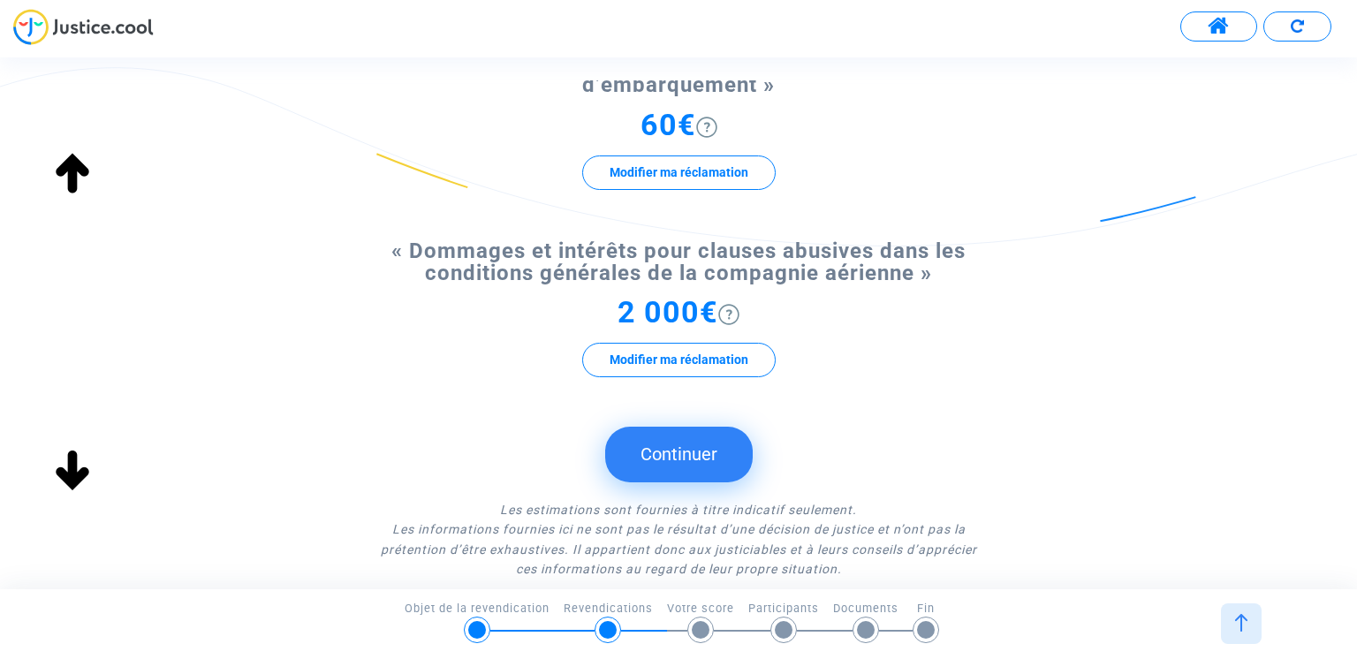
click at [694, 457] on button "Continuer" at bounding box center [679, 454] width 148 height 55
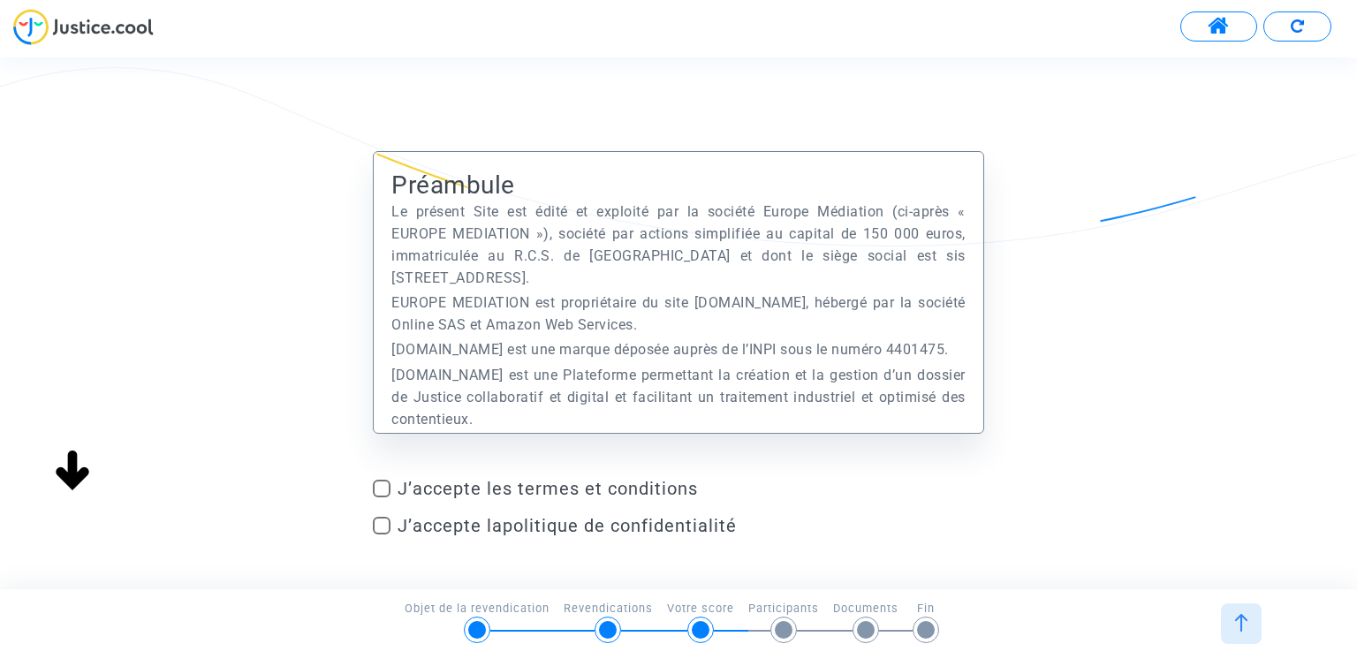
click at [381, 486] on span at bounding box center [382, 489] width 18 height 18
click at [381, 497] on input "J’accepte les termes et conditions" at bounding box center [381, 497] width 1 height 1
checkbox input "true"
click at [389, 523] on span at bounding box center [382, 526] width 18 height 18
click at [382, 535] on input "J’accepte la politique de confidentialité" at bounding box center [381, 535] width 1 height 1
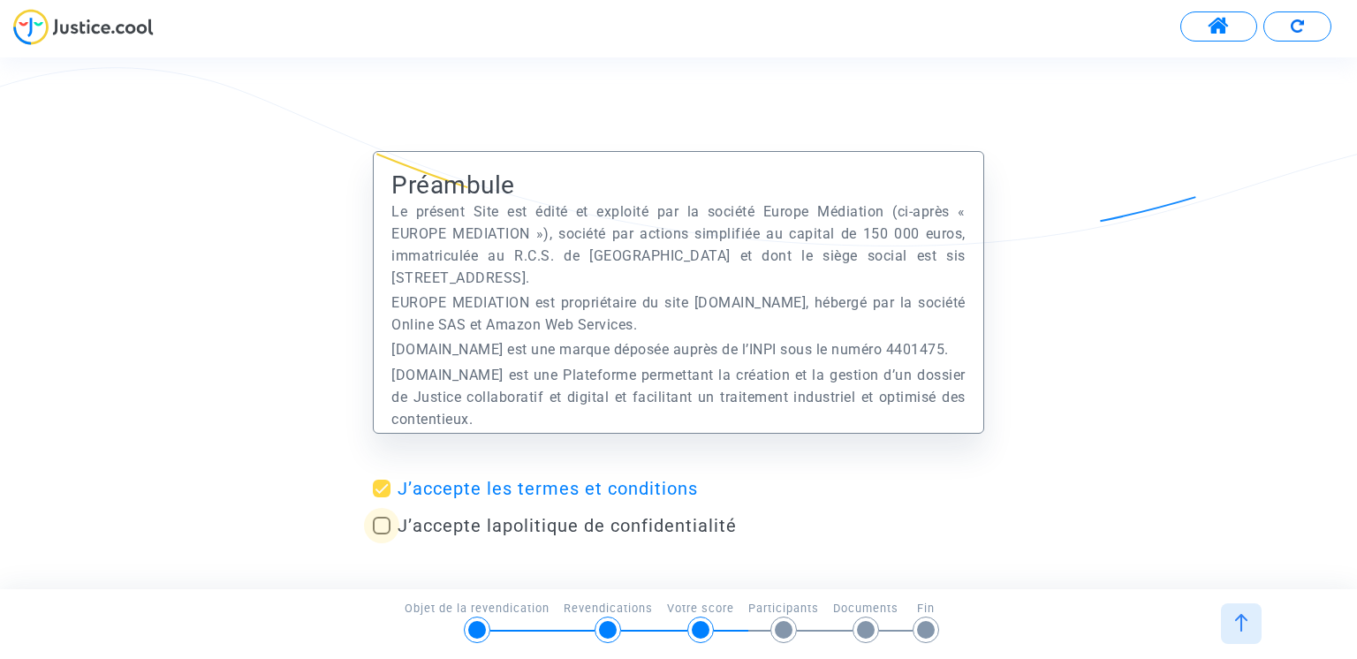
checkbox input "true"
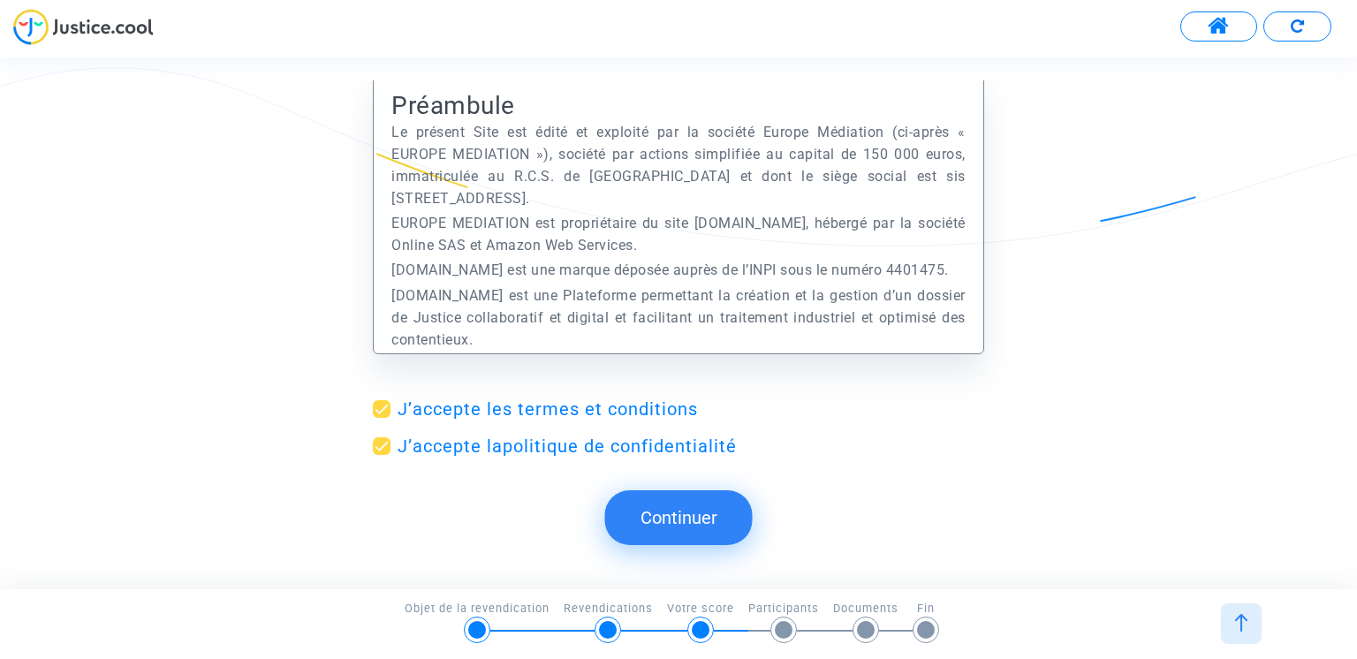
scroll to position [96, 0]
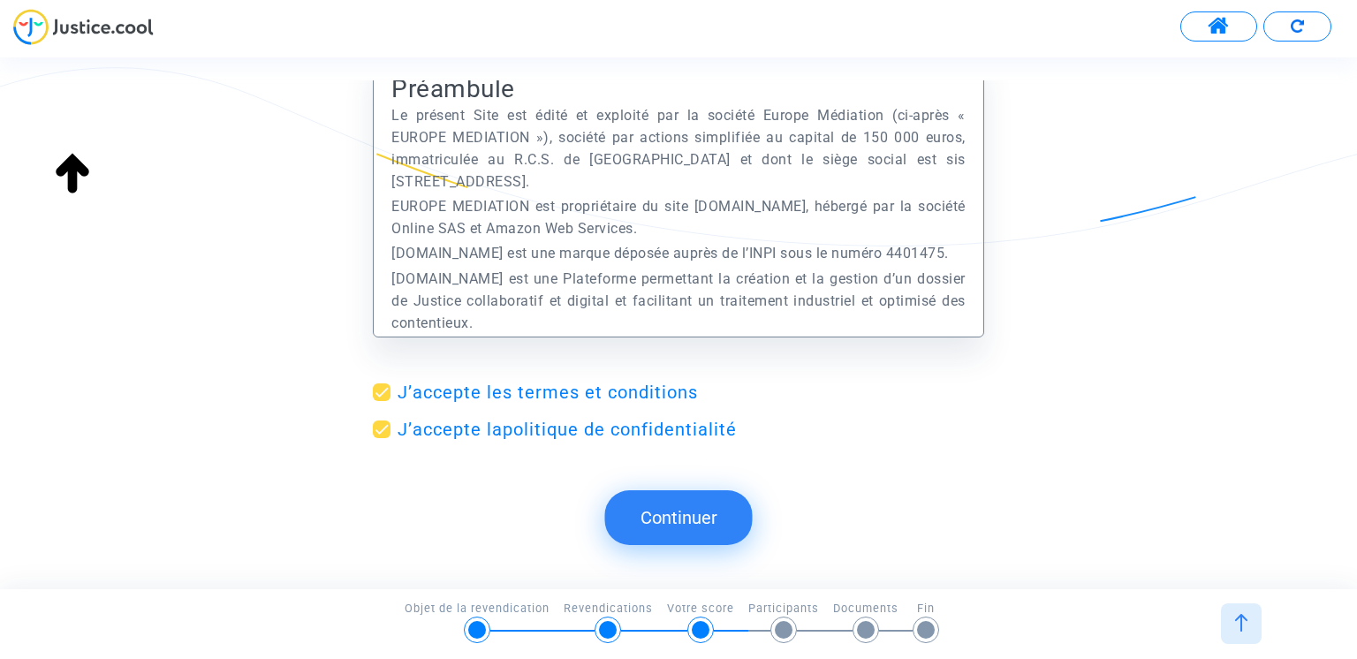
click at [706, 504] on button "Continuer" at bounding box center [679, 517] width 148 height 55
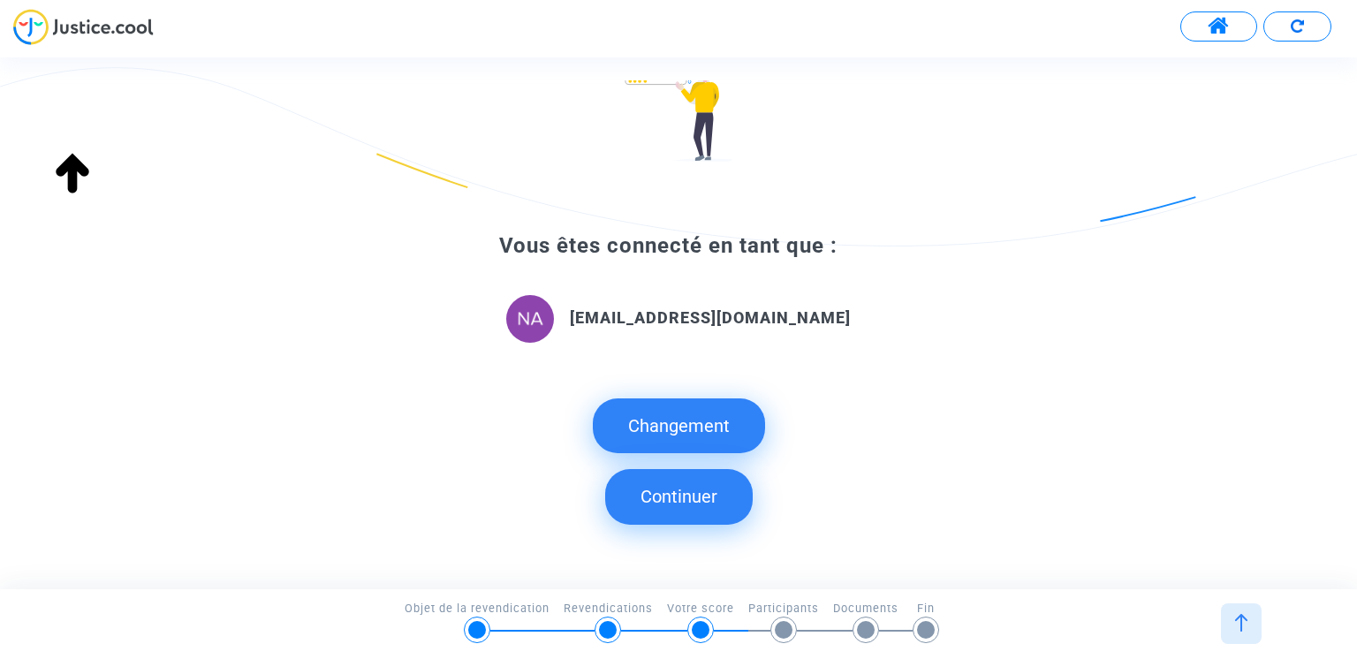
scroll to position [230, 0]
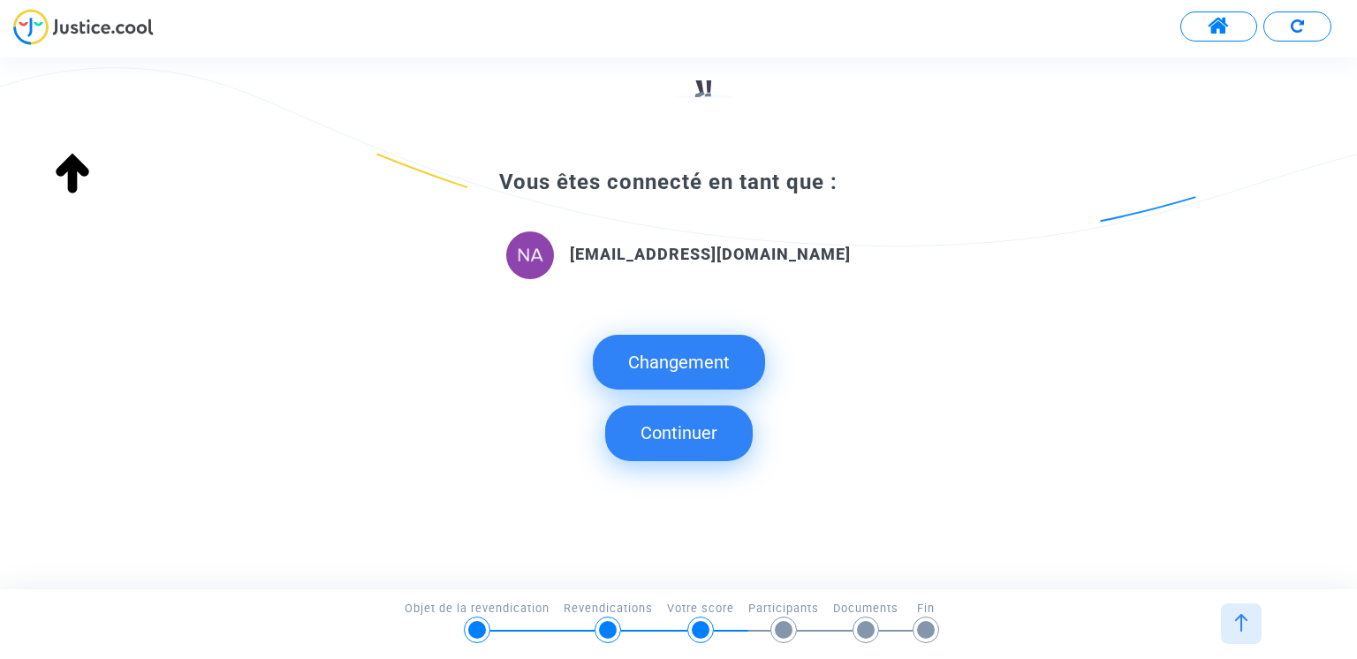
click at [657, 432] on button "Continuer" at bounding box center [679, 433] width 148 height 55
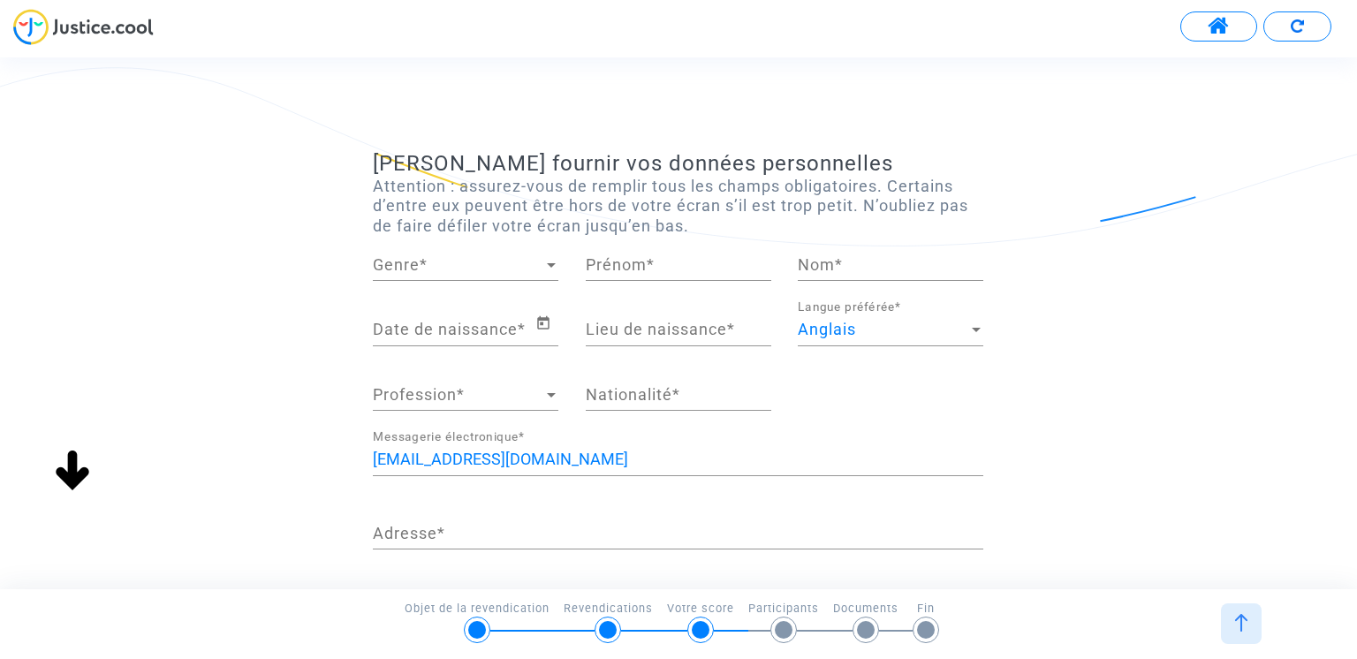
scroll to position [0, 0]
click at [540, 259] on span "Genre" at bounding box center [458, 265] width 170 height 18
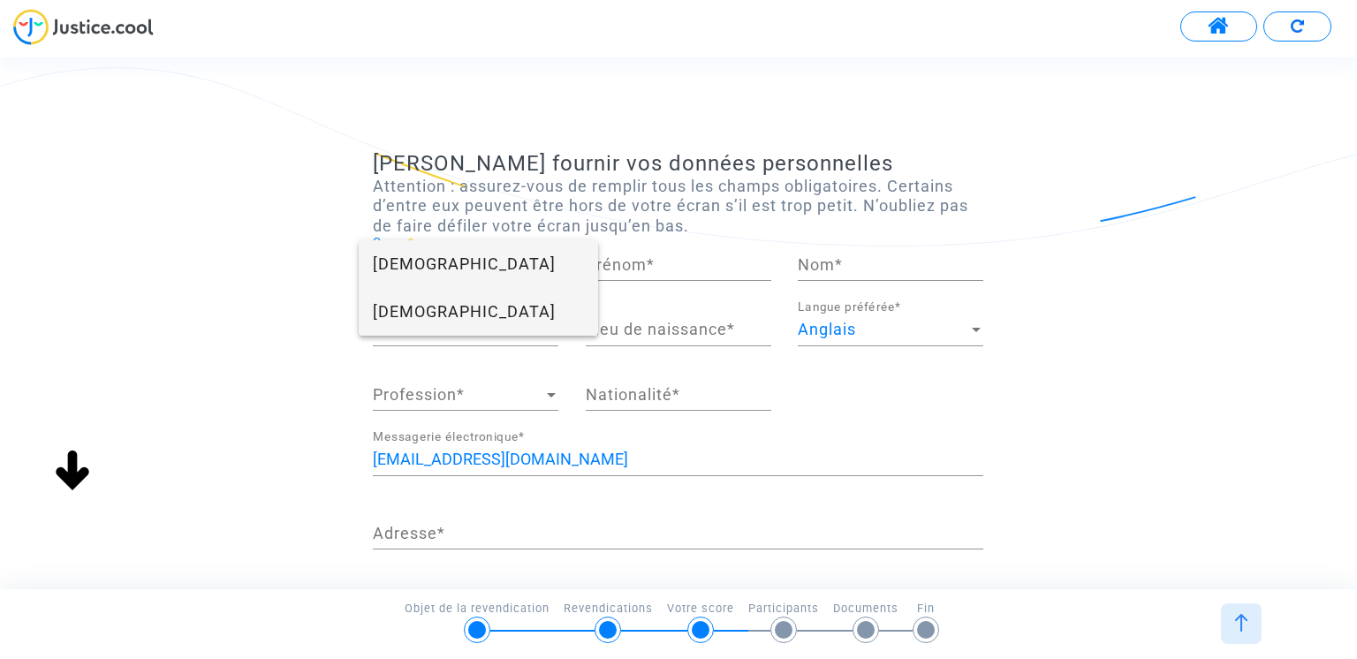
click at [421, 313] on span "[DEMOGRAPHIC_DATA]" at bounding box center [478, 312] width 211 height 48
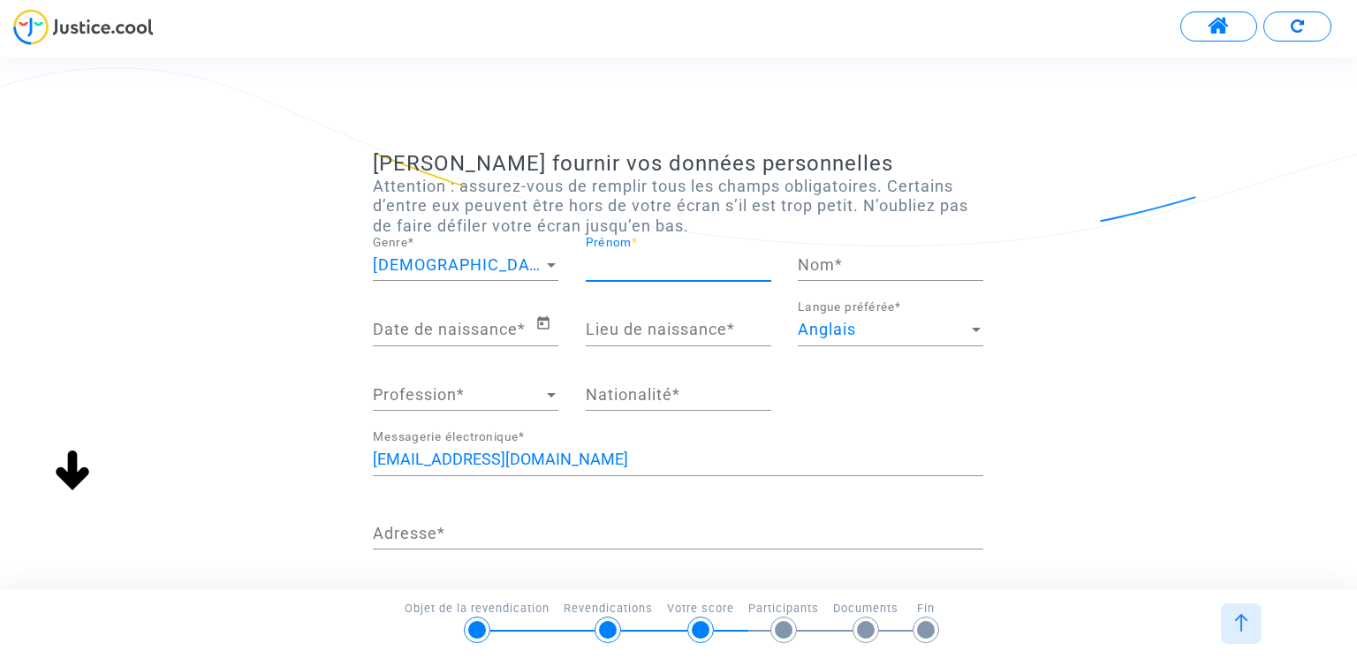
click at [686, 270] on input "Prénom *" at bounding box center [679, 265] width 186 height 18
type input "Nacer"
type input "BENDRIMIA"
type input "[GEOGRAPHIC_DATA]"
type input "[PHONE_NUMBER]"
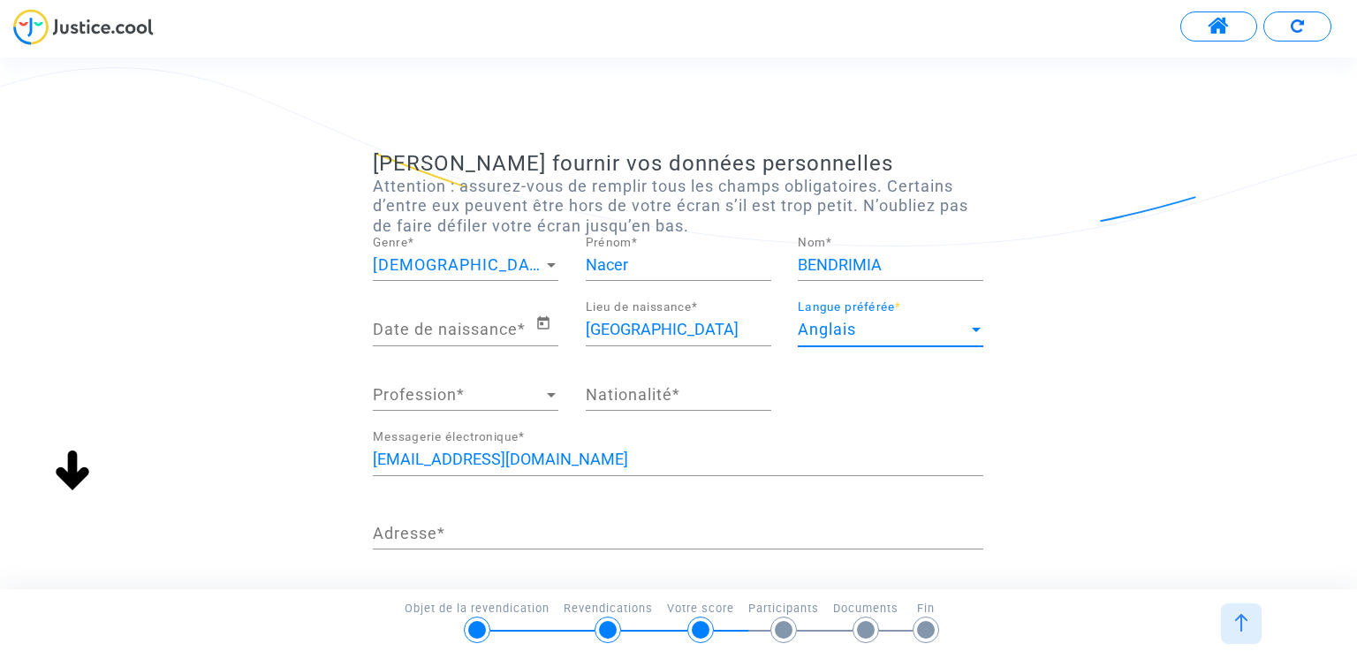
click at [974, 332] on div at bounding box center [976, 330] width 16 height 18
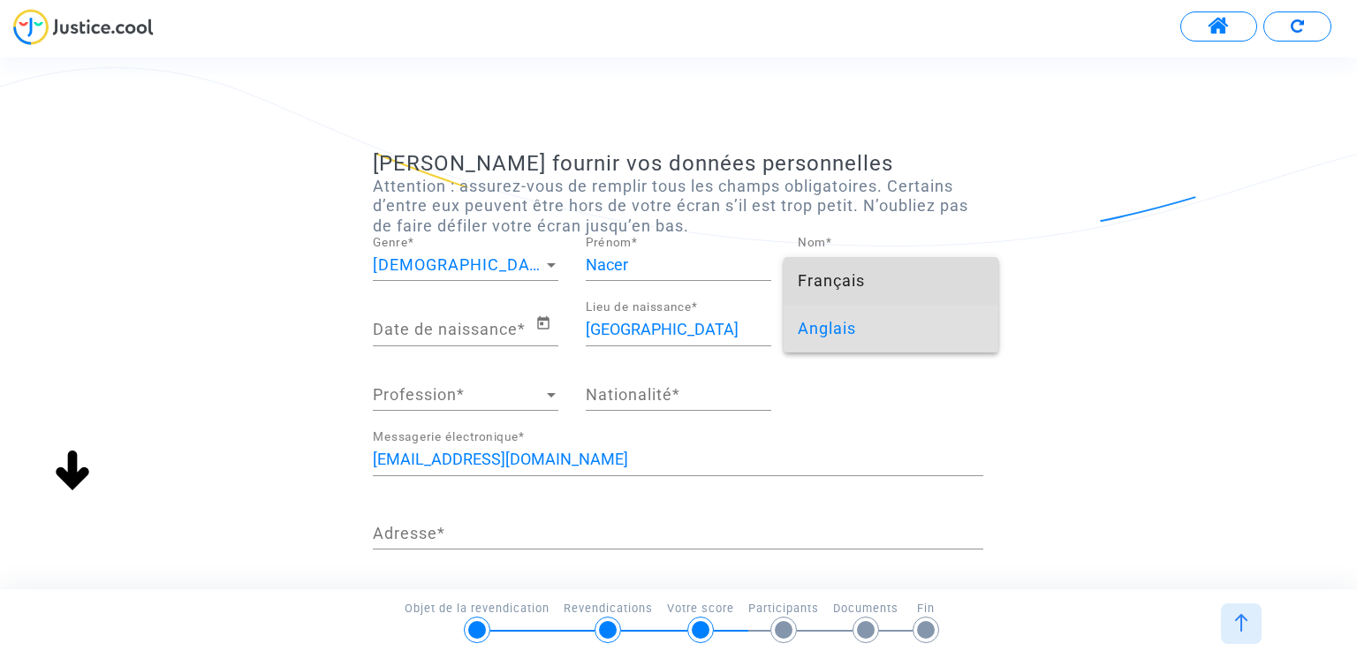
click at [894, 281] on span "Français" at bounding box center [891, 281] width 186 height 48
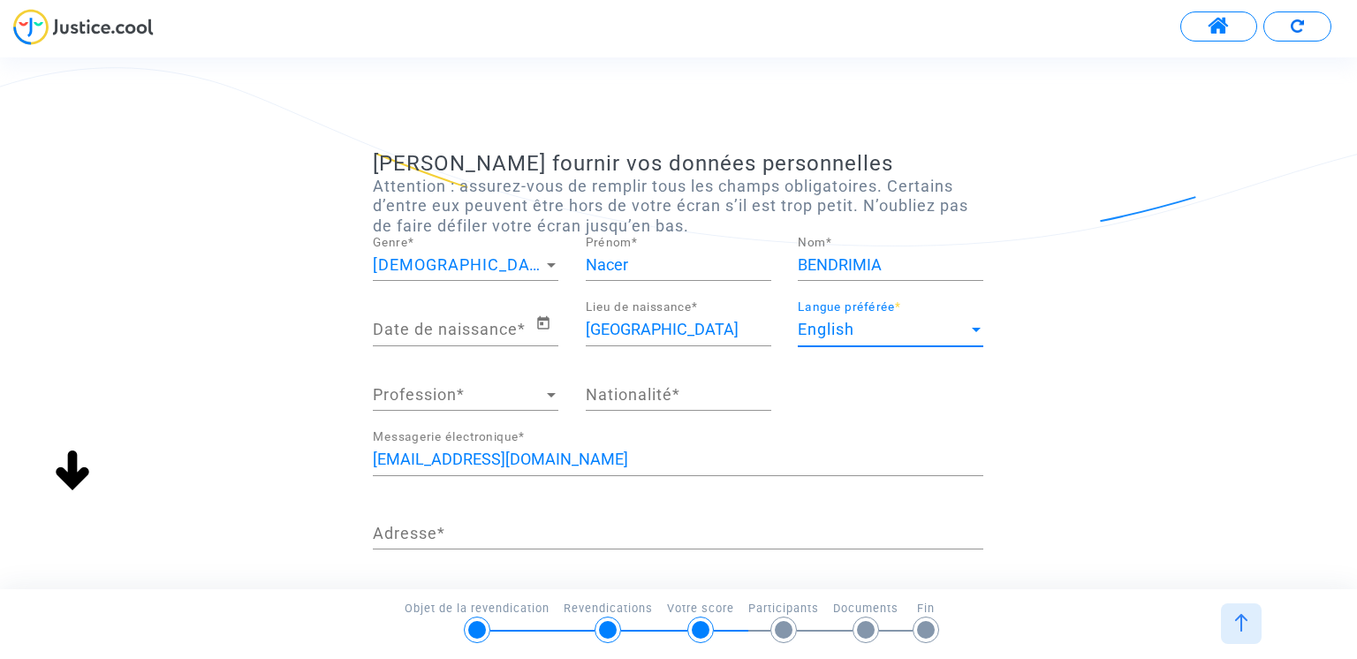
click at [954, 323] on div "English" at bounding box center [883, 330] width 170 height 18
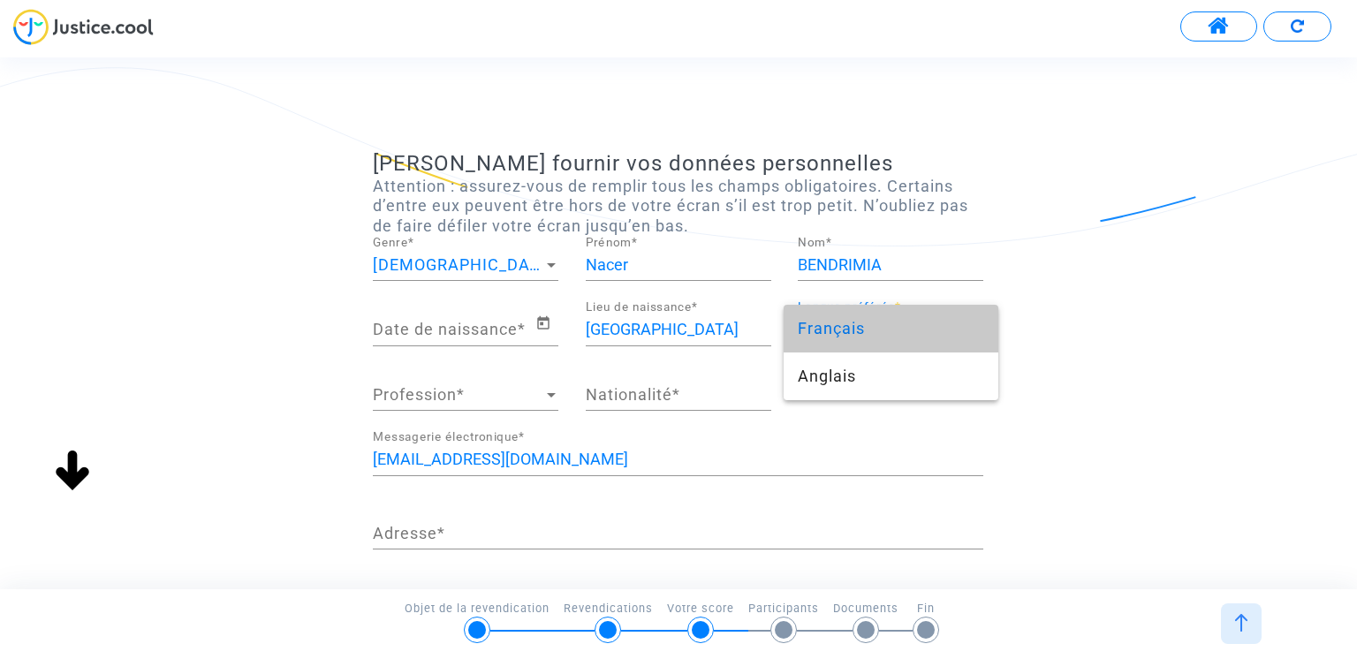
click at [859, 334] on span "Français" at bounding box center [891, 329] width 186 height 48
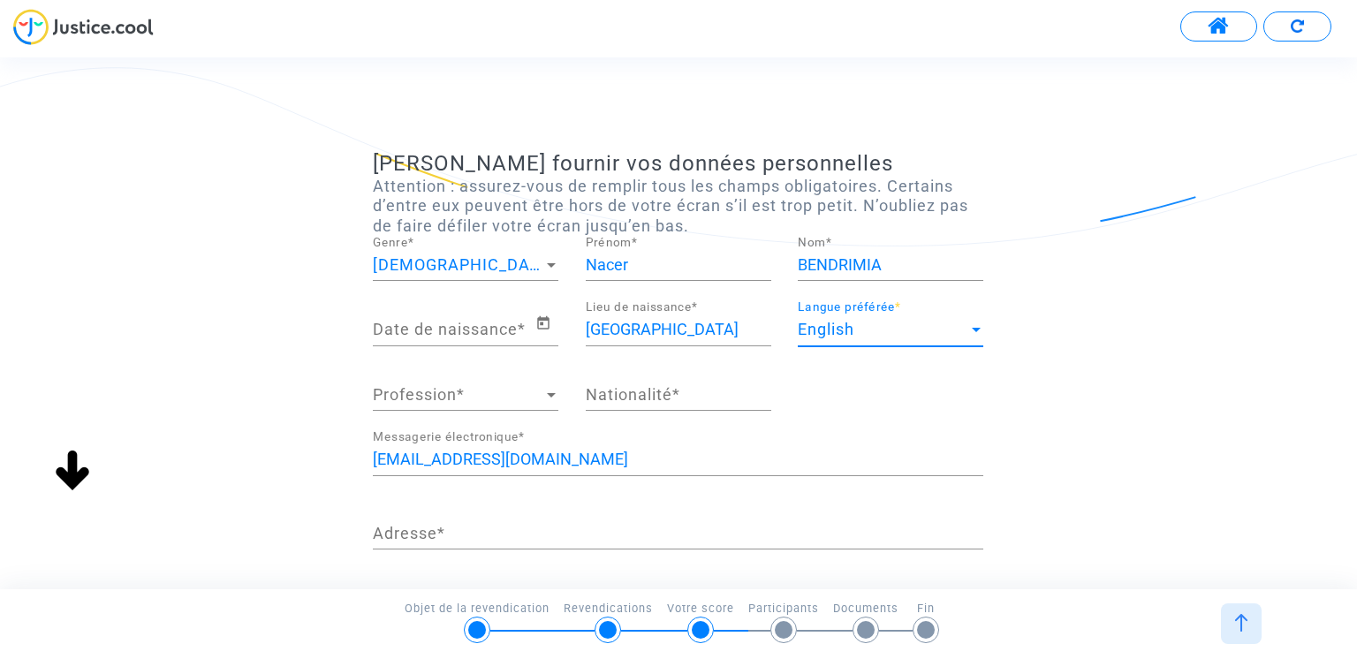
click at [968, 326] on div at bounding box center [976, 330] width 16 height 18
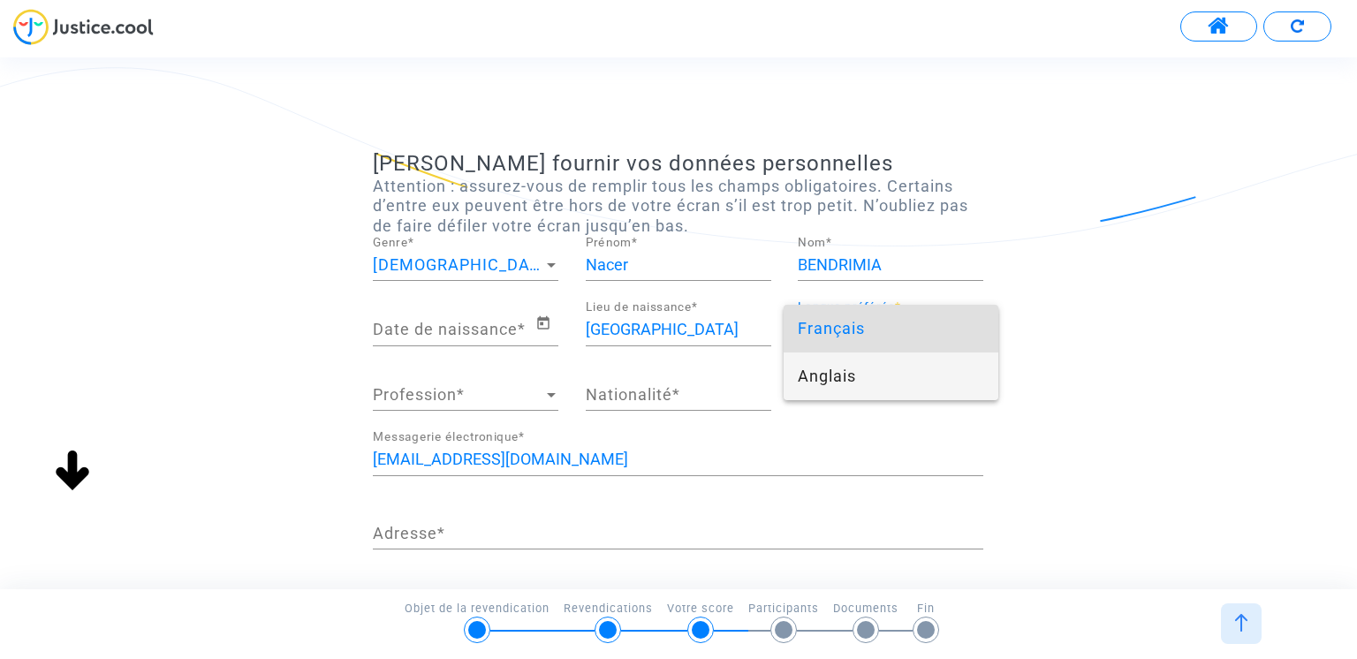
click at [870, 376] on span "Anglais" at bounding box center [891, 377] width 186 height 48
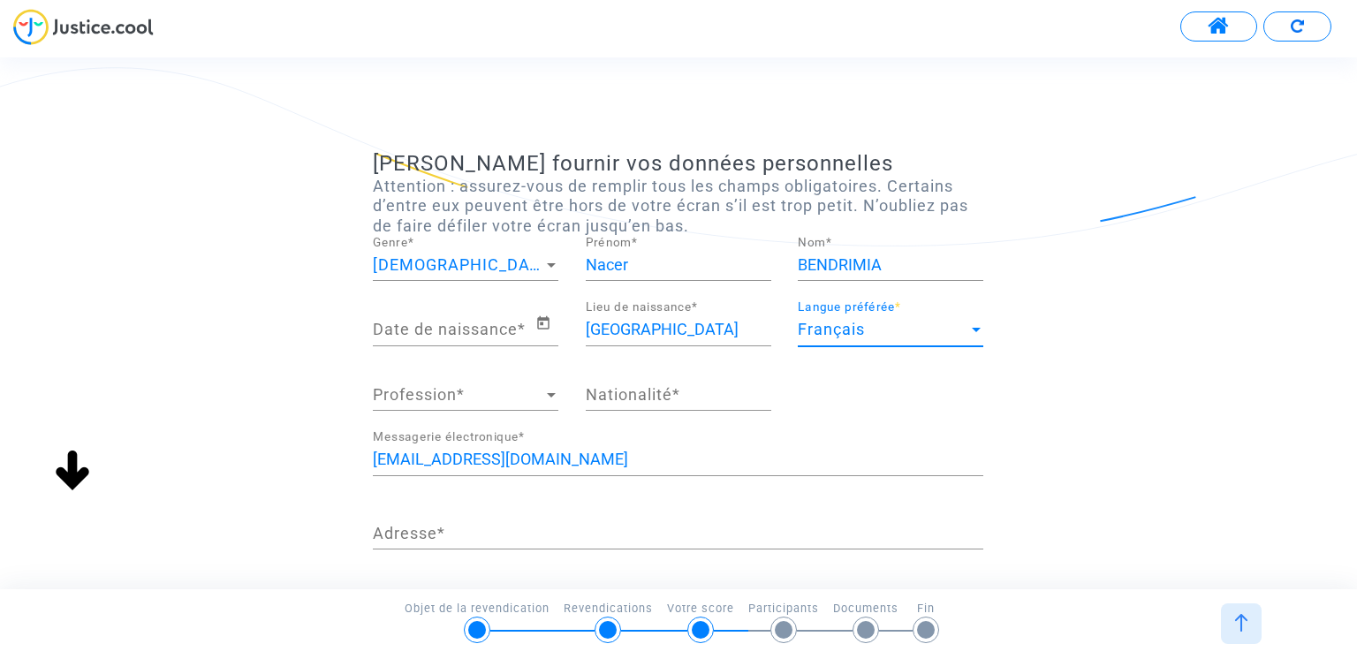
click at [497, 322] on input "Date de naissance *" at bounding box center [454, 330] width 162 height 18
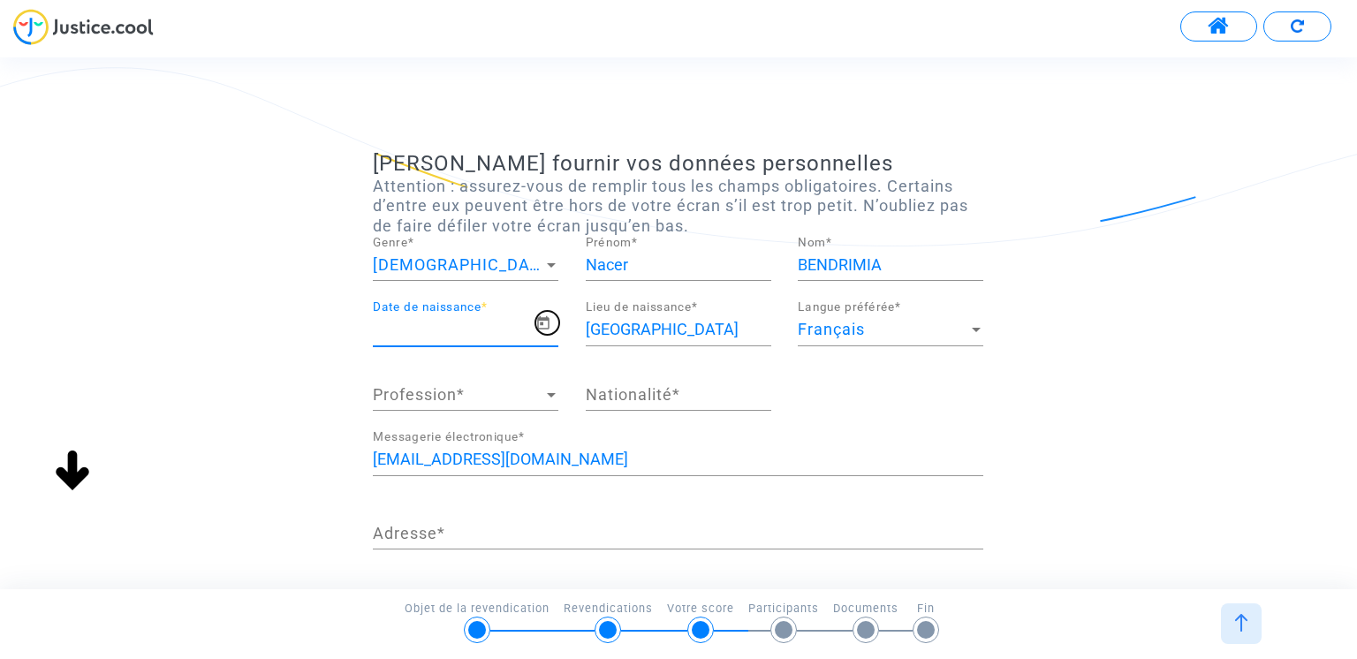
click at [544, 319] on icon "Ouvrir le calendrier" at bounding box center [543, 322] width 12 height 13
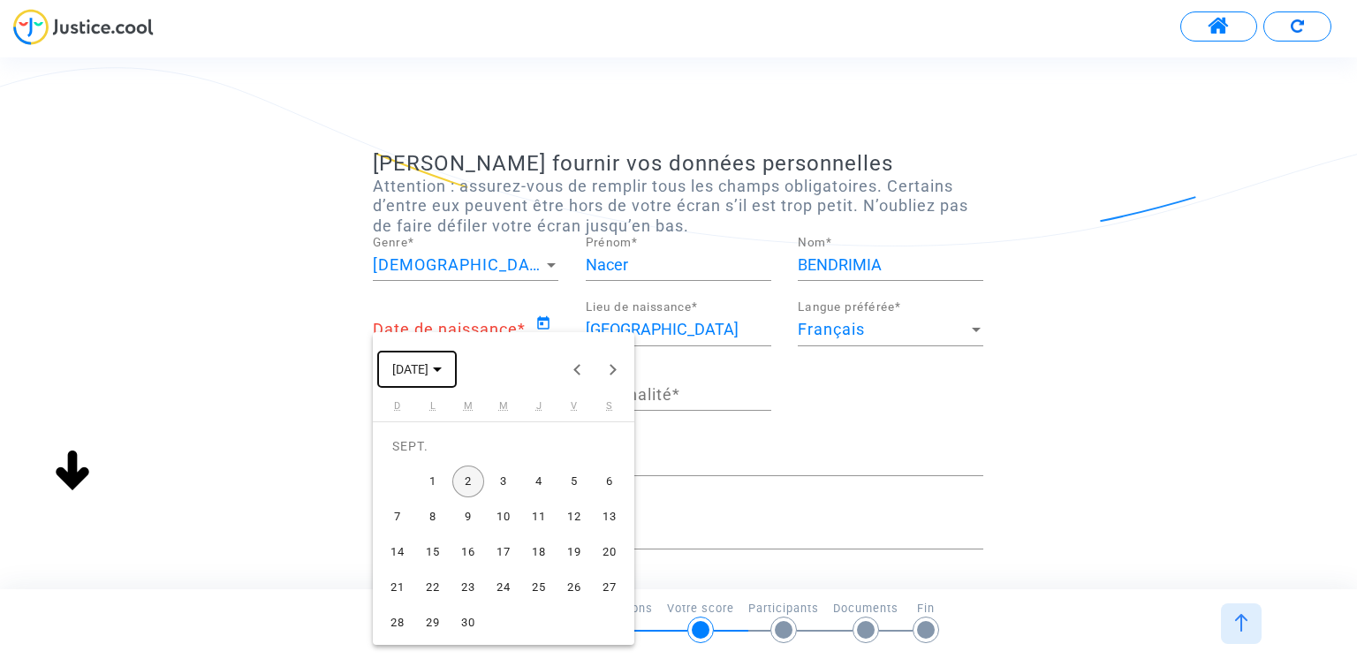
click at [442, 367] on span "[DATE]" at bounding box center [416, 368] width 49 height 14
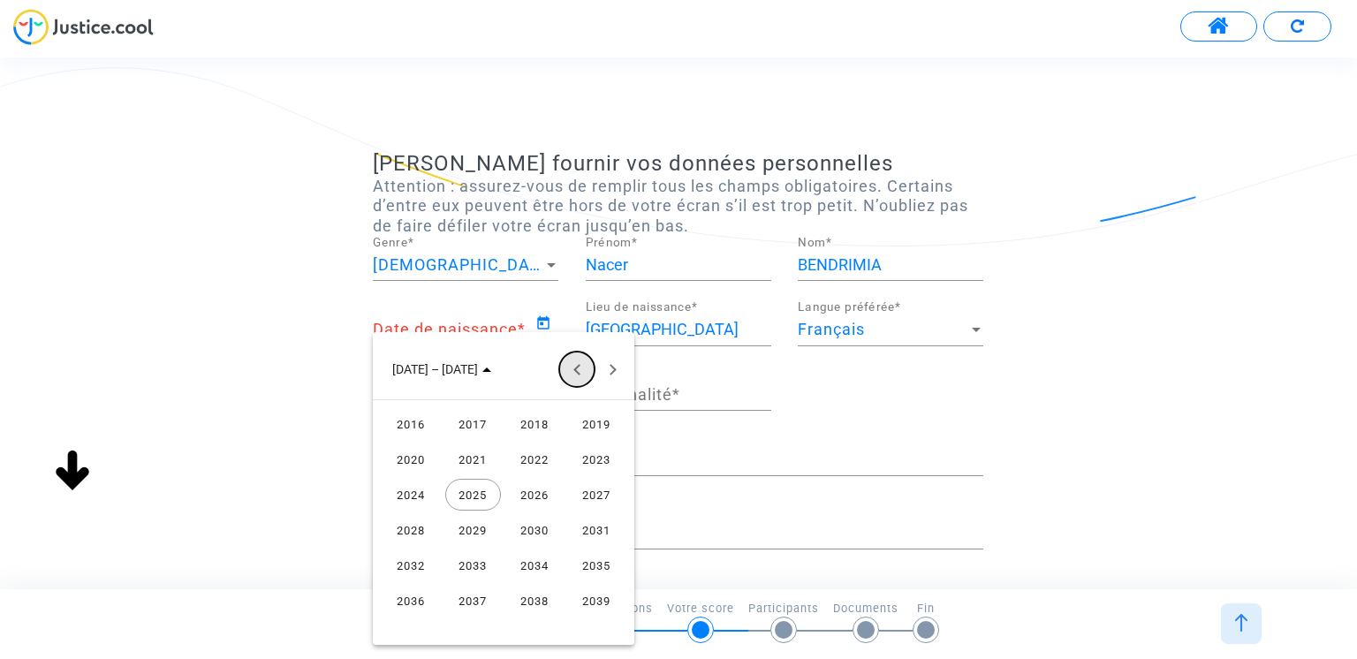
click at [576, 376] on button "24 années précédentes" at bounding box center [576, 369] width 35 height 35
click at [574, 372] on button "24 années précédentes" at bounding box center [576, 369] width 35 height 35
click at [524, 463] on div "1974" at bounding box center [535, 460] width 56 height 32
click at [524, 496] on div "JUIL." at bounding box center [535, 495] width 56 height 32
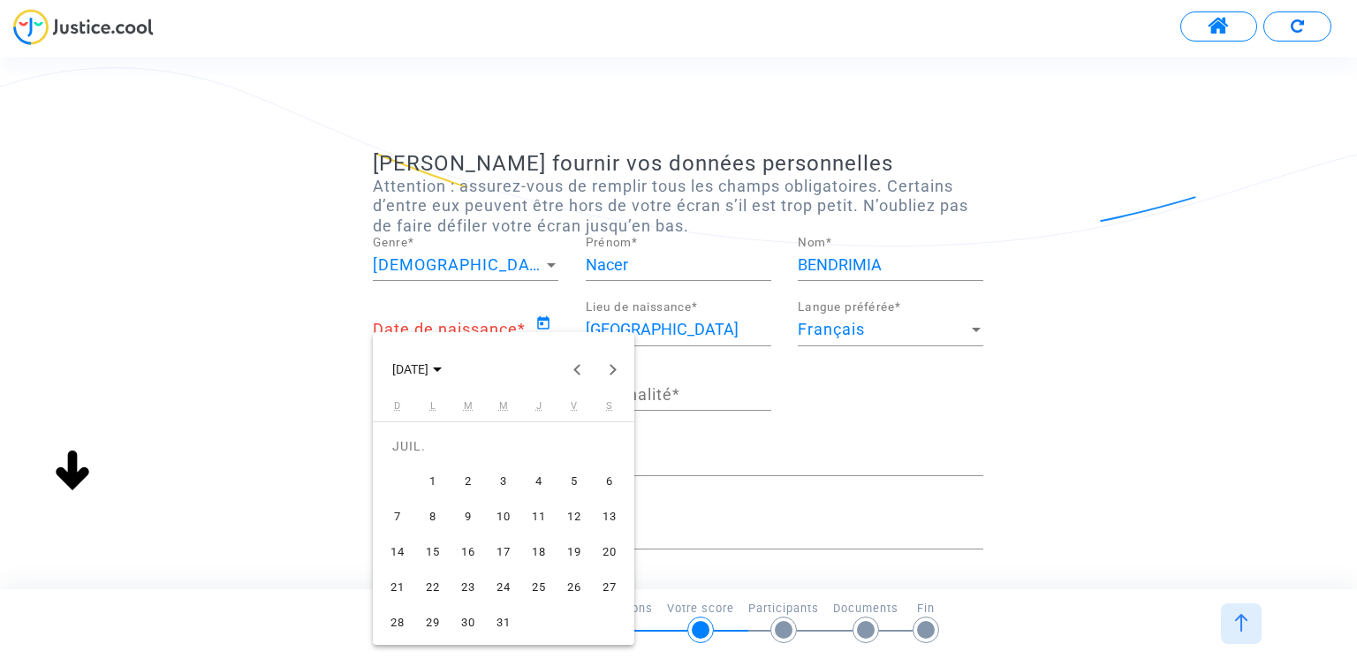
click at [394, 621] on div "28" at bounding box center [398, 623] width 32 height 32
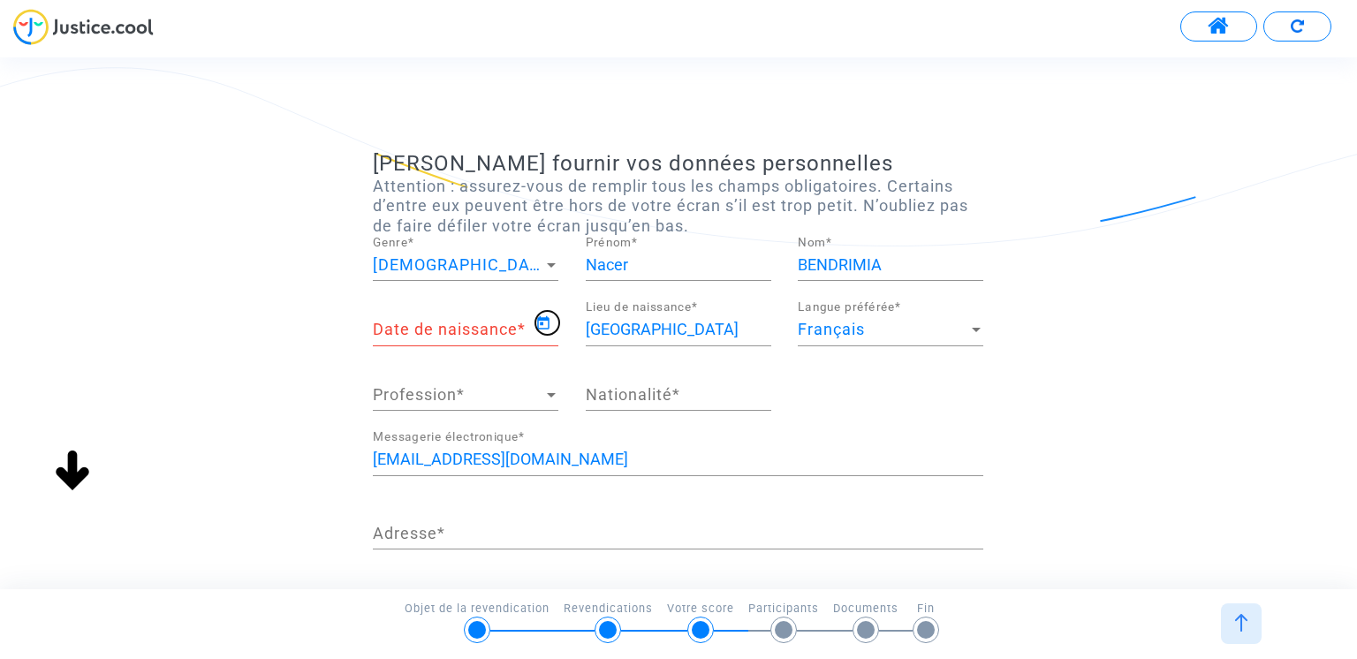
type input "[DATE]"
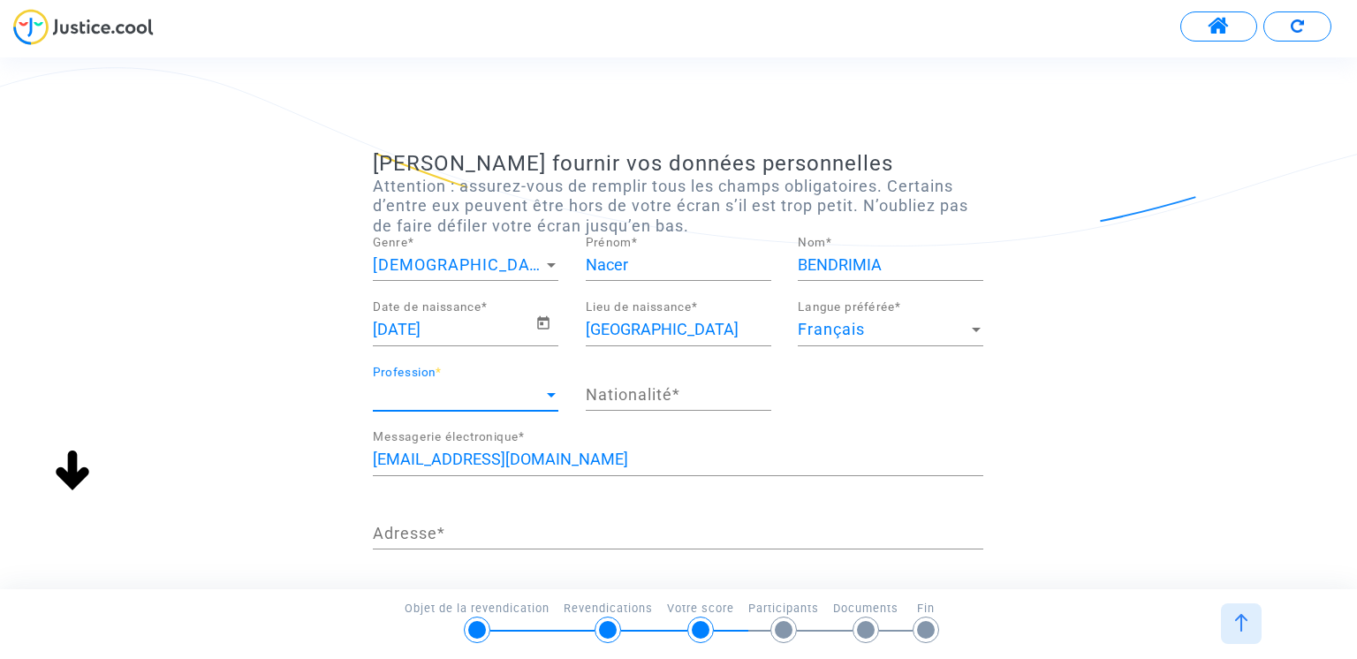
click at [545, 396] on div at bounding box center [551, 395] width 16 height 18
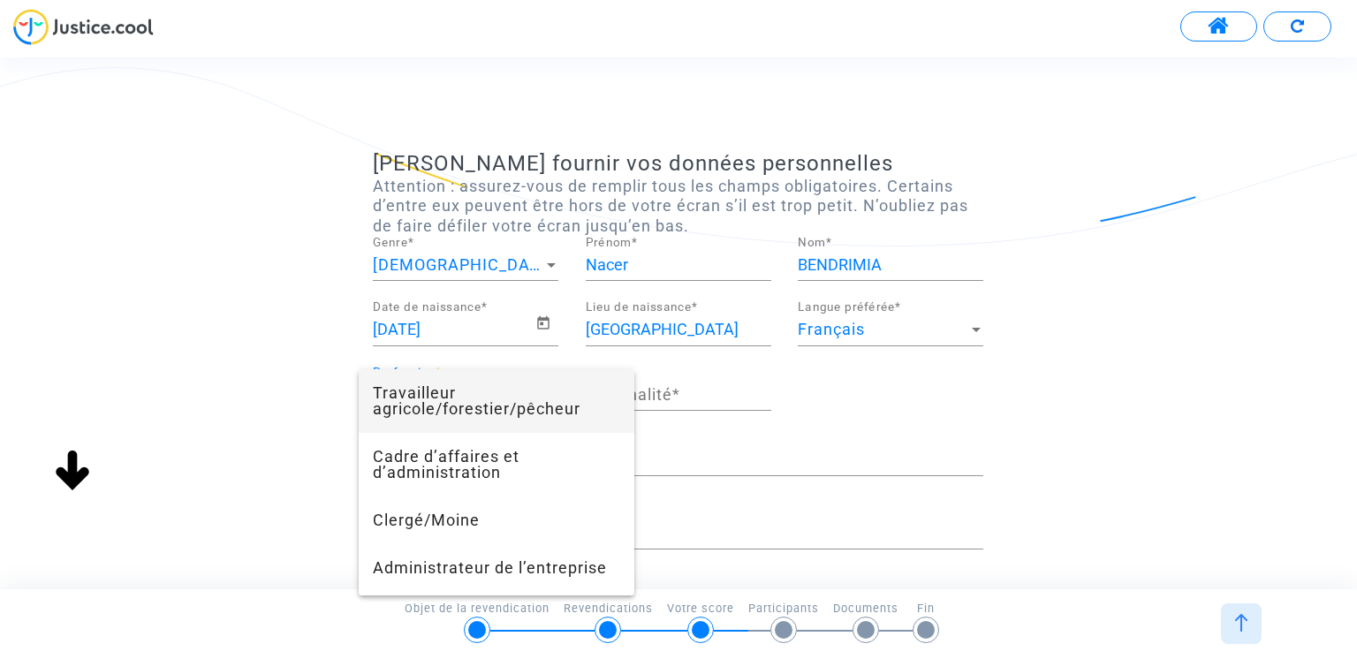
click at [746, 425] on div at bounding box center [678, 329] width 1357 height 659
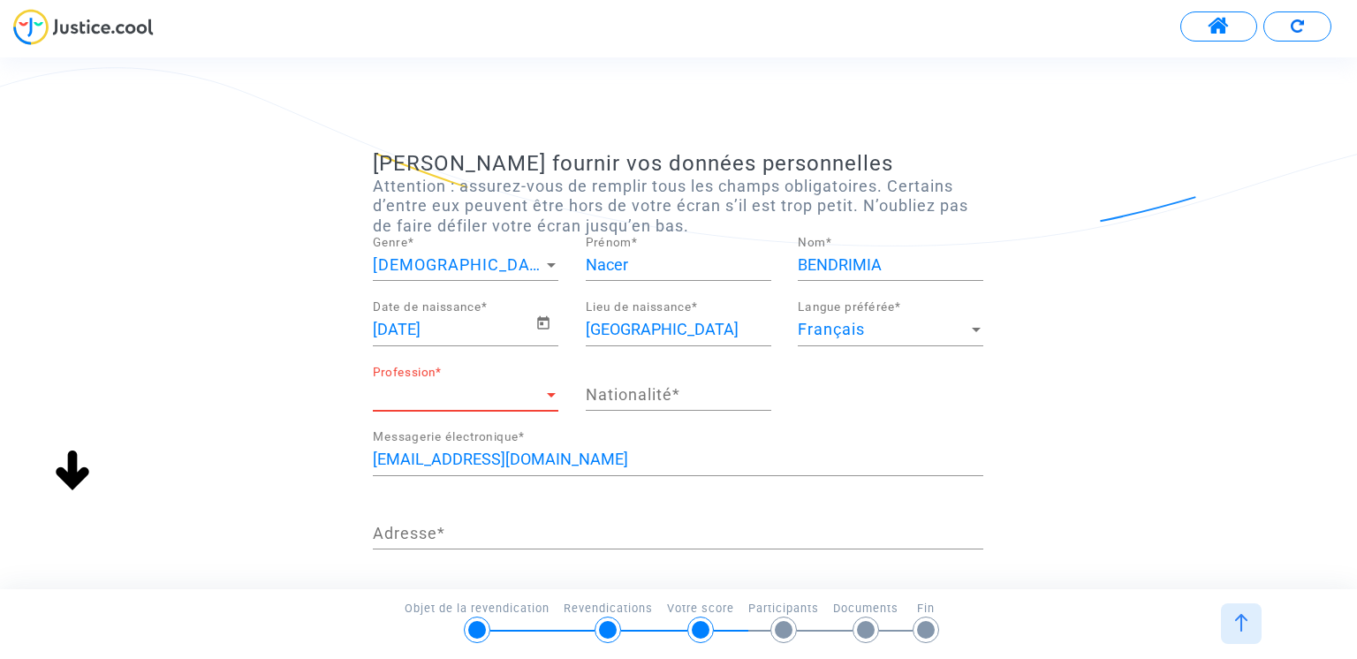
click at [556, 390] on div at bounding box center [551, 395] width 16 height 18
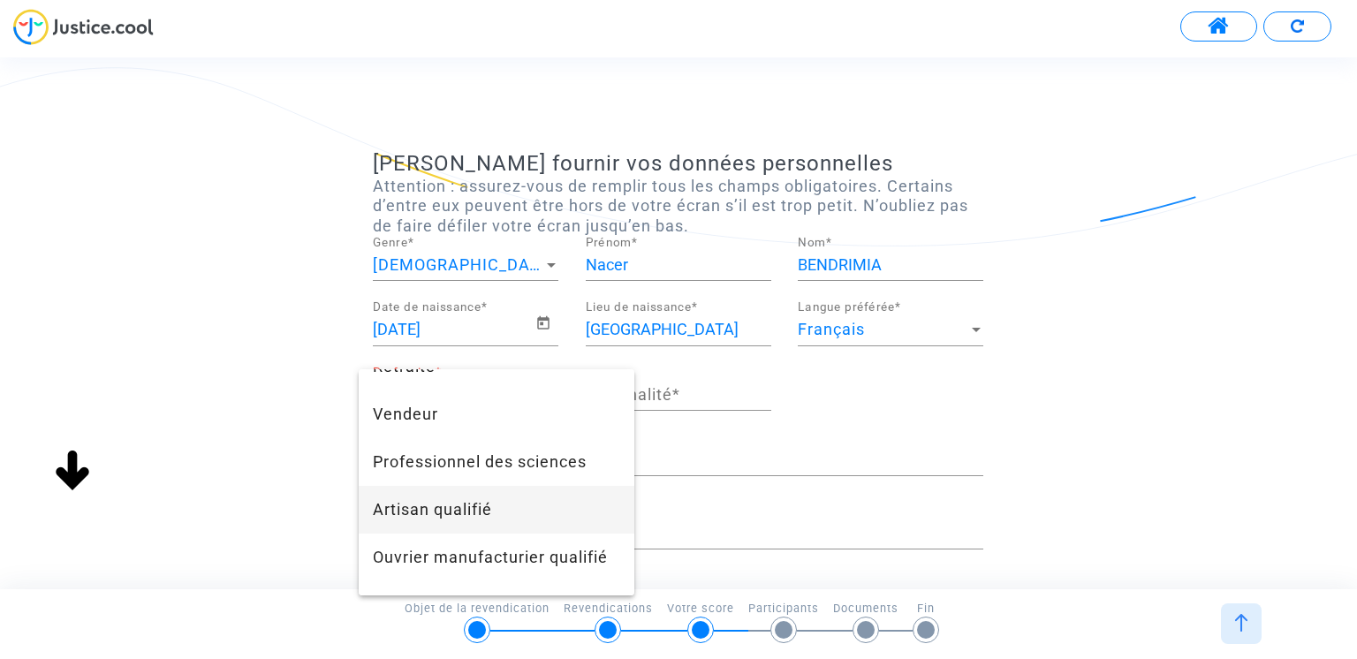
scroll to position [1202, 0]
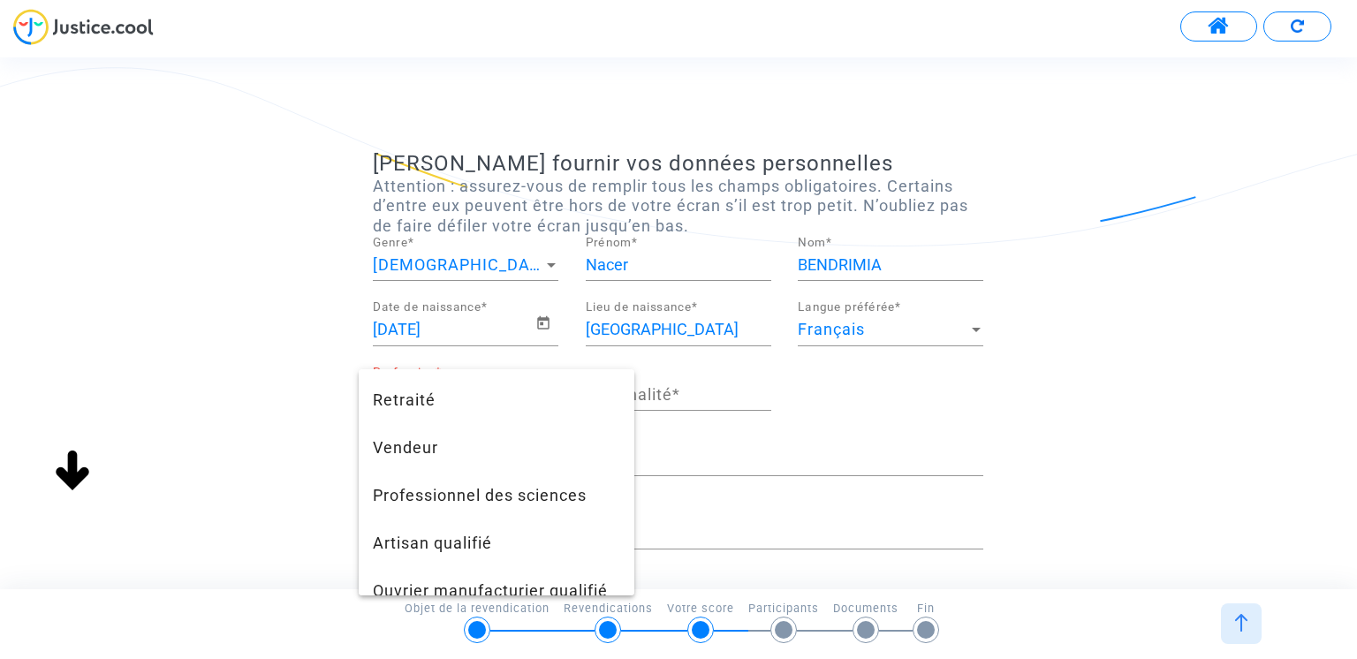
click at [812, 372] on div at bounding box center [678, 329] width 1357 height 659
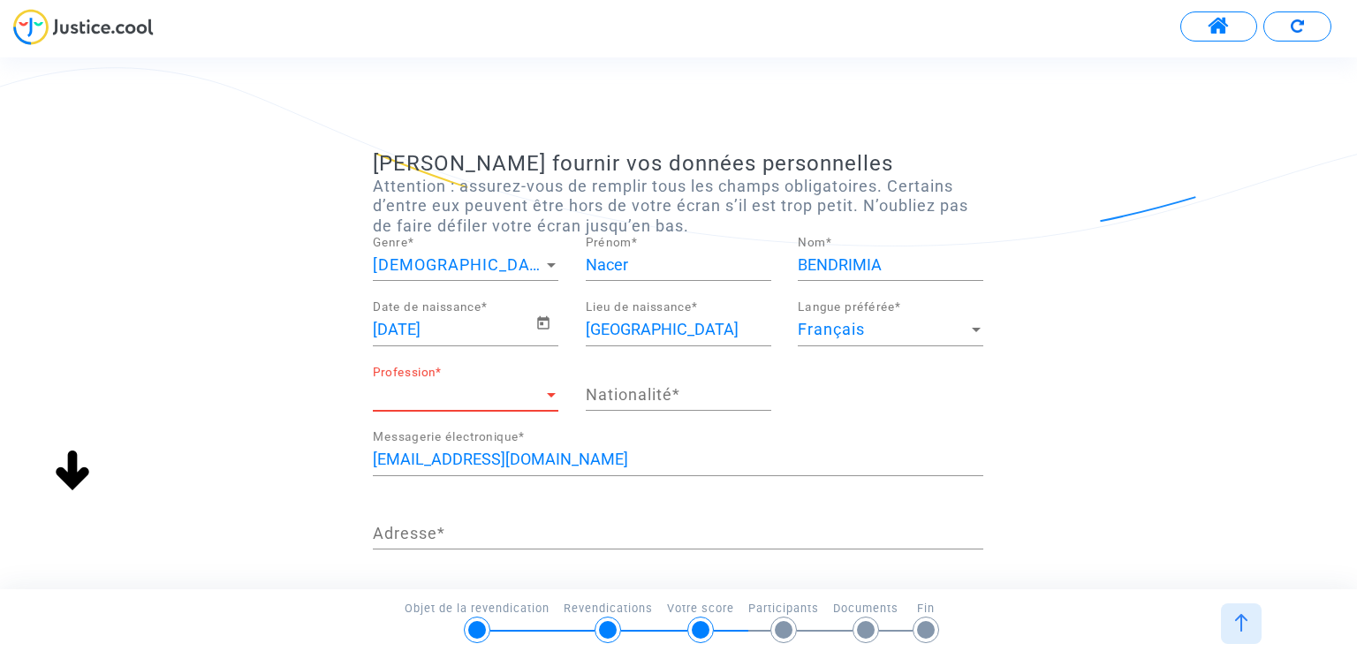
click at [540, 386] on span "Profession" at bounding box center [458, 395] width 170 height 18
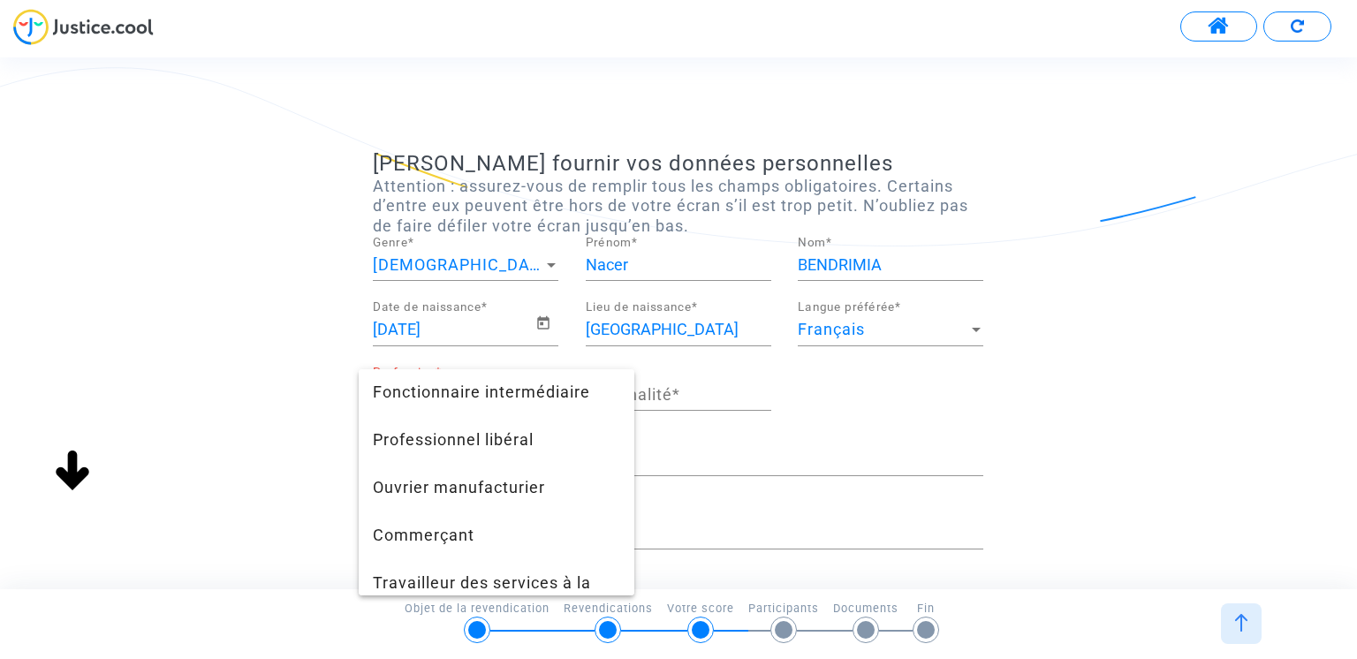
scroll to position [814, 0]
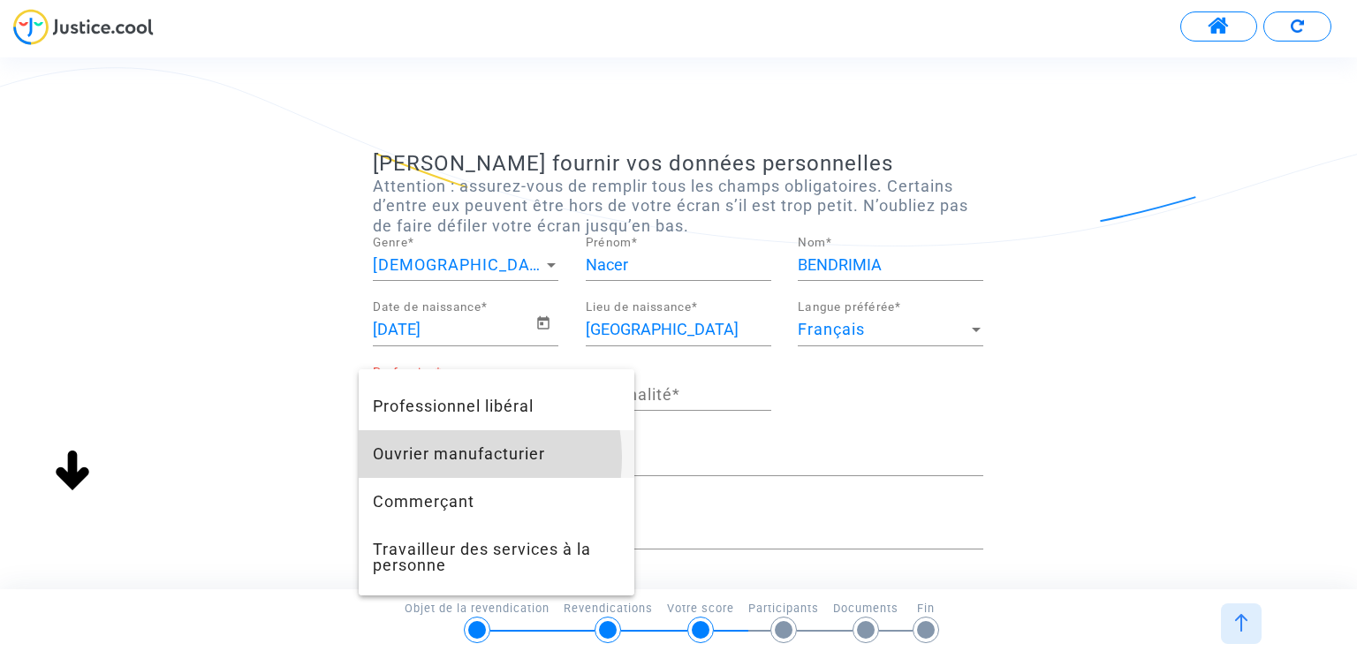
click at [441, 473] on span "Ouvrier manufacturier" at bounding box center [496, 454] width 247 height 48
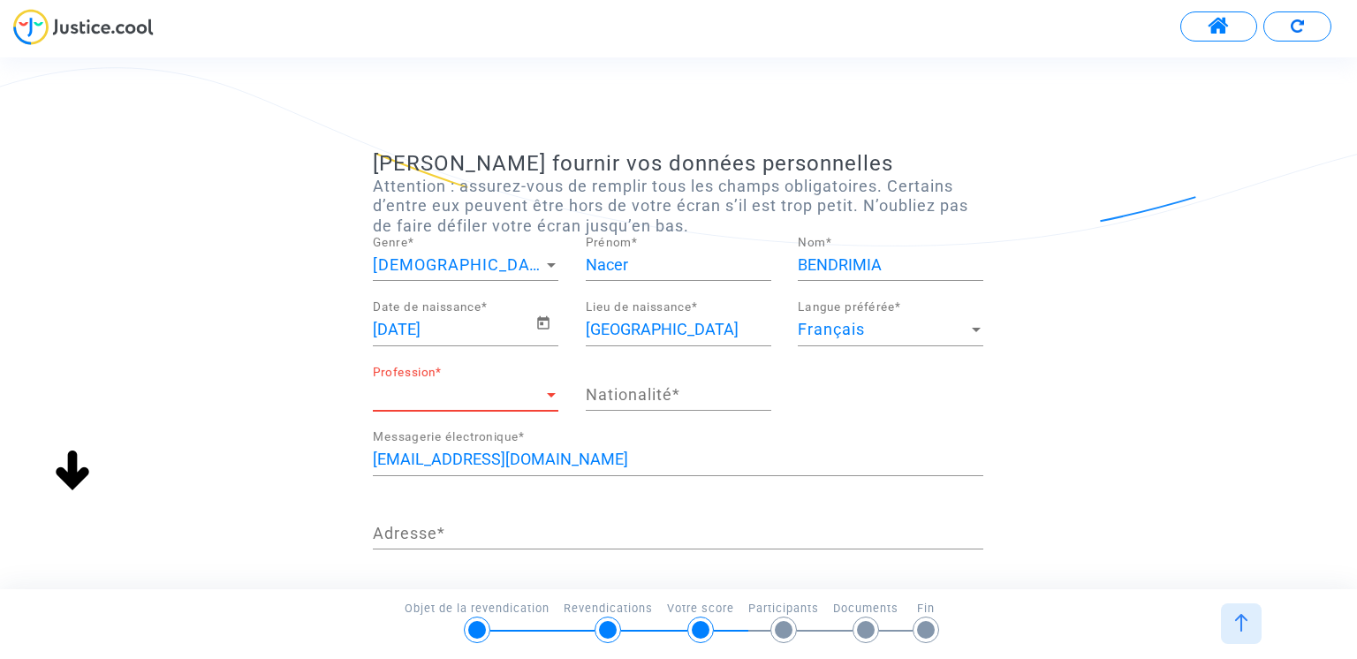
scroll to position [763, 0]
click at [657, 401] on input "Nationalité *" at bounding box center [679, 395] width 186 height 18
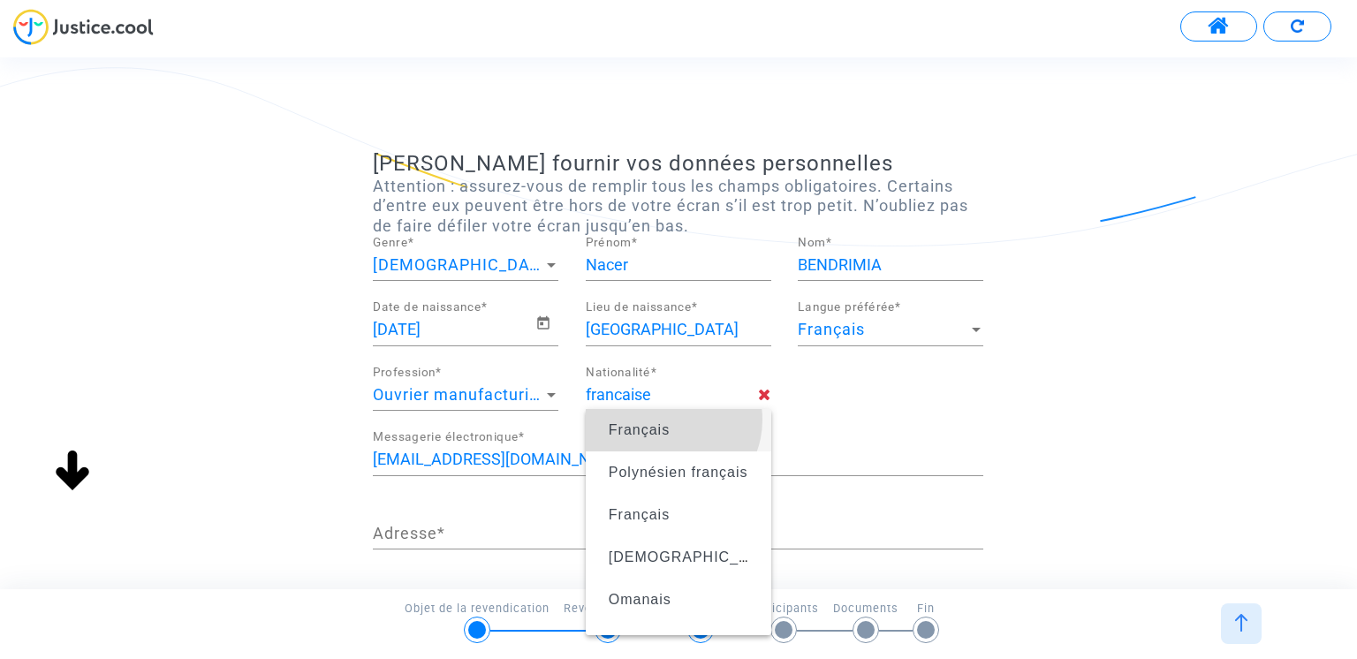
click at [669, 420] on span "Français" at bounding box center [678, 430] width 157 height 49
type input "French"
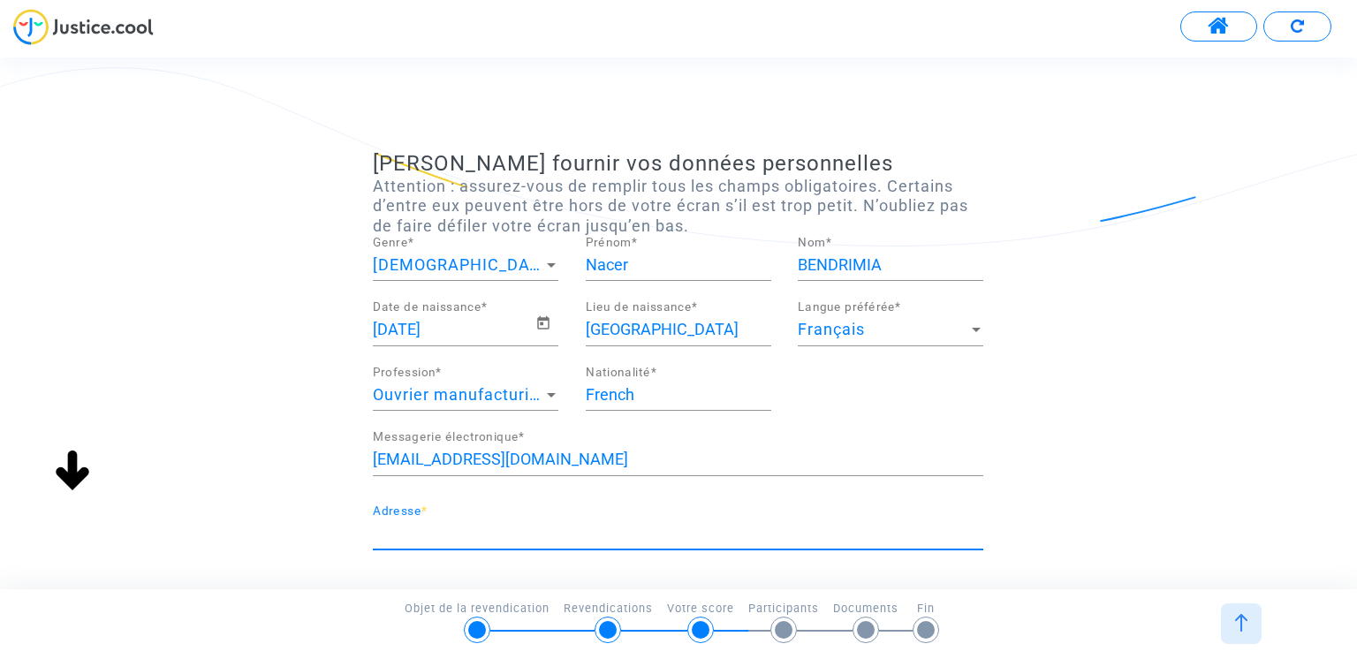
click at [470, 531] on input "Adresse *" at bounding box center [678, 534] width 611 height 18
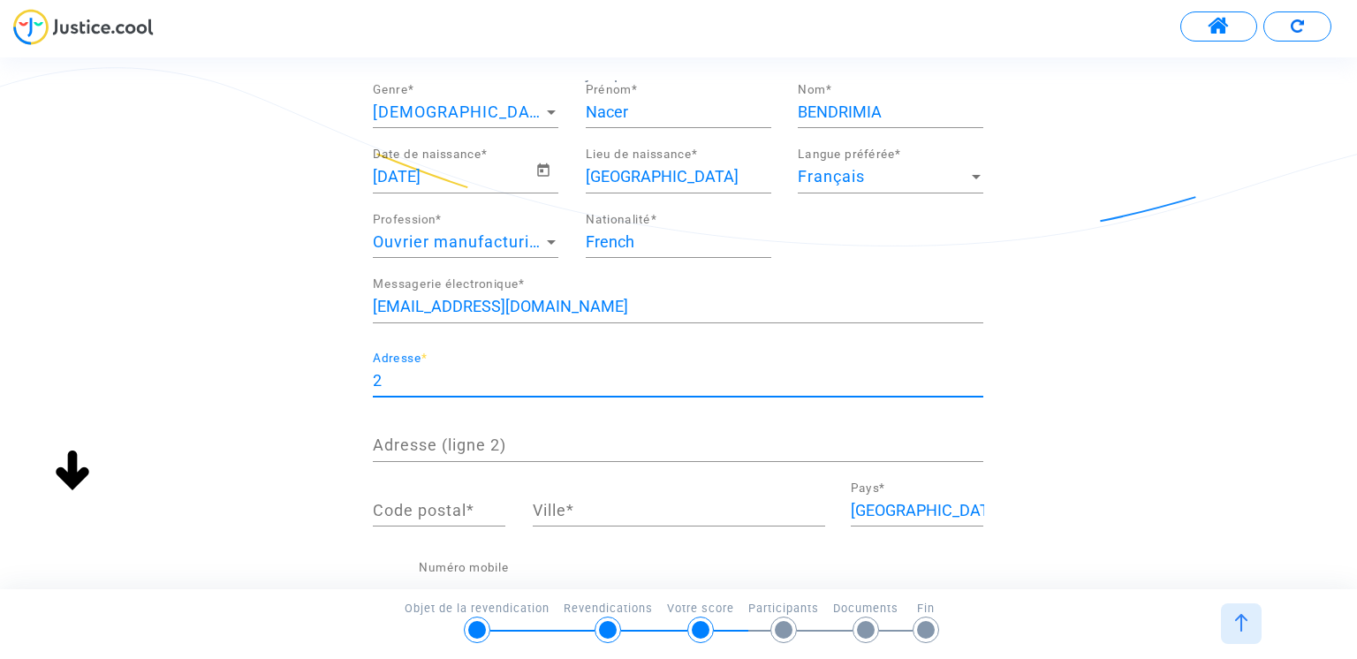
scroll to position [153, 0]
type input "[STREET_ADDRESS]"
click at [449, 510] on input "Code postal *" at bounding box center [439, 511] width 133 height 18
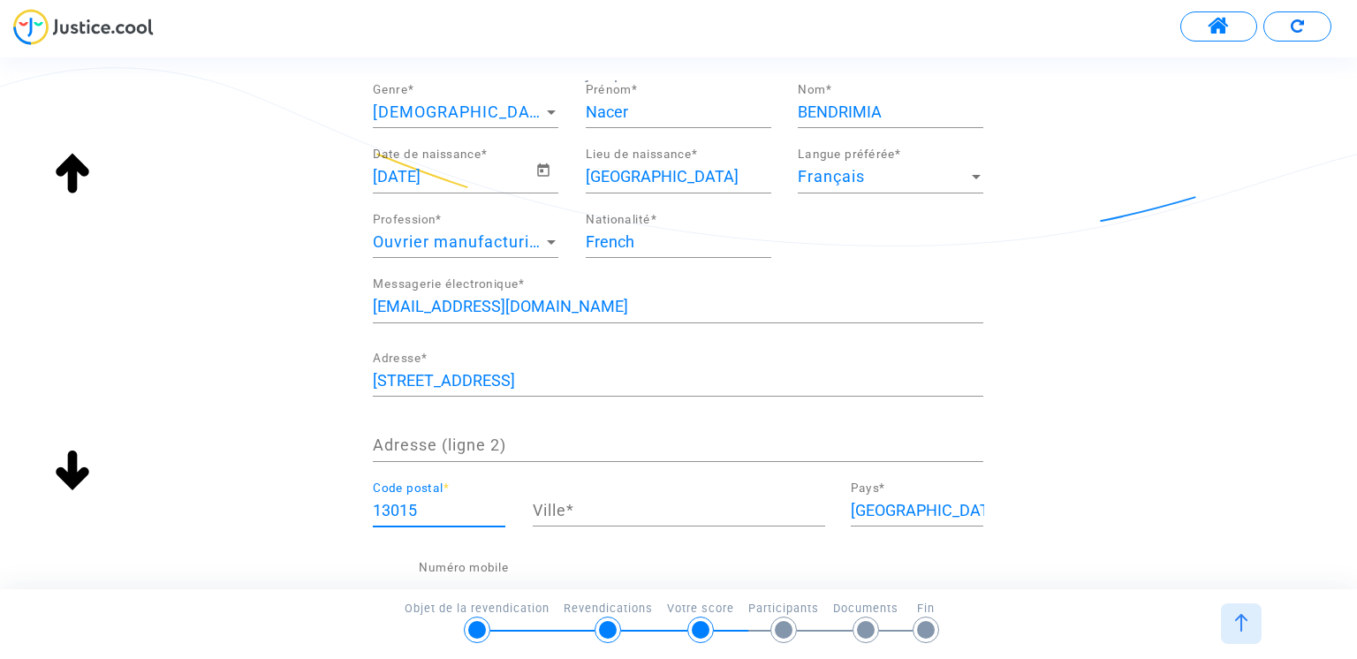
type input "13015"
click at [632, 513] on input "Ville *" at bounding box center [679, 511] width 292 height 18
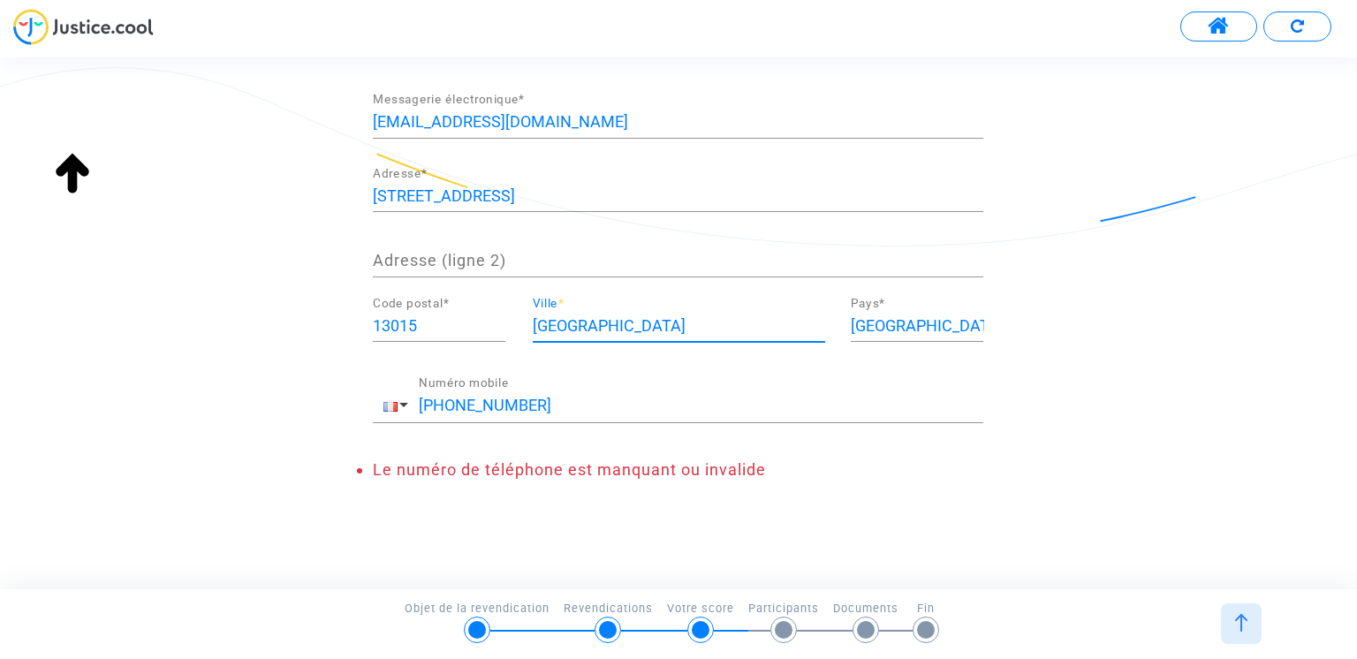
scroll to position [340, 0]
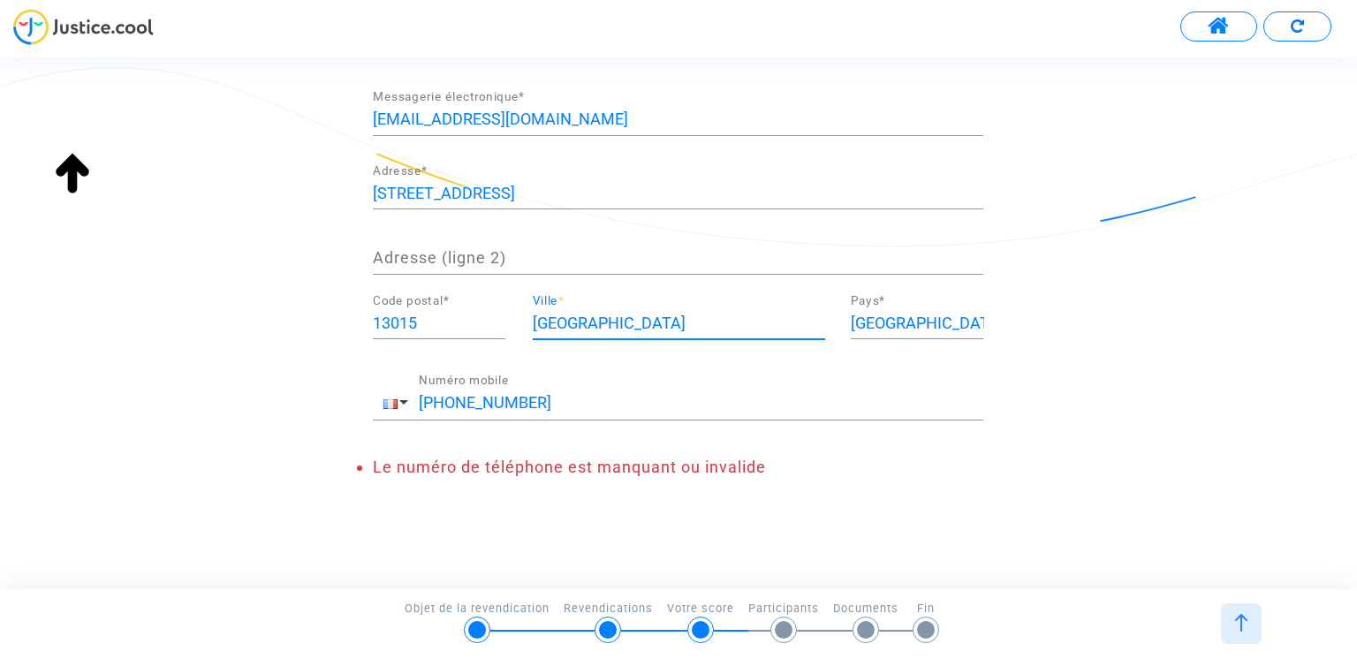
type input "[GEOGRAPHIC_DATA]"
click at [451, 409] on div "[PHONE_NUMBER] Numéro mobile" at bounding box center [701, 397] width 565 height 45
click at [499, 429] on div "[PHONE_NUMBER] Numéro mobile" at bounding box center [678, 408] width 611 height 66
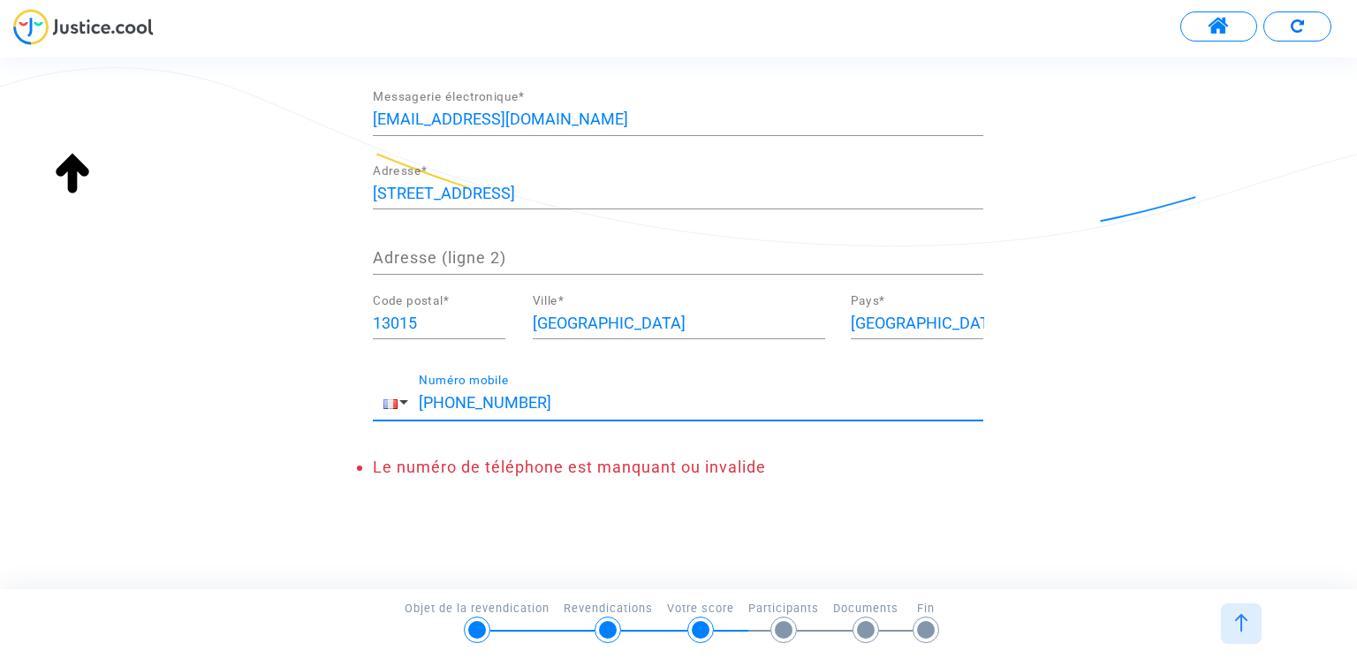
click at [447, 401] on input "[PHONE_NUMBER]" at bounding box center [701, 403] width 565 height 18
click at [421, 401] on input "[PHONE_NUMBER]" at bounding box center [700, 403] width 565 height 18
click at [425, 397] on input "[PHONE_NUMBER]" at bounding box center [700, 403] width 565 height 18
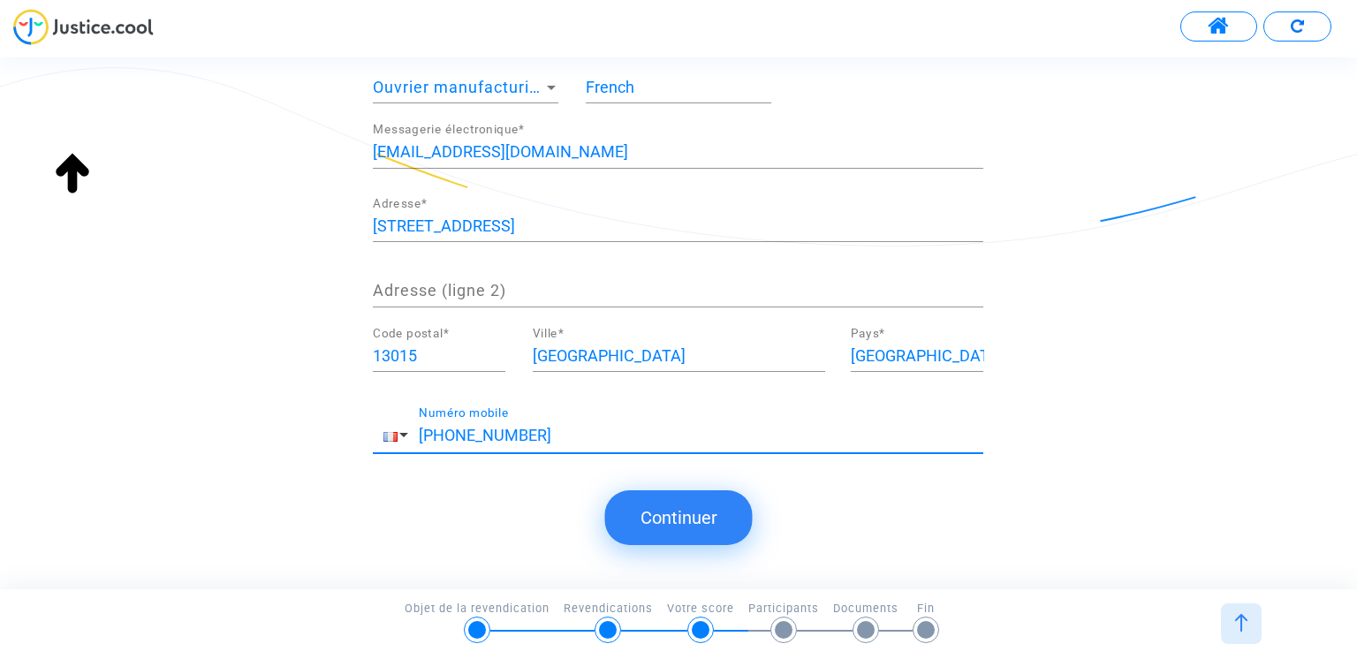
scroll to position [303, 0]
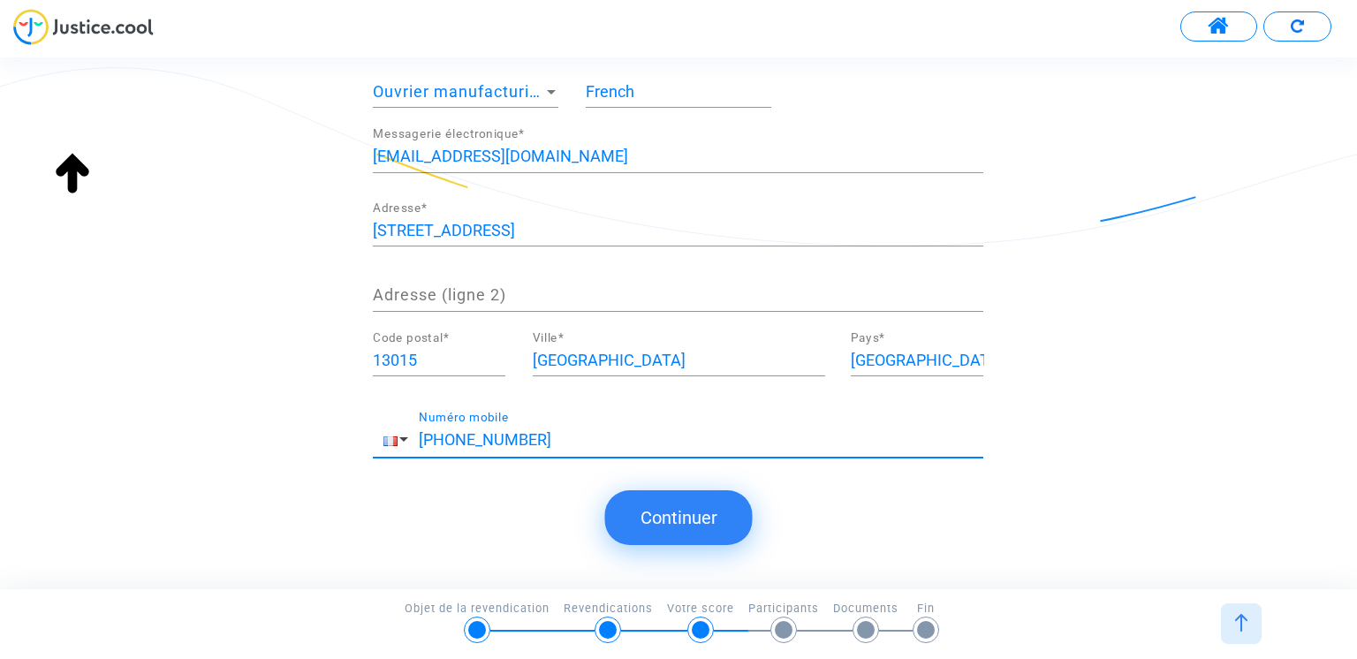
type input "[PHONE_NUMBER]"
click at [687, 520] on button "Continuer" at bounding box center [679, 517] width 148 height 55
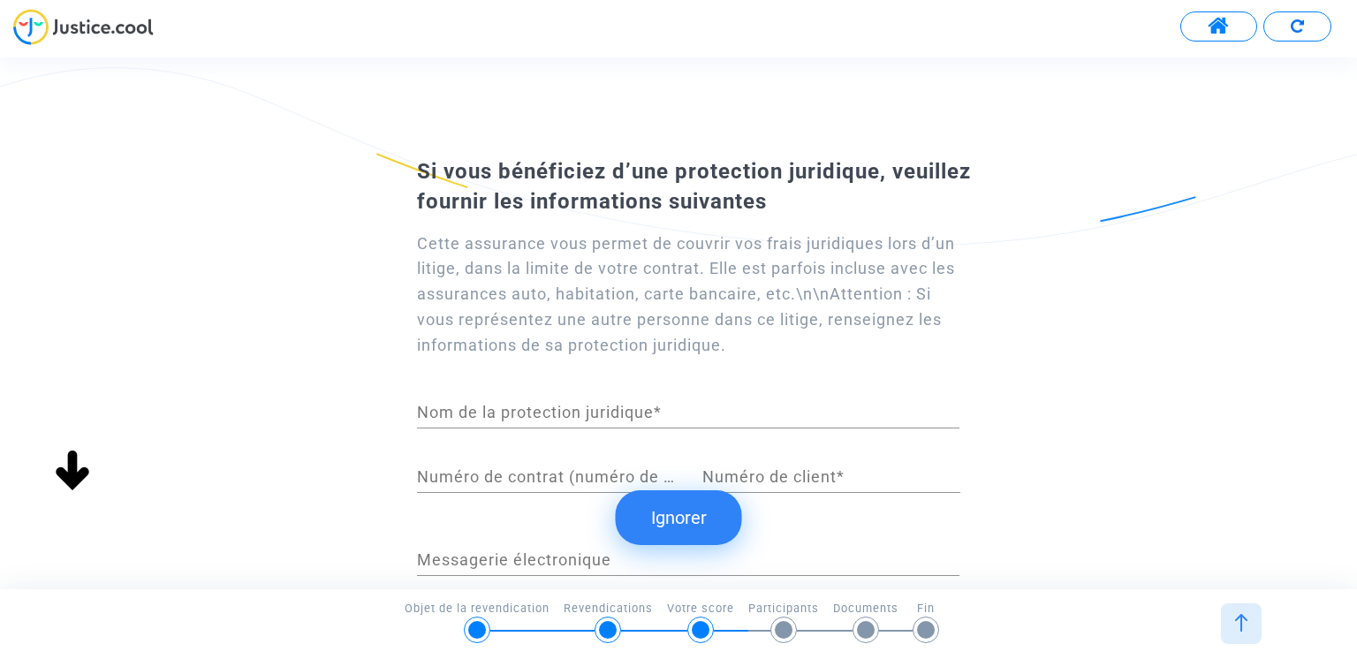
scroll to position [0, 0]
click at [705, 535] on button "Ignorer" at bounding box center [679, 517] width 126 height 55
type input "French"
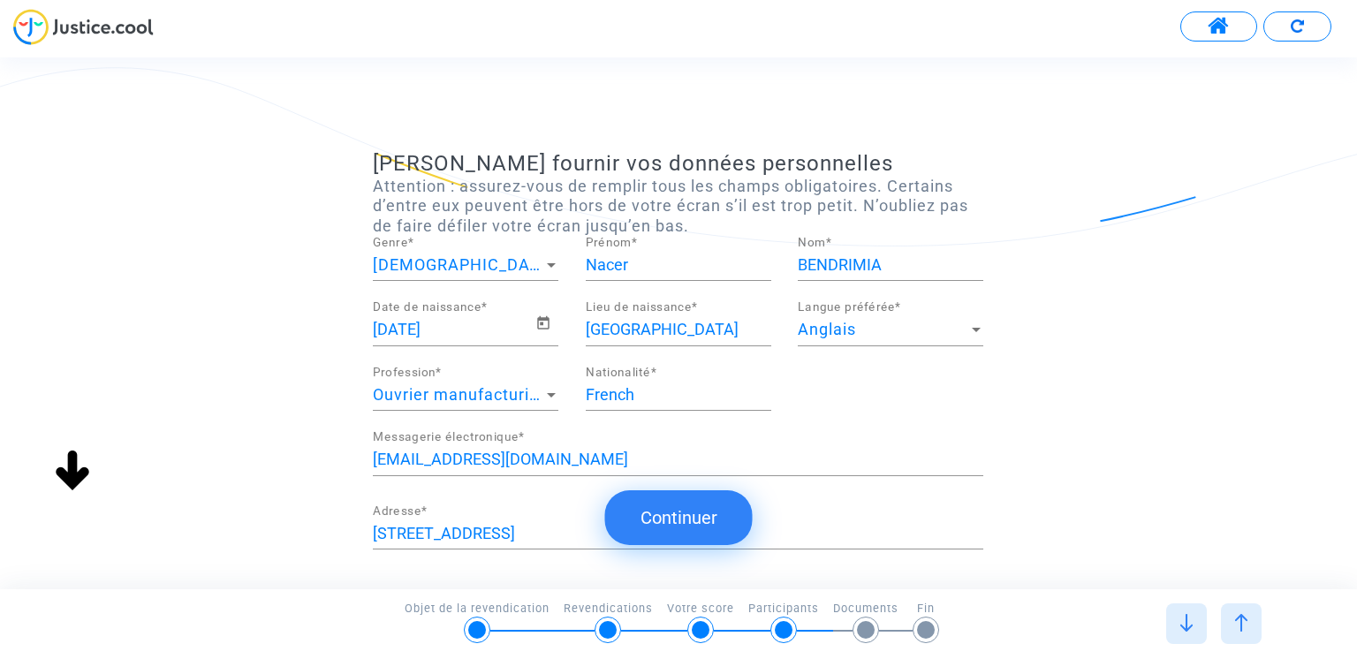
click at [544, 535] on input "[STREET_ADDRESS]" at bounding box center [678, 534] width 611 height 18
click at [1303, 27] on img at bounding box center [1297, 25] width 13 height 13
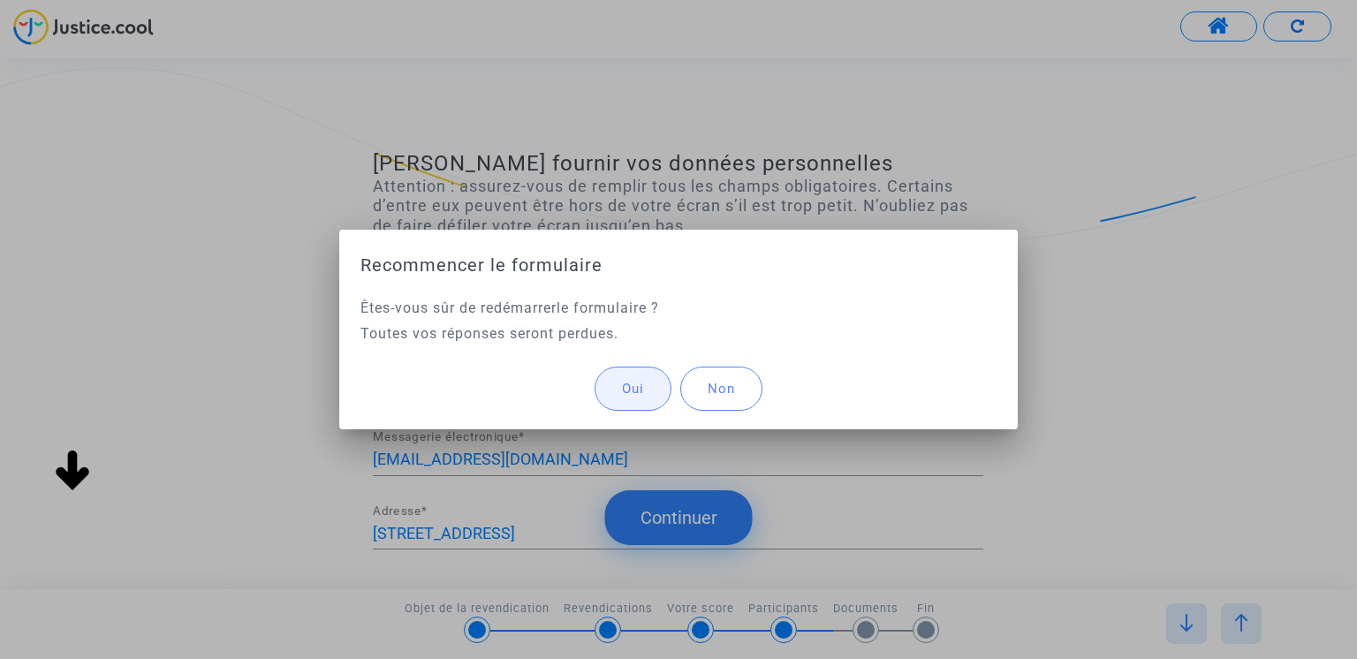
click at [640, 381] on span "Oui" at bounding box center [633, 389] width 22 height 16
